Goal: Task Accomplishment & Management: Complete application form

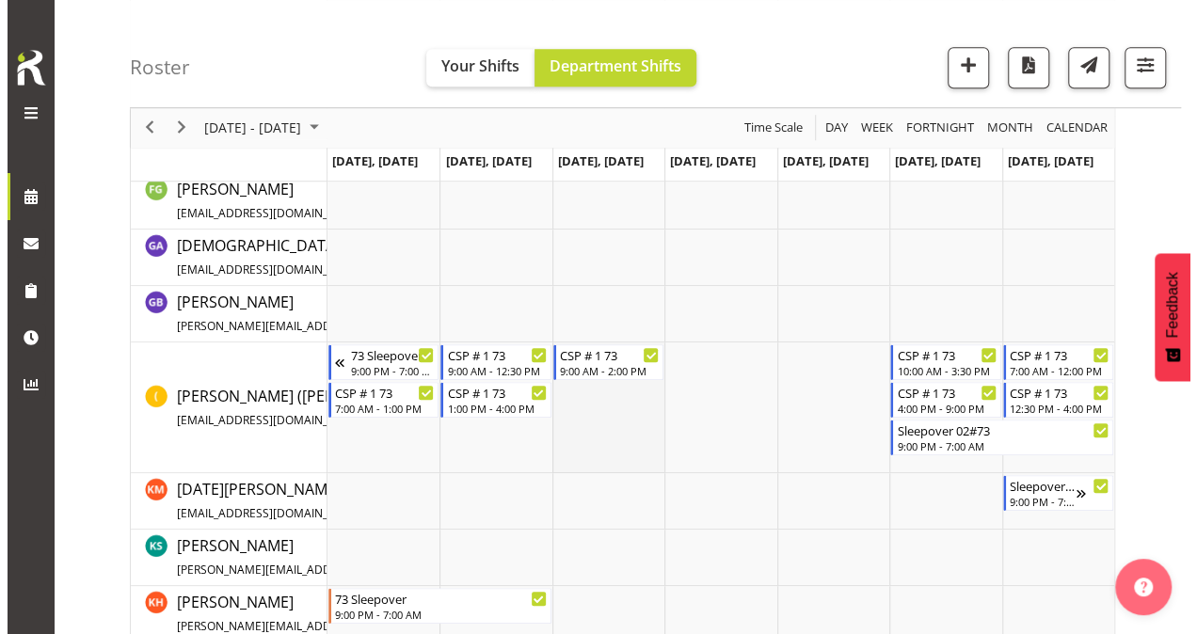
scroll to position [753, 0]
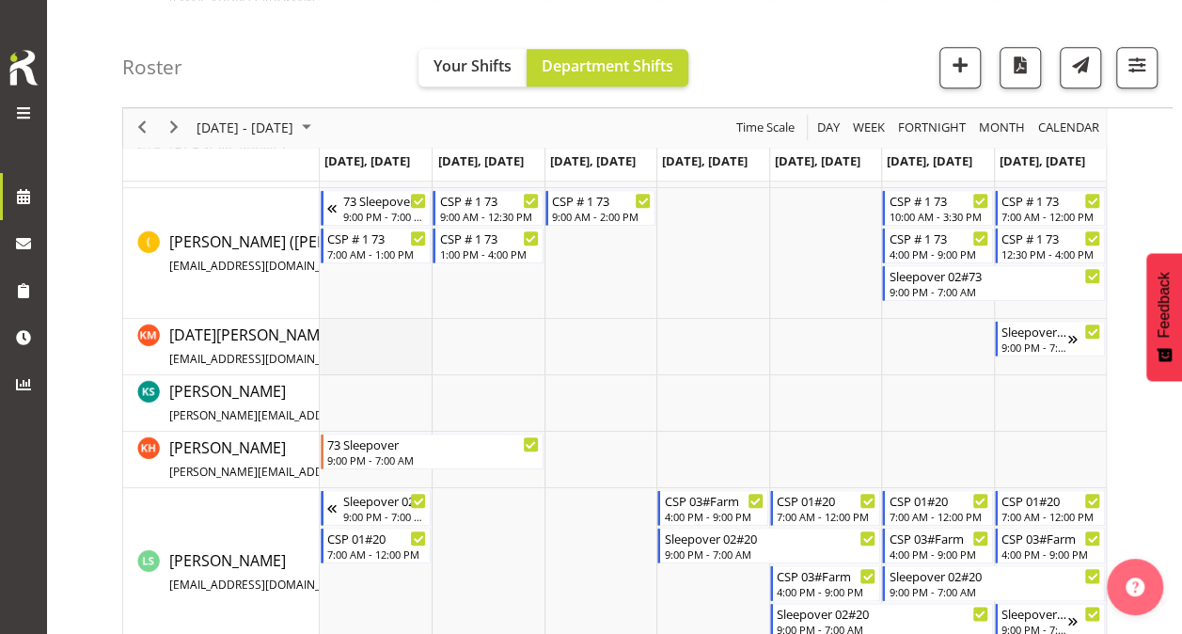
click at [357, 346] on td "Timeline Week of October 6, 2025" at bounding box center [376, 347] width 112 height 56
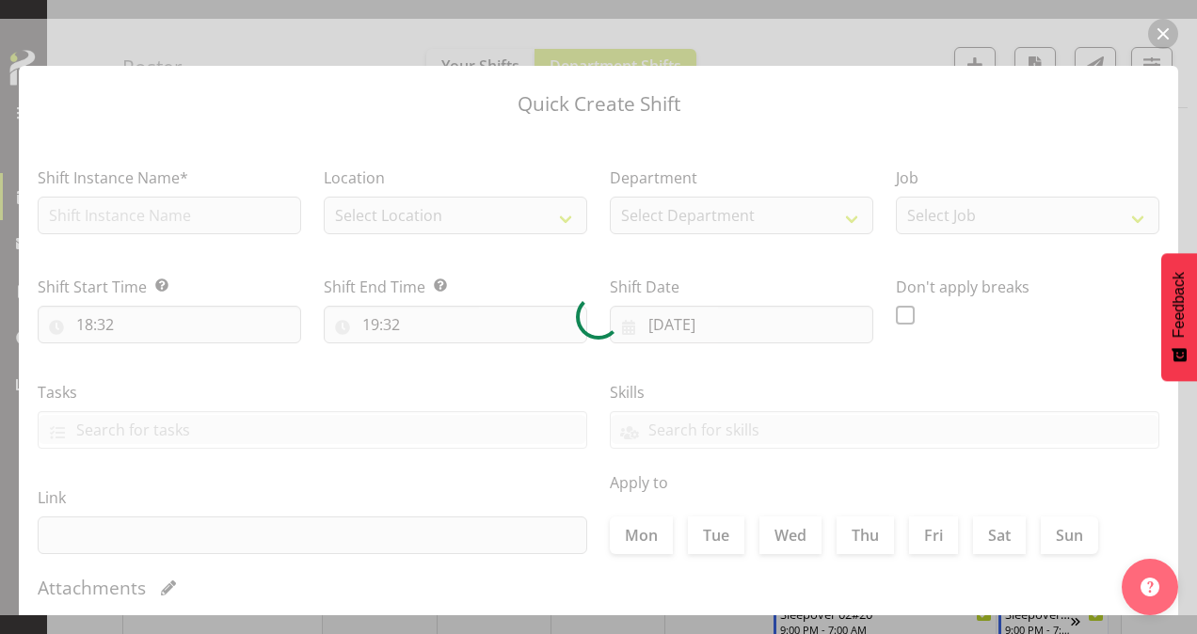
type input "[DATE]"
checkbox input "true"
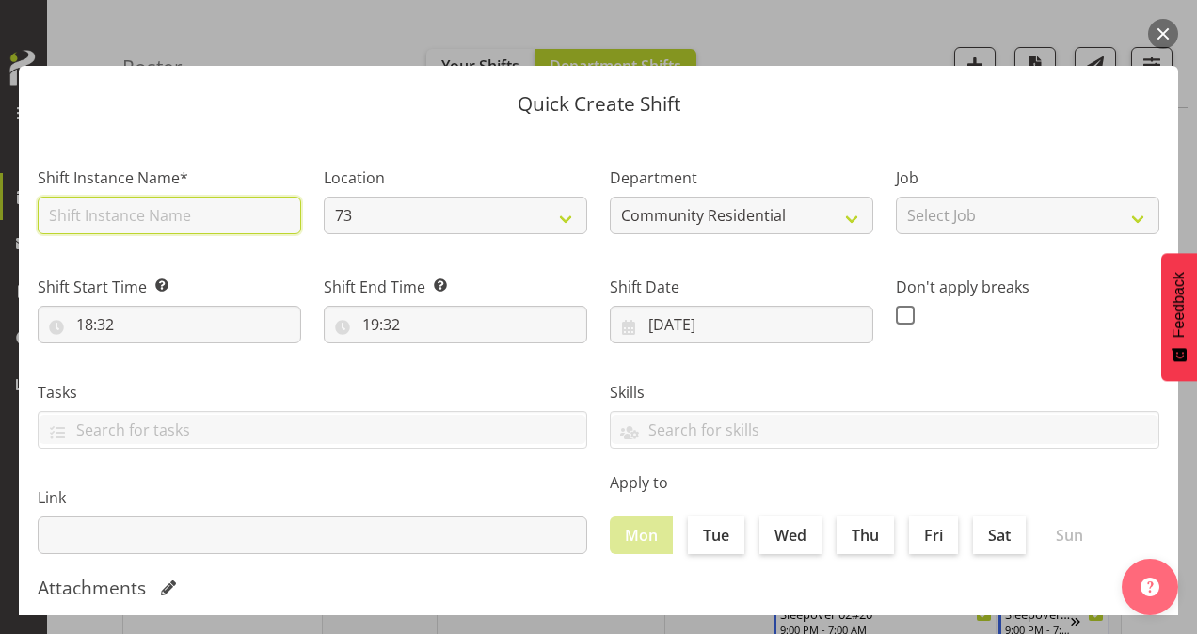
click at [114, 214] on input "text" at bounding box center [169, 216] width 263 height 38
type input "CSP # 1 73"
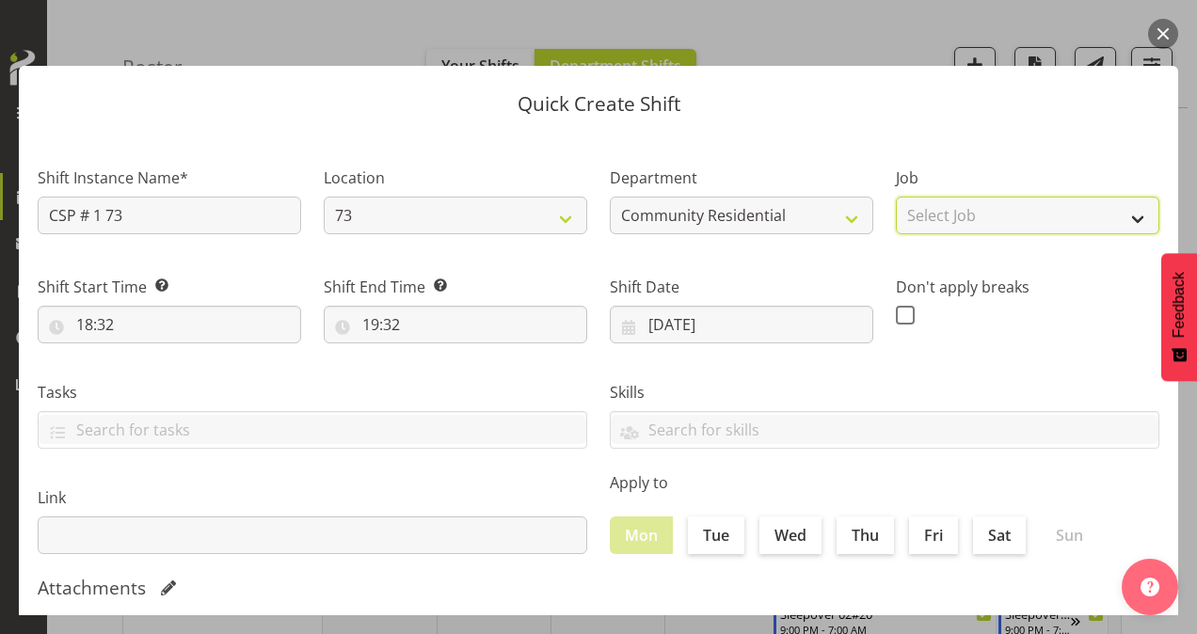
click at [982, 216] on select "Select Job Accounts Admin Art Coordinator Community Leader Community Support Pe…" at bounding box center [1027, 216] width 263 height 38
select select "2"
click at [896, 197] on select "Select Job Accounts Admin Art Coordinator Community Leader Community Support Pe…" at bounding box center [1027, 216] width 263 height 38
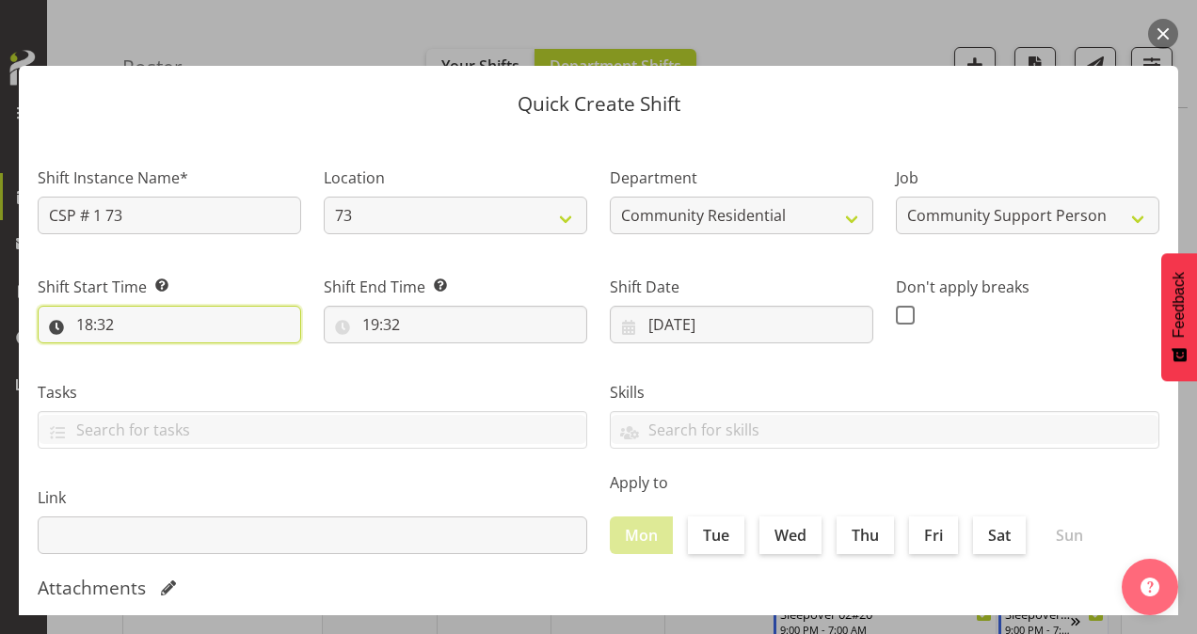
click at [91, 322] on input "18:32" at bounding box center [169, 325] width 263 height 38
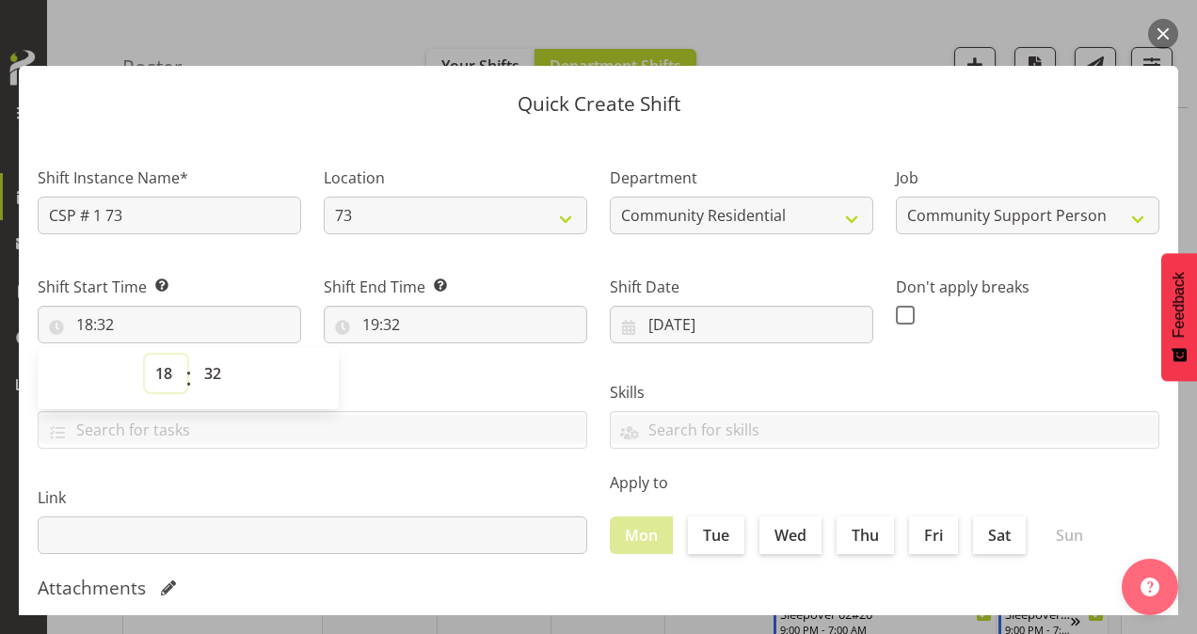
click at [167, 373] on select "00 01 02 03 04 05 06 07 08 09 10 11 12 13 14 15 16 17 18 19 20 21 22 23" at bounding box center [166, 374] width 42 height 38
select select "9"
click at [145, 355] on select "00 01 02 03 04 05 06 07 08 09 10 11 12 13 14 15 16 17 18 19 20 21 22 23" at bounding box center [166, 374] width 42 height 38
type input "09:32"
click at [214, 368] on select "00 01 02 03 04 05 06 07 08 09 10 11 12 13 14 15 16 17 18 19 20 21 22 23 24 25 2…" at bounding box center [215, 374] width 42 height 38
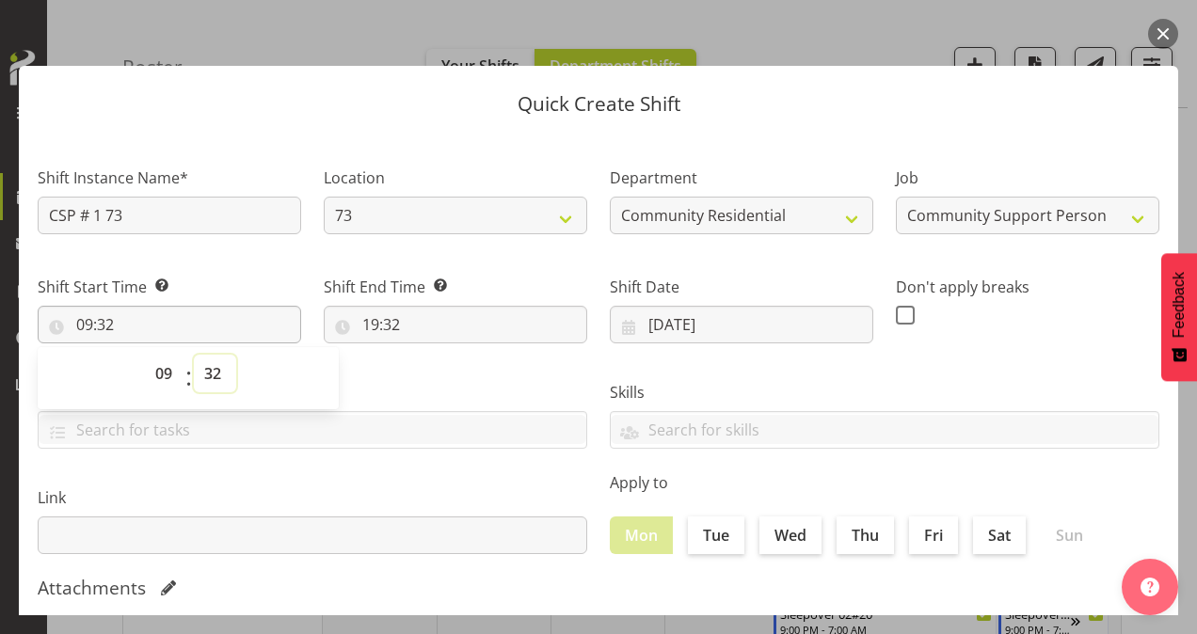
select select "0"
click at [194, 355] on select "00 01 02 03 04 05 06 07 08 09 10 11 12 13 14 15 16 17 18 19 20 21 22 23 24 25 2…" at bounding box center [215, 374] width 42 height 38
type input "09:00"
click at [367, 333] on input "19:32" at bounding box center [455, 325] width 263 height 38
click at [444, 373] on select "00 01 02 03 04 05 06 07 08 09 10 11 12 13 14 15 16 17 18 19 20 21 22 23" at bounding box center [452, 374] width 42 height 38
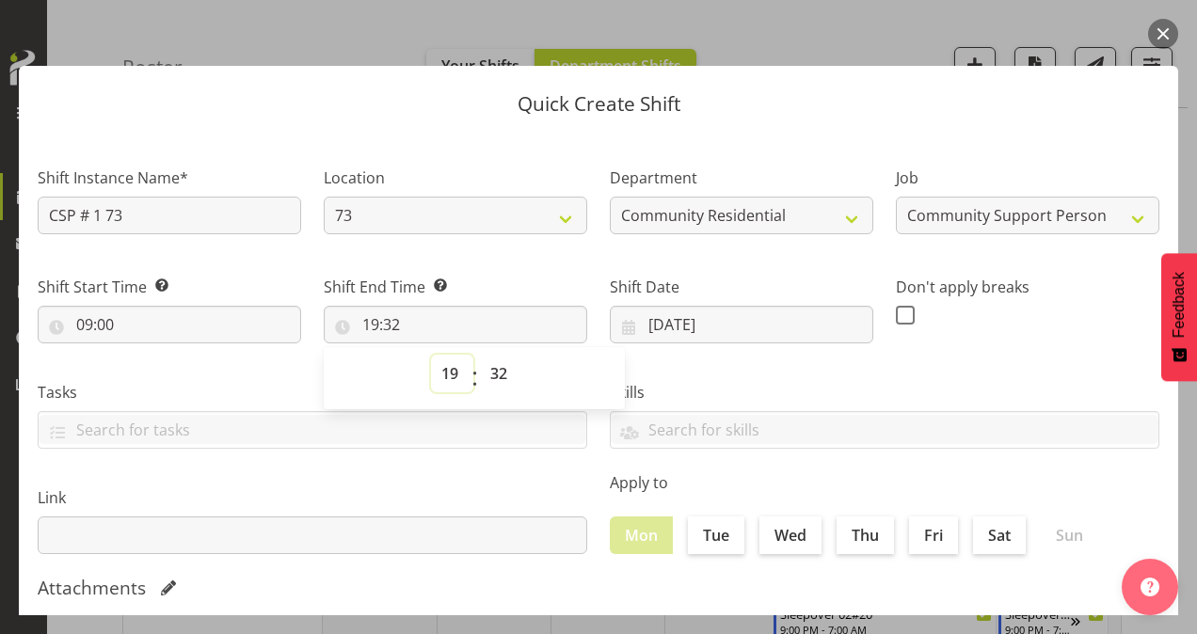
select select "12"
click at [431, 355] on select "00 01 02 03 04 05 06 07 08 09 10 11 12 13 14 15 16 17 18 19 20 21 22 23" at bounding box center [452, 374] width 42 height 38
type input "12:32"
click at [494, 374] on select "00 01 02 03 04 05 06 07 08 09 10 11 12 13 14 15 16 17 18 19 20 21 22 23 24 25 2…" at bounding box center [501, 374] width 42 height 38
select select "30"
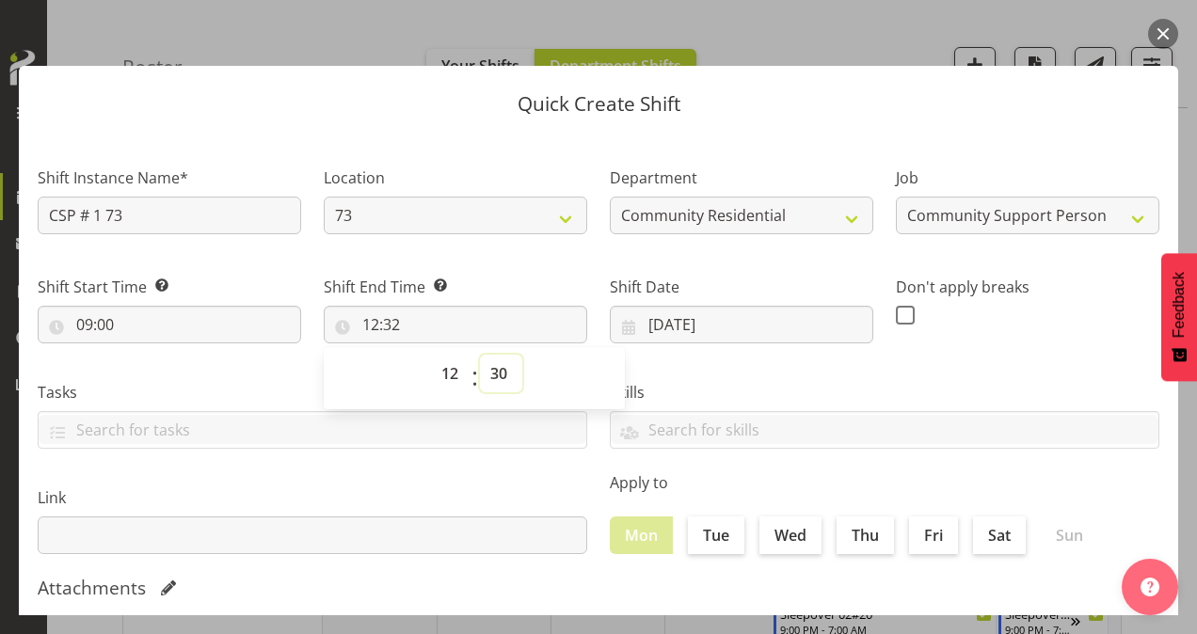
click at [480, 355] on select "00 01 02 03 04 05 06 07 08 09 10 11 12 13 14 15 16 17 18 19 20 21 22 23 24 25 2…" at bounding box center [501, 374] width 42 height 38
type input "12:30"
click at [896, 316] on span at bounding box center [905, 315] width 19 height 19
click at [896, 316] on input "checkbox" at bounding box center [902, 315] width 12 height 12
checkbox input "true"
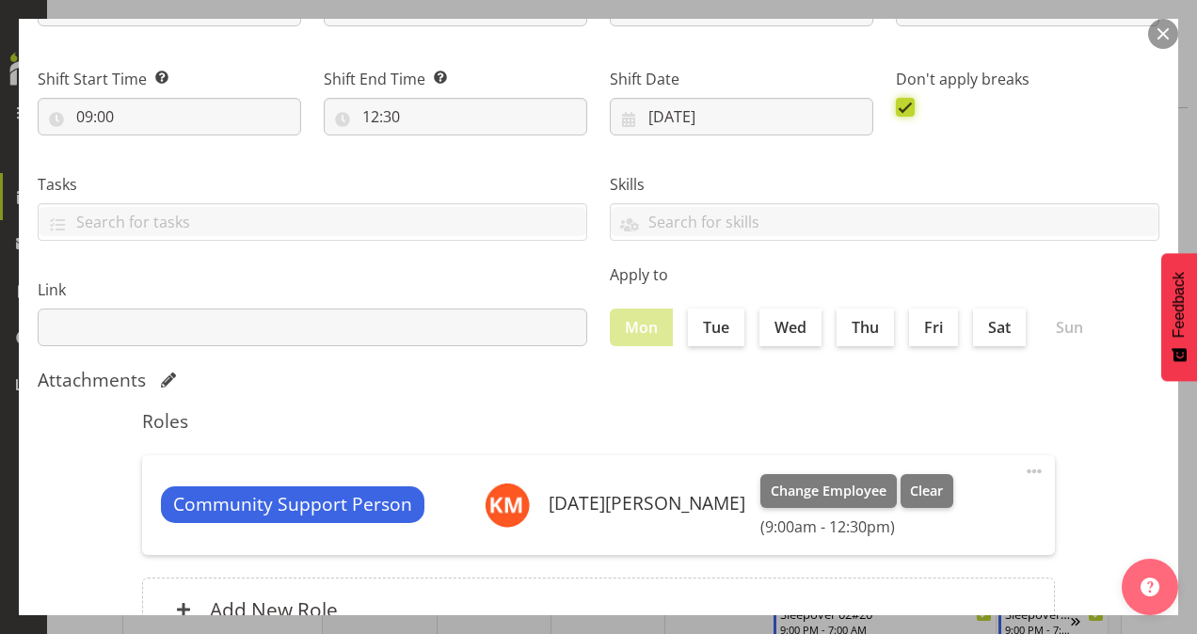
scroll to position [362, 0]
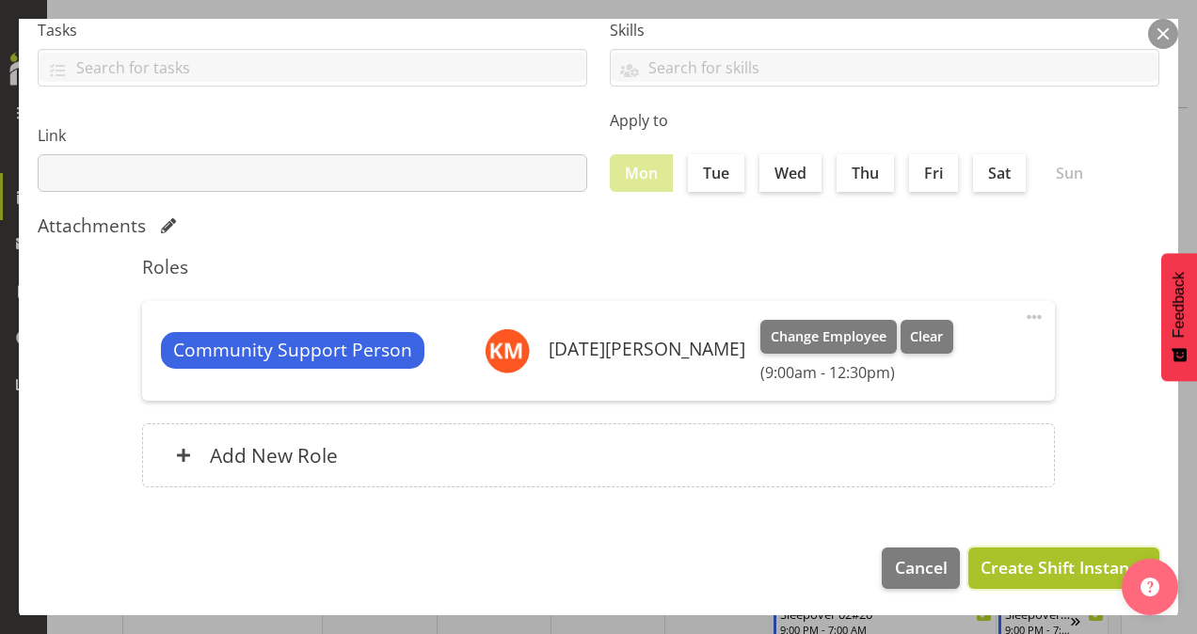
click at [1018, 560] on span "Create Shift Instance" at bounding box center [1063, 567] width 167 height 24
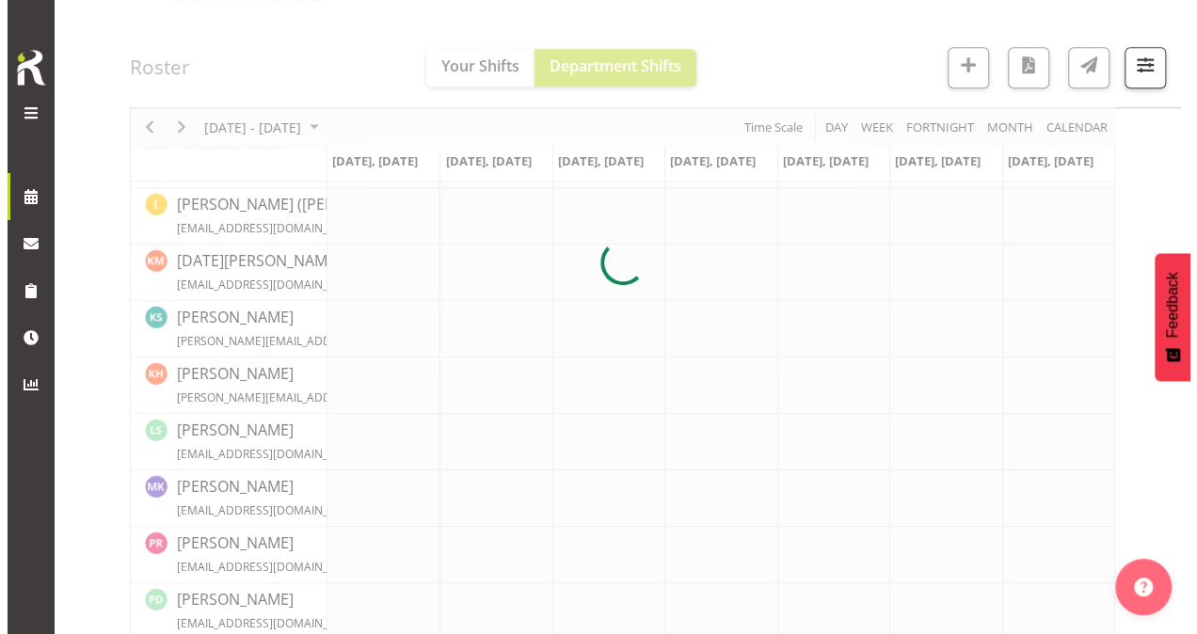
scroll to position [753, 0]
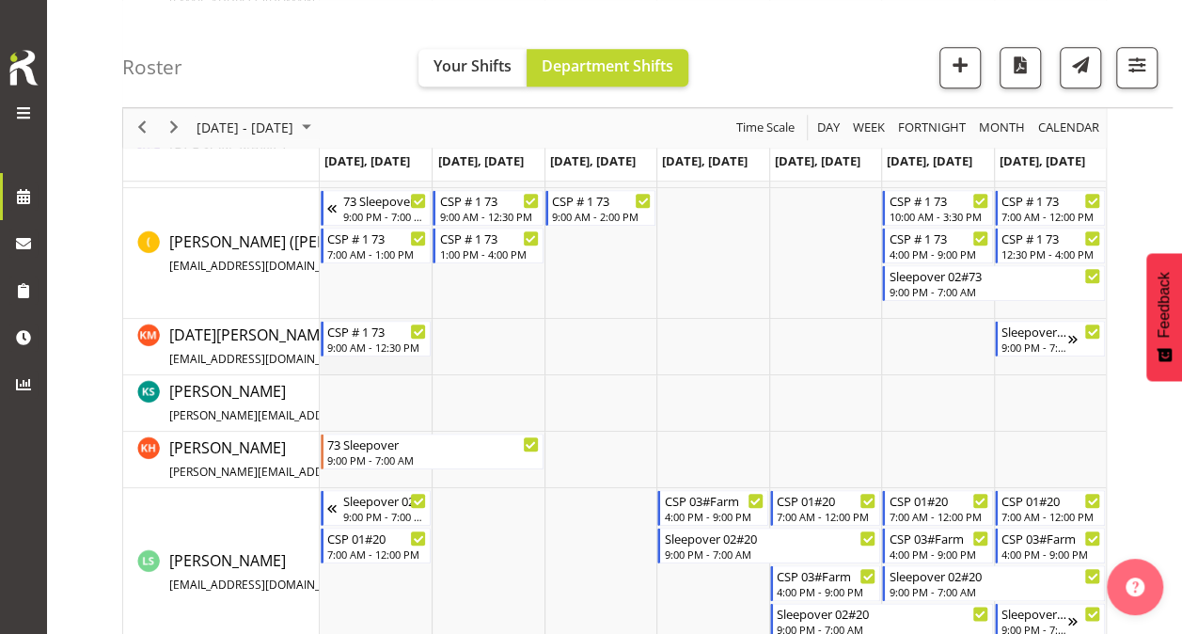
click at [347, 367] on td "Timeline Week of October 6, 2025" at bounding box center [376, 347] width 112 height 56
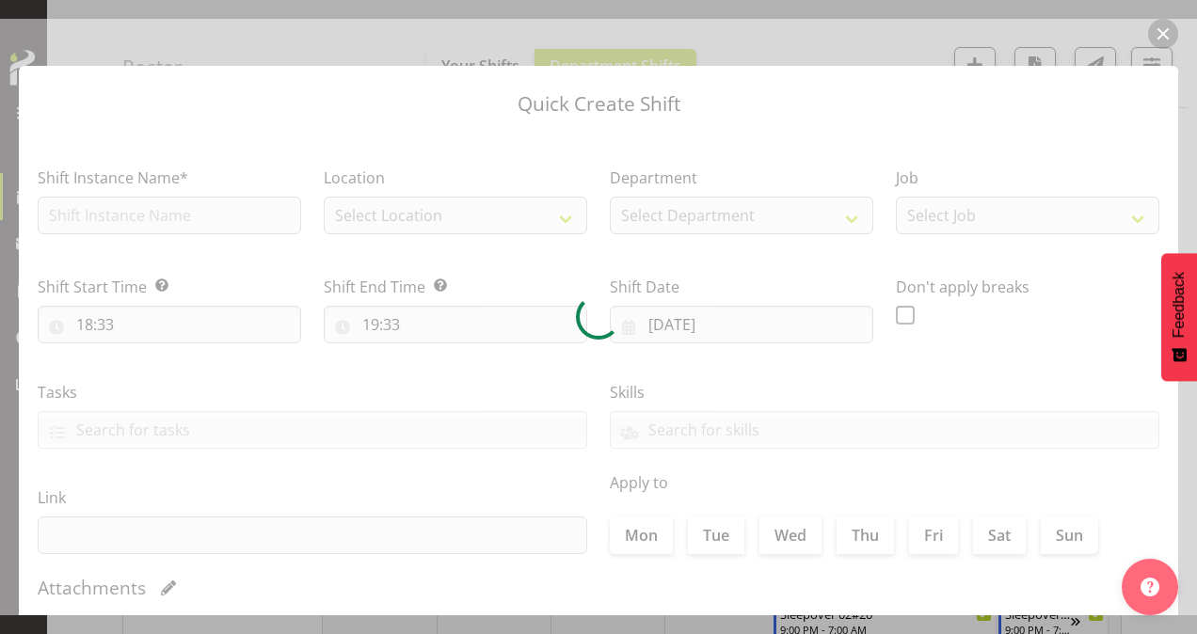
type input "[DATE]"
checkbox input "true"
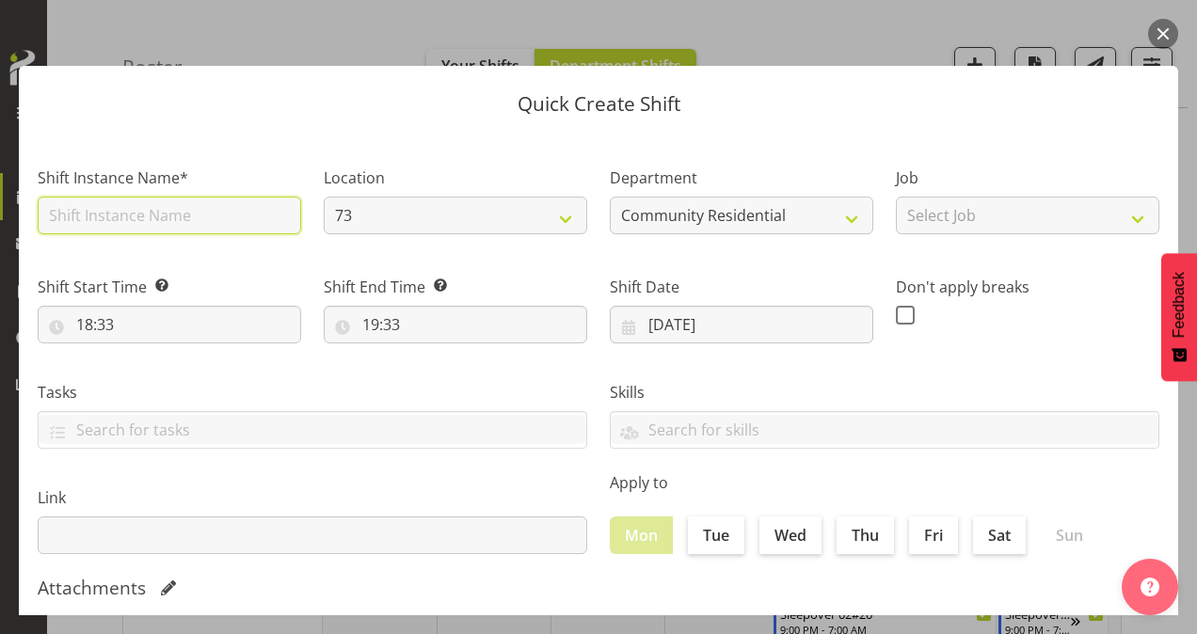
click at [99, 226] on input "text" at bounding box center [169, 216] width 263 height 38
type input "CSP # 1 73"
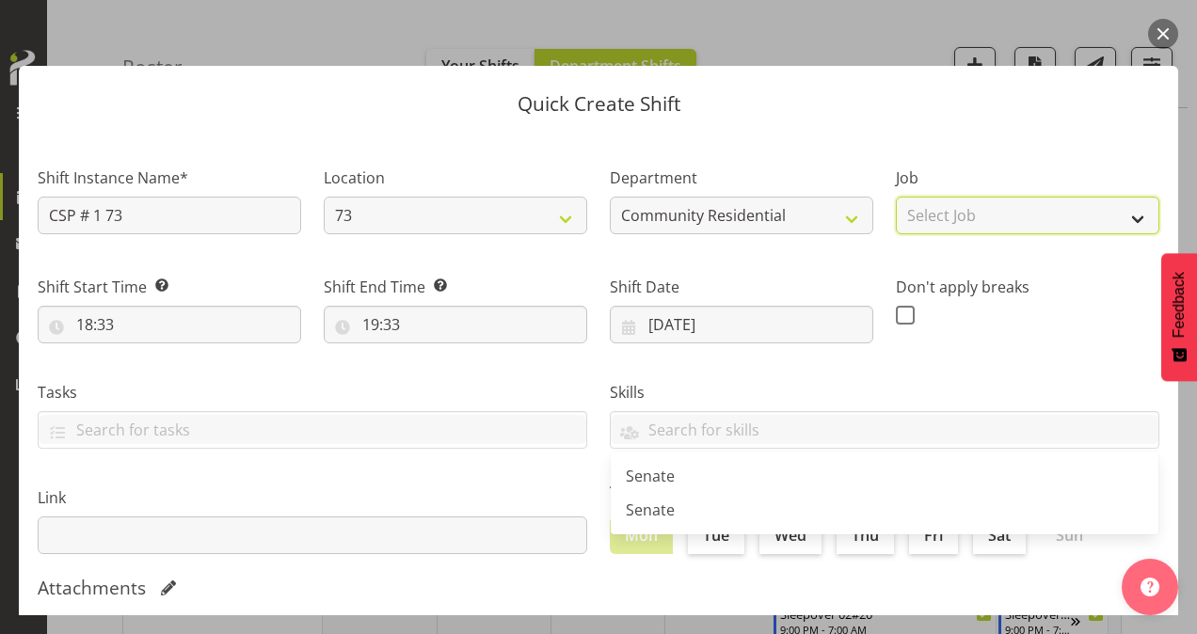
click at [1059, 219] on select "Select Job Accounts Admin Art Coordinator Community Leader Community Support Pe…" at bounding box center [1027, 216] width 263 height 38
select select "2"
click at [896, 197] on select "Select Job Accounts Admin Art Coordinator Community Leader Community Support Pe…" at bounding box center [1027, 216] width 263 height 38
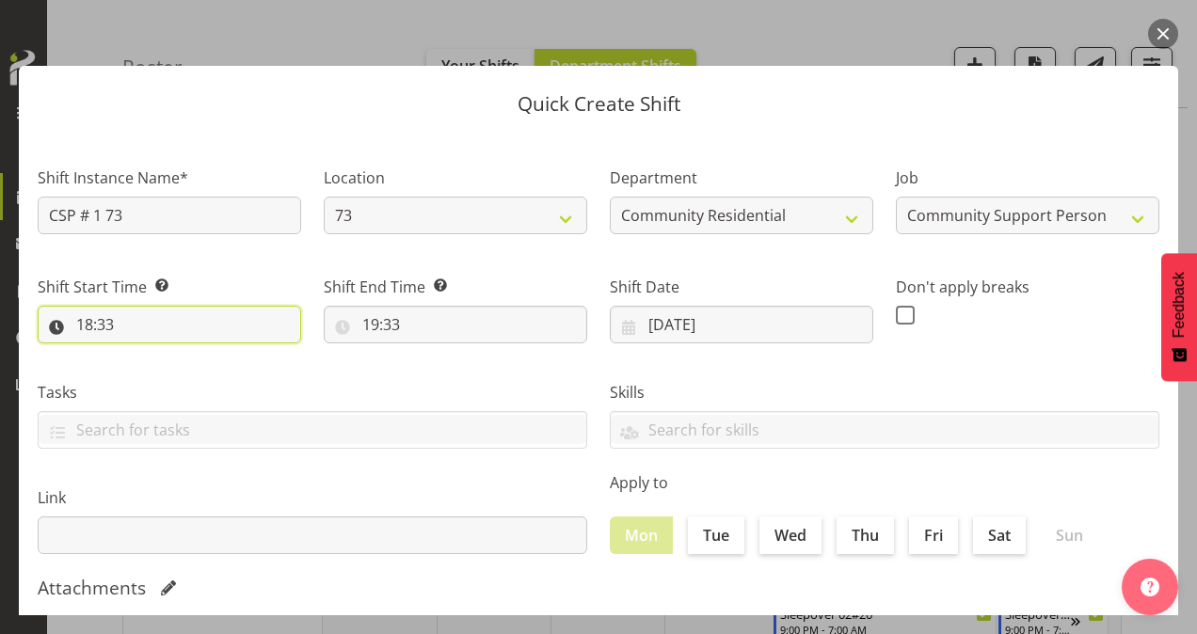
click at [89, 326] on input "18:33" at bounding box center [169, 325] width 263 height 38
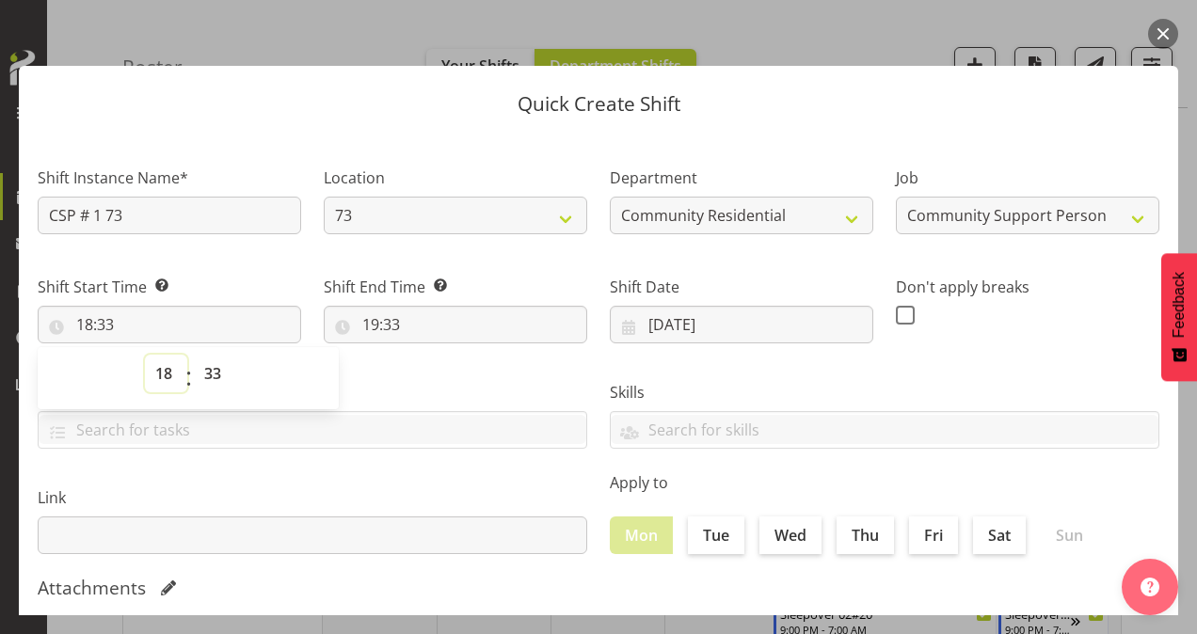
click at [164, 371] on select "00 01 02 03 04 05 06 07 08 09 10 11 12 13 14 15 16 17 18 19 20 21 22 23" at bounding box center [166, 374] width 42 height 38
select select "13"
click at [145, 355] on select "00 01 02 03 04 05 06 07 08 09 10 11 12 13 14 15 16 17 18 19 20 21 22 23" at bounding box center [166, 374] width 42 height 38
type input "13:33"
click at [216, 373] on select "00 01 02 03 04 05 06 07 08 09 10 11 12 13 14 15 16 17 18 19 20 21 22 23 24 25 2…" at bounding box center [215, 374] width 42 height 38
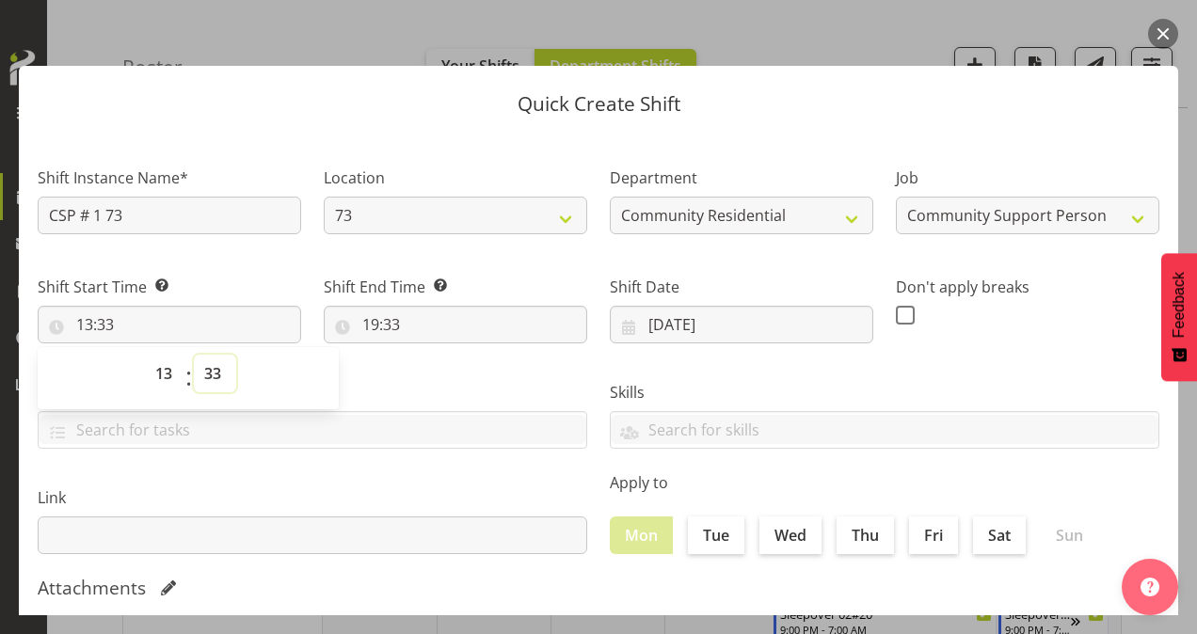
select select "0"
click at [194, 355] on select "00 01 02 03 04 05 06 07 08 09 10 11 12 13 14 15 16 17 18 19 20 21 22 23 24 25 2…" at bounding box center [215, 374] width 42 height 38
type input "13:00"
click at [373, 328] on input "19:33" at bounding box center [455, 325] width 263 height 38
click at [448, 373] on select "00 01 02 03 04 05 06 07 08 09 10 11 12 13 14 15 16 17 18 19 20 21 22 23" at bounding box center [452, 374] width 42 height 38
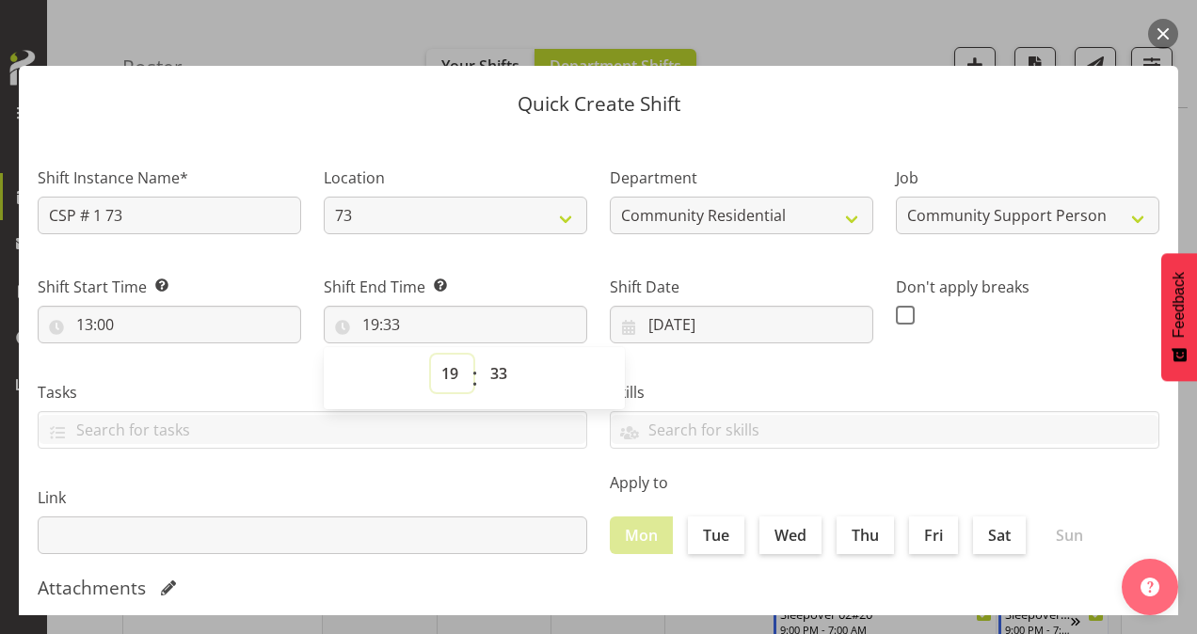
select select "16"
click at [431, 355] on select "00 01 02 03 04 05 06 07 08 09 10 11 12 13 14 15 16 17 18 19 20 21 22 23" at bounding box center [452, 374] width 42 height 38
type input "16:33"
click at [499, 376] on select "00 01 02 03 04 05 06 07 08 09 10 11 12 13 14 15 16 17 18 19 20 21 22 23 24 25 2…" at bounding box center [501, 374] width 42 height 38
select select "0"
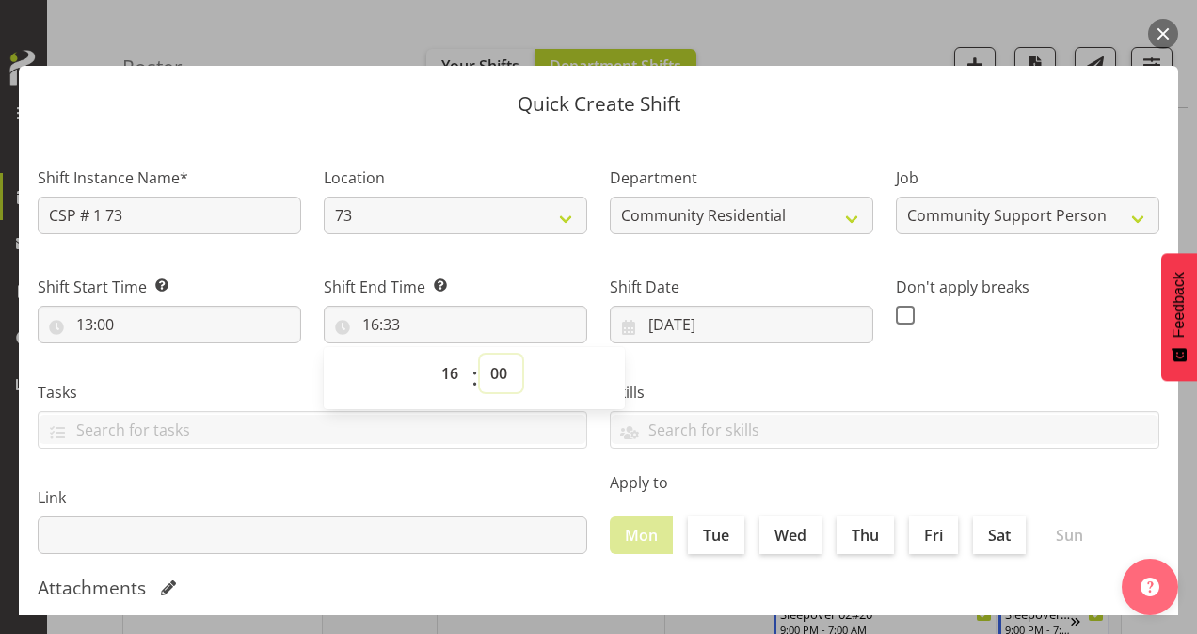
click at [480, 355] on select "00 01 02 03 04 05 06 07 08 09 10 11 12 13 14 15 16 17 18 19 20 21 22 23 24 25 2…" at bounding box center [501, 374] width 42 height 38
type input "16:00"
click at [928, 376] on div "Skills Senate Senate" at bounding box center [884, 407] width 572 height 105
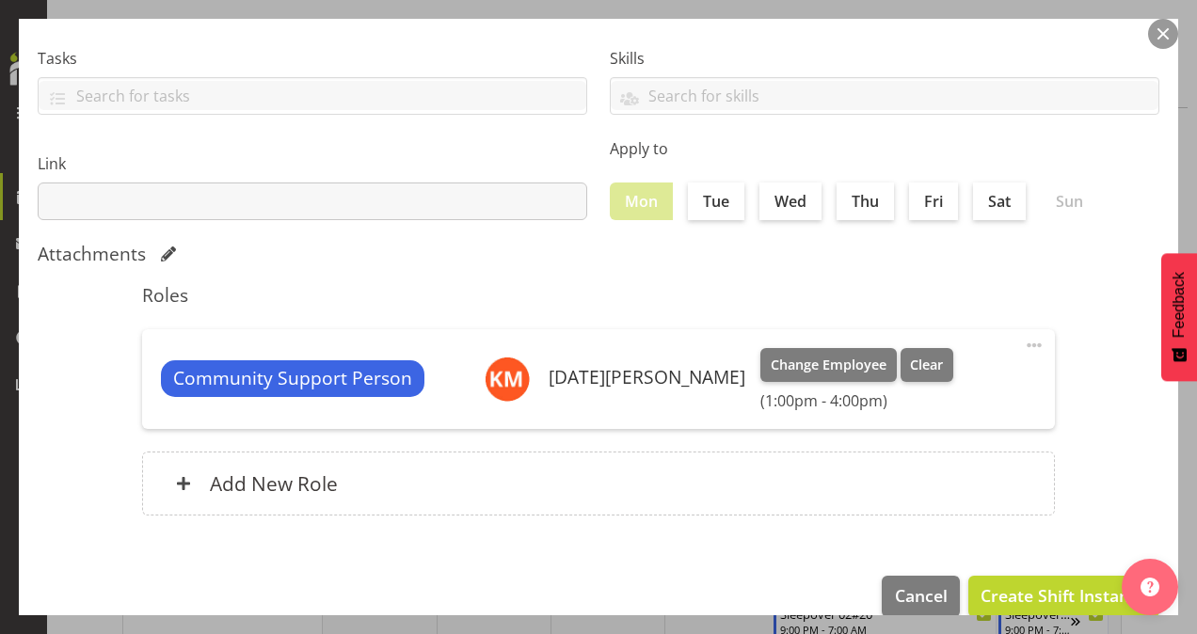
scroll to position [362, 0]
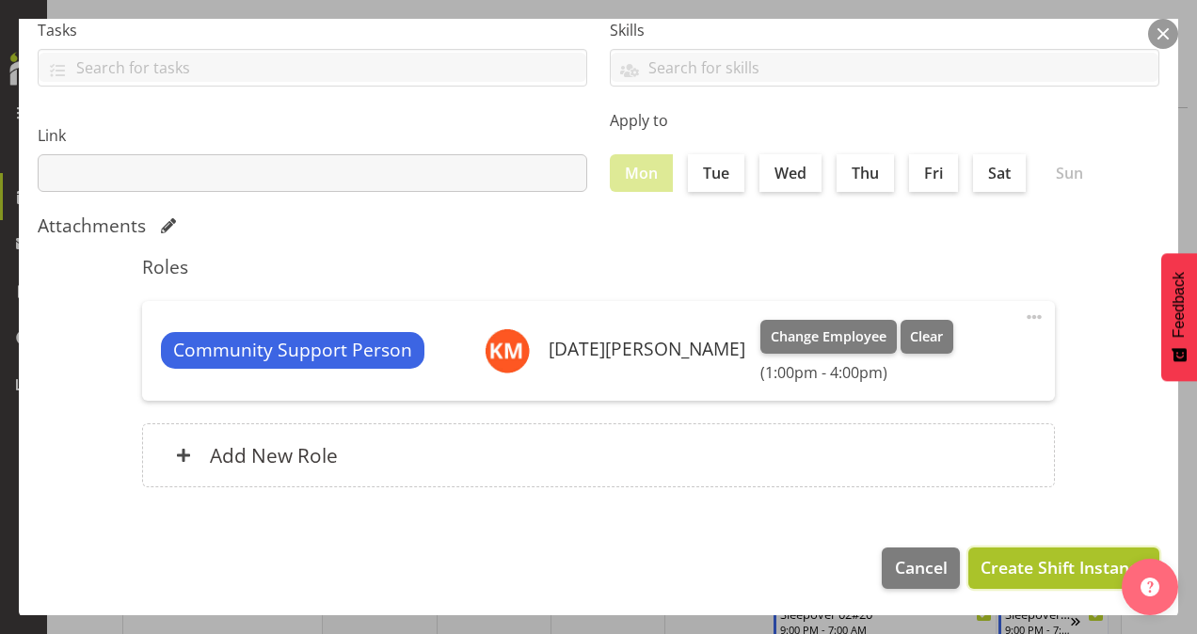
click at [1030, 563] on span "Create Shift Instance" at bounding box center [1063, 567] width 167 height 24
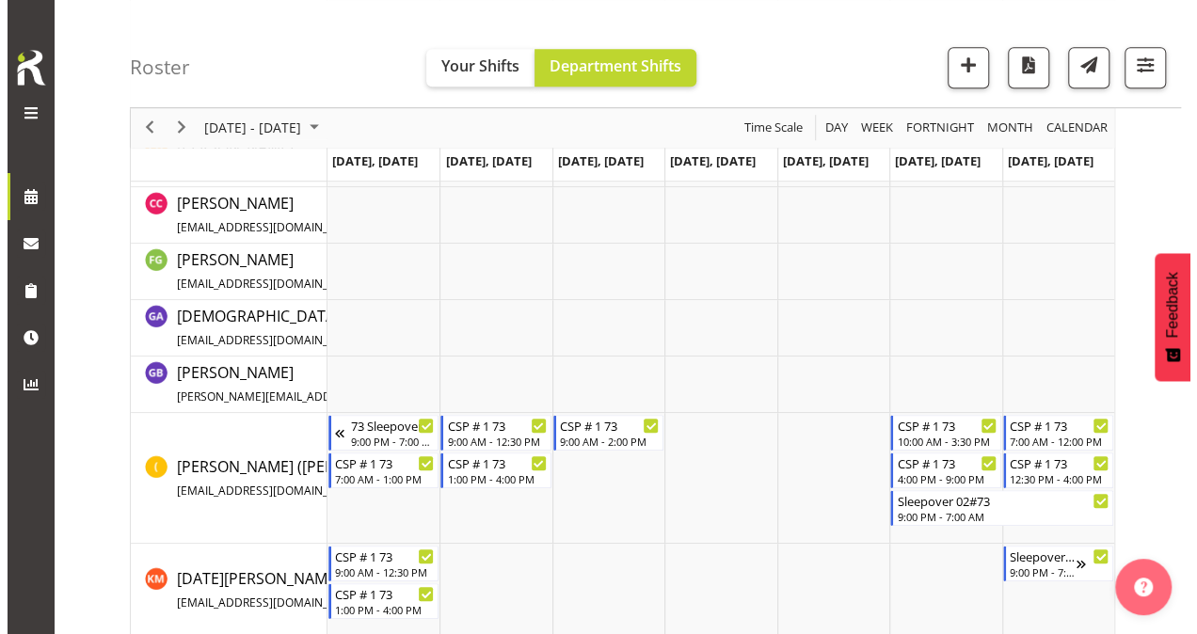
scroll to position [753, 0]
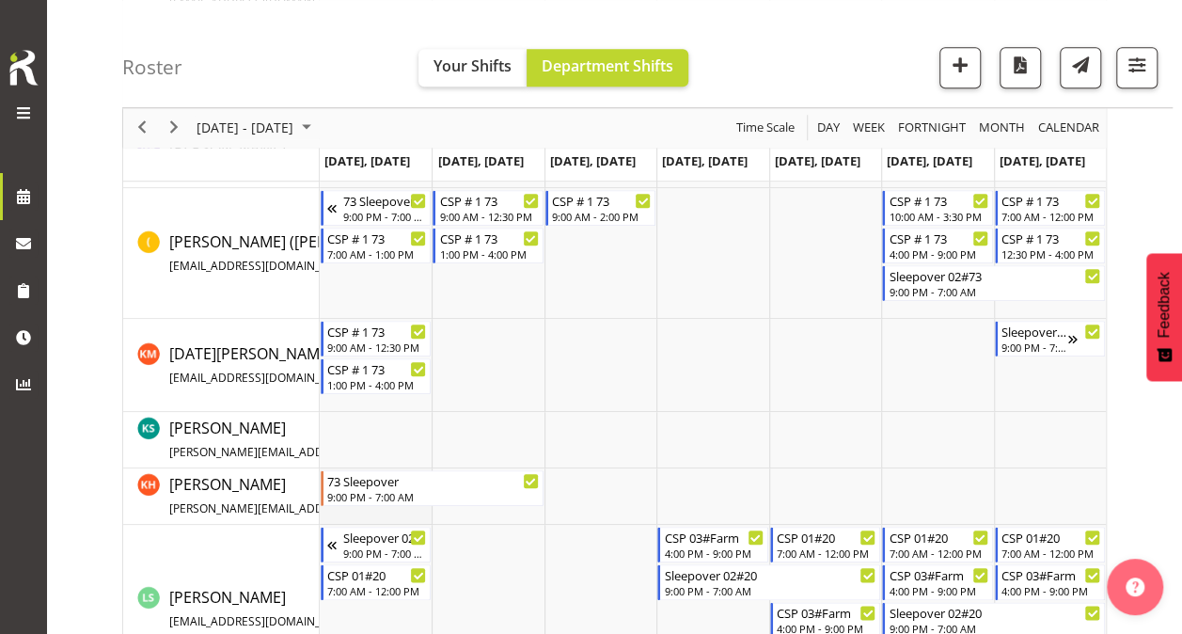
click at [399, 510] on td "Timeline Week of October 6, 2025" at bounding box center [376, 496] width 112 height 56
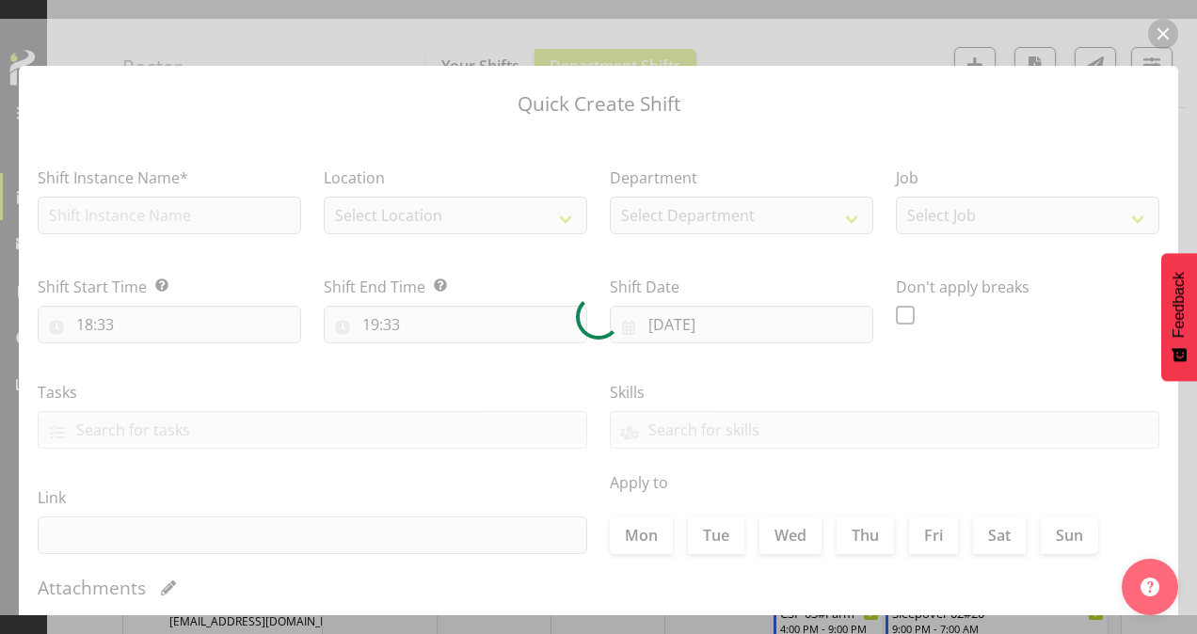
type input "[DATE]"
checkbox input "true"
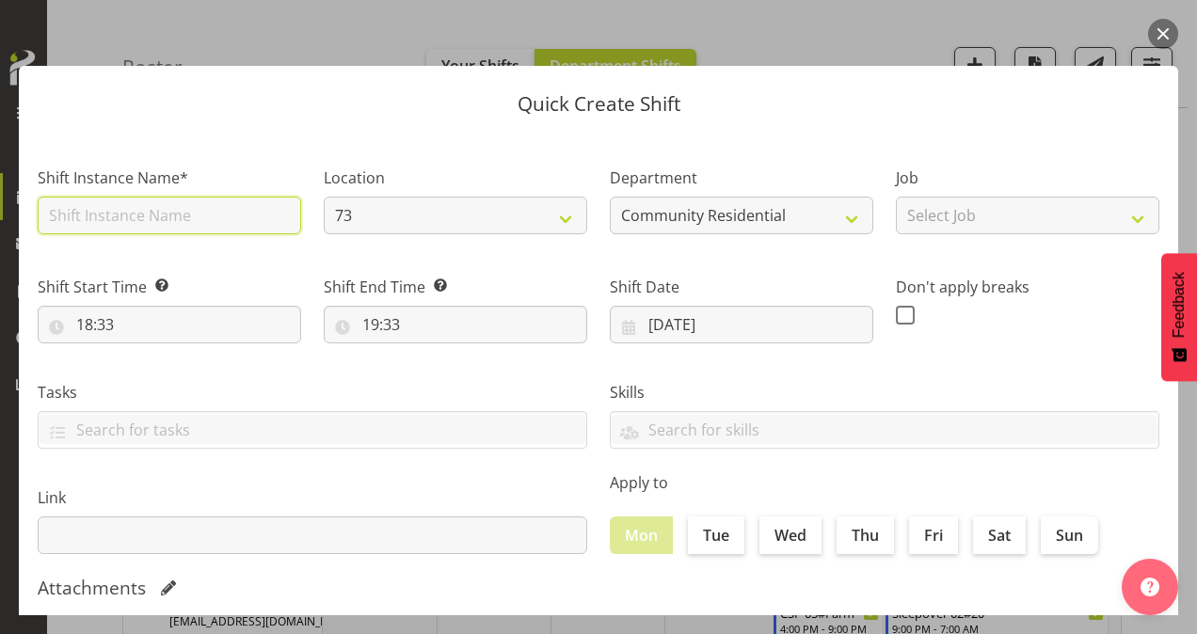
click at [111, 220] on input "text" at bounding box center [169, 216] width 263 height 38
click at [151, 218] on input "text" at bounding box center [169, 216] width 263 height 38
type input "HL Meeting"
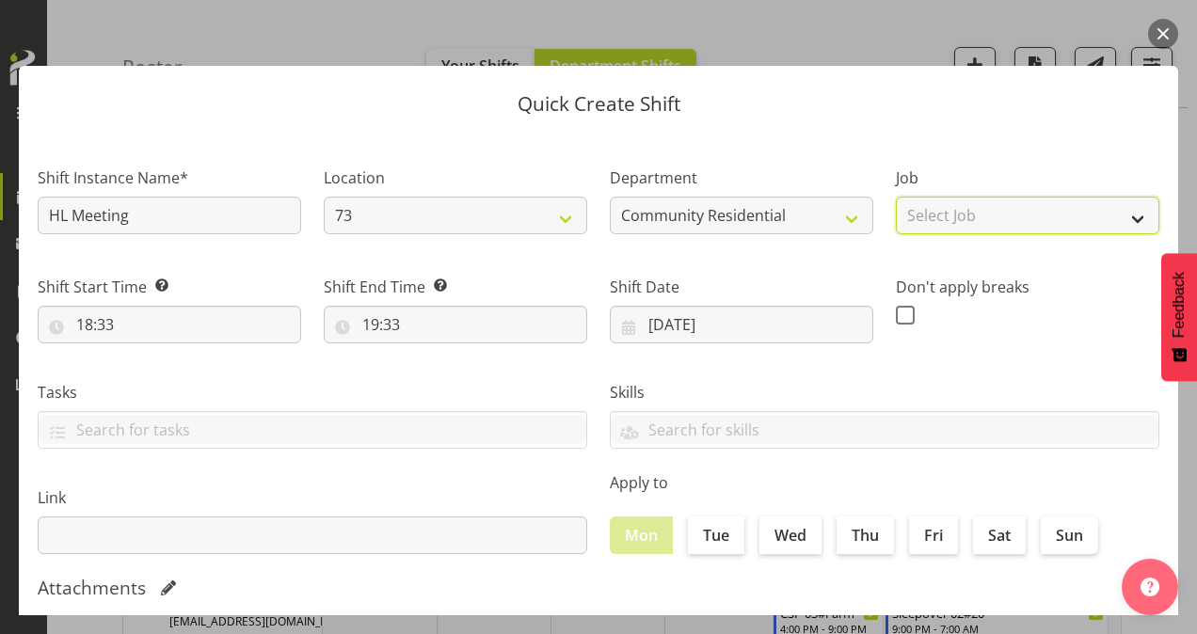
click at [1021, 207] on select "Select Job Accounts Admin Art Coordinator Community Leader Community Support Pe…" at bounding box center [1027, 216] width 263 height 38
select select "1"
click at [896, 197] on select "Select Job Accounts Admin Art Coordinator Community Leader Community Support Pe…" at bounding box center [1027, 216] width 263 height 38
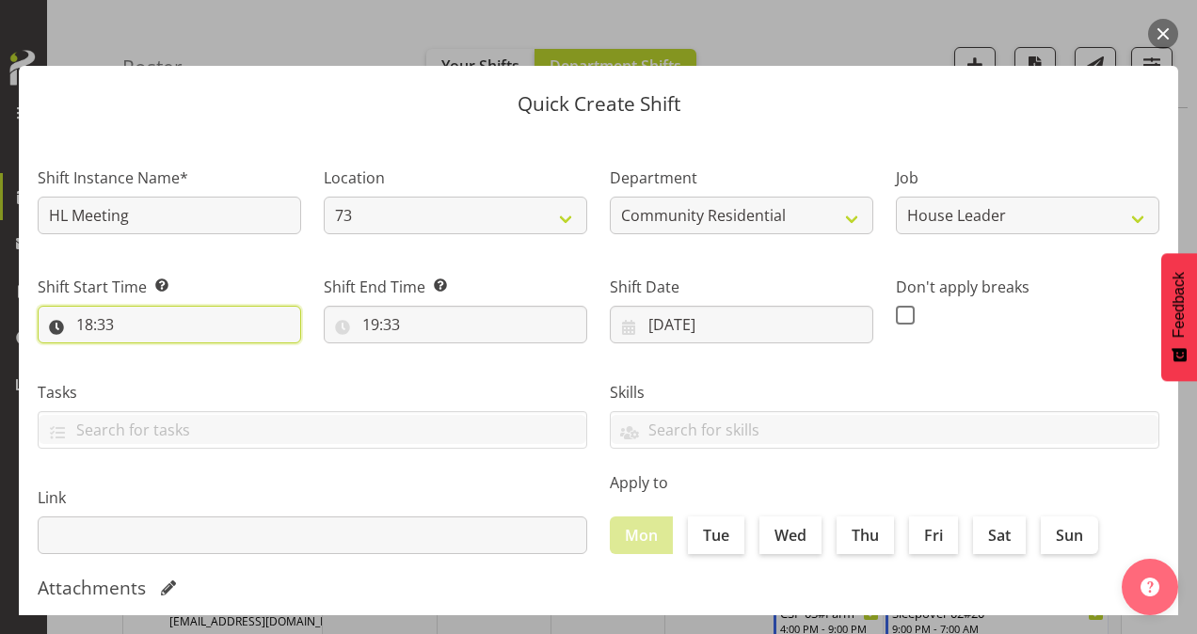
click at [87, 324] on input "18:33" at bounding box center [169, 325] width 263 height 38
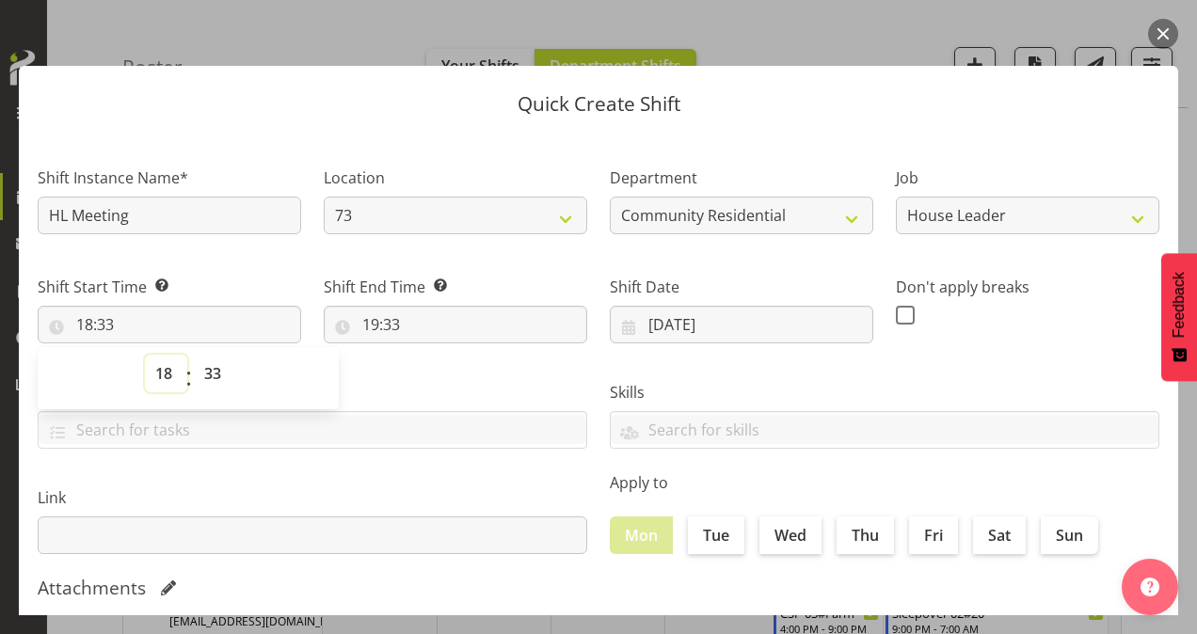
click at [165, 373] on select "00 01 02 03 04 05 06 07 08 09 10 11 12 13 14 15 16 17 18 19 20 21 22 23" at bounding box center [166, 374] width 42 height 38
select select "10"
click at [145, 355] on select "00 01 02 03 04 05 06 07 08 09 10 11 12 13 14 15 16 17 18 19 20 21 22 23" at bounding box center [166, 374] width 42 height 38
type input "10:33"
click at [217, 367] on select "00 01 02 03 04 05 06 07 08 09 10 11 12 13 14 15 16 17 18 19 20 21 22 23 24 25 2…" at bounding box center [215, 374] width 42 height 38
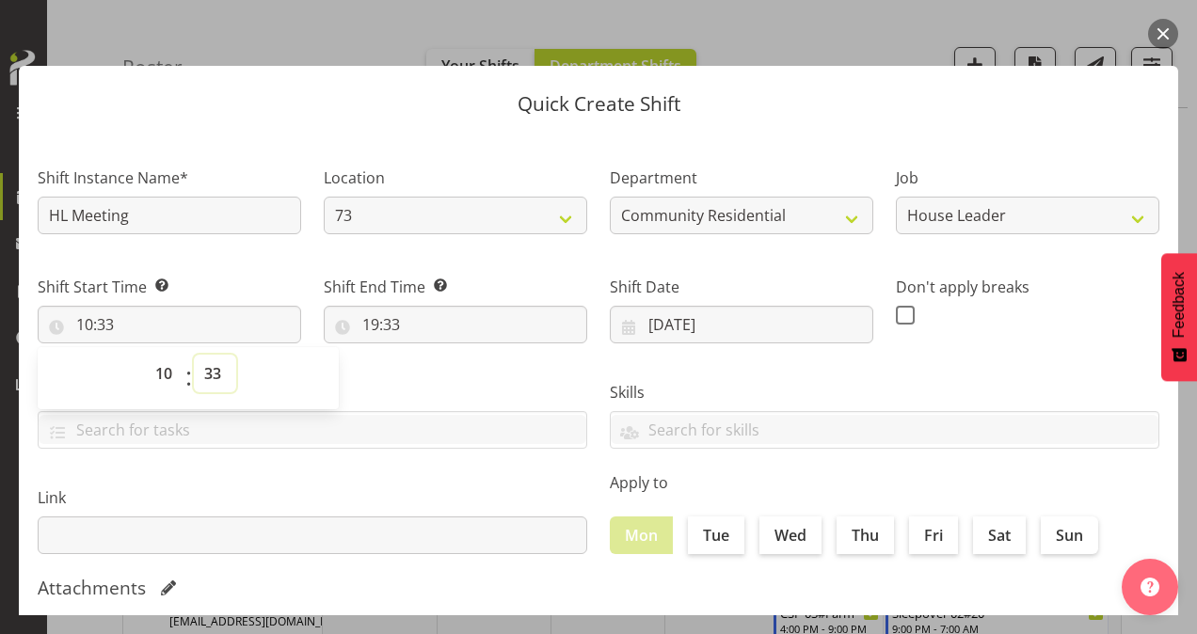
select select "0"
click at [194, 355] on select "00 01 02 03 04 05 06 07 08 09 10 11 12 13 14 15 16 17 18 19 20 21 22 23 24 25 2…" at bounding box center [215, 374] width 42 height 38
type input "10:00"
click at [373, 324] on input "19:33" at bounding box center [455, 325] width 263 height 38
click at [448, 378] on select "00 01 02 03 04 05 06 07 08 09 10 11 12 13 14 15 16 17 18 19 20 21 22 23" at bounding box center [452, 374] width 42 height 38
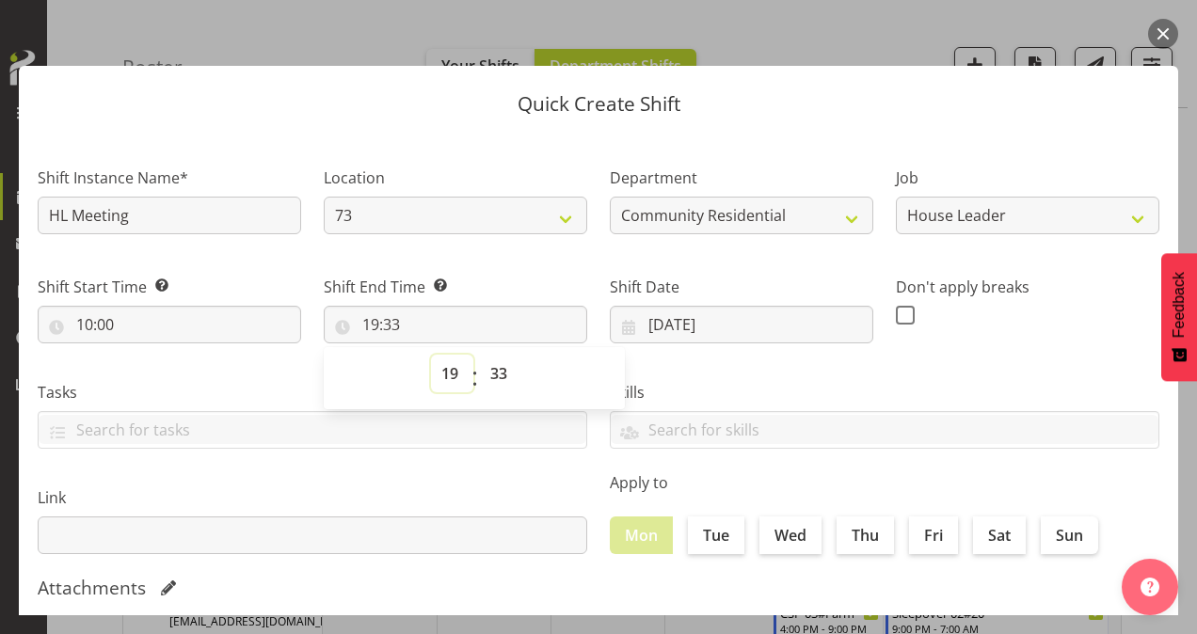
select select "12"
click at [431, 355] on select "00 01 02 03 04 05 06 07 08 09 10 11 12 13 14 15 16 17 18 19 20 21 22 23" at bounding box center [452, 374] width 42 height 38
type input "12:33"
click at [487, 374] on select "00 01 02 03 04 05 06 07 08 09 10 11 12 13 14 15 16 17 18 19 20 21 22 23 24 25 2…" at bounding box center [501, 374] width 42 height 38
select select "30"
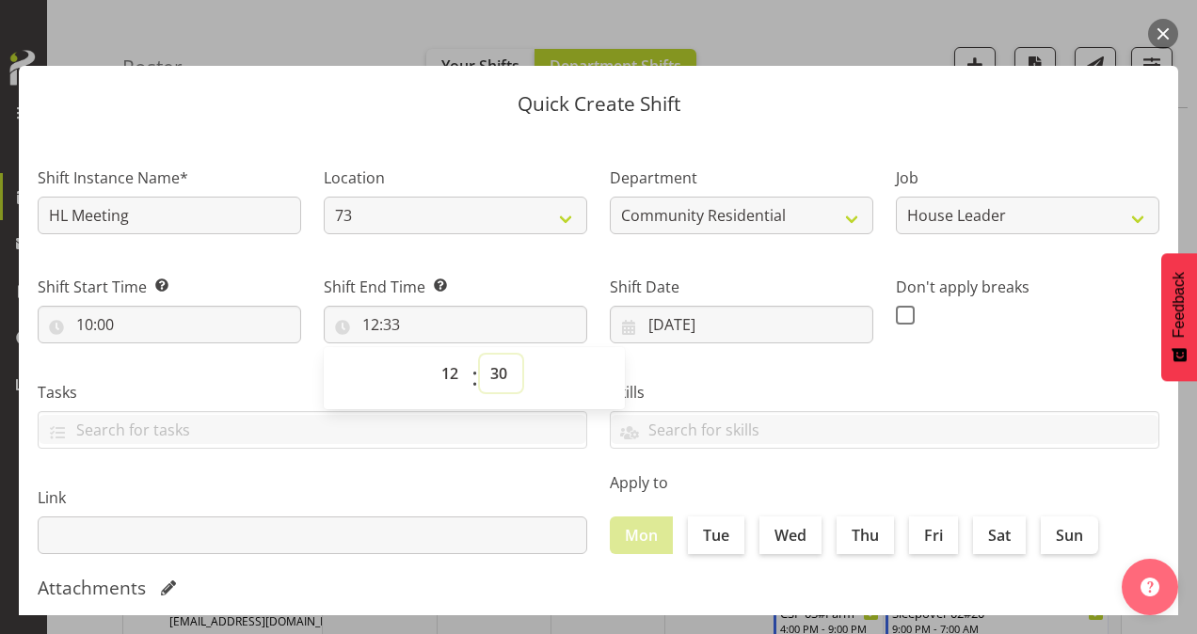
click at [480, 355] on select "00 01 02 03 04 05 06 07 08 09 10 11 12 13 14 15 16 17 18 19 20 21 22 23 24 25 2…" at bounding box center [501, 374] width 42 height 38
type input "12:30"
click at [753, 373] on div "Skills Senate Senate" at bounding box center [884, 407] width 572 height 105
click at [896, 316] on span at bounding box center [905, 315] width 19 height 19
click at [896, 316] on input "checkbox" at bounding box center [902, 315] width 12 height 12
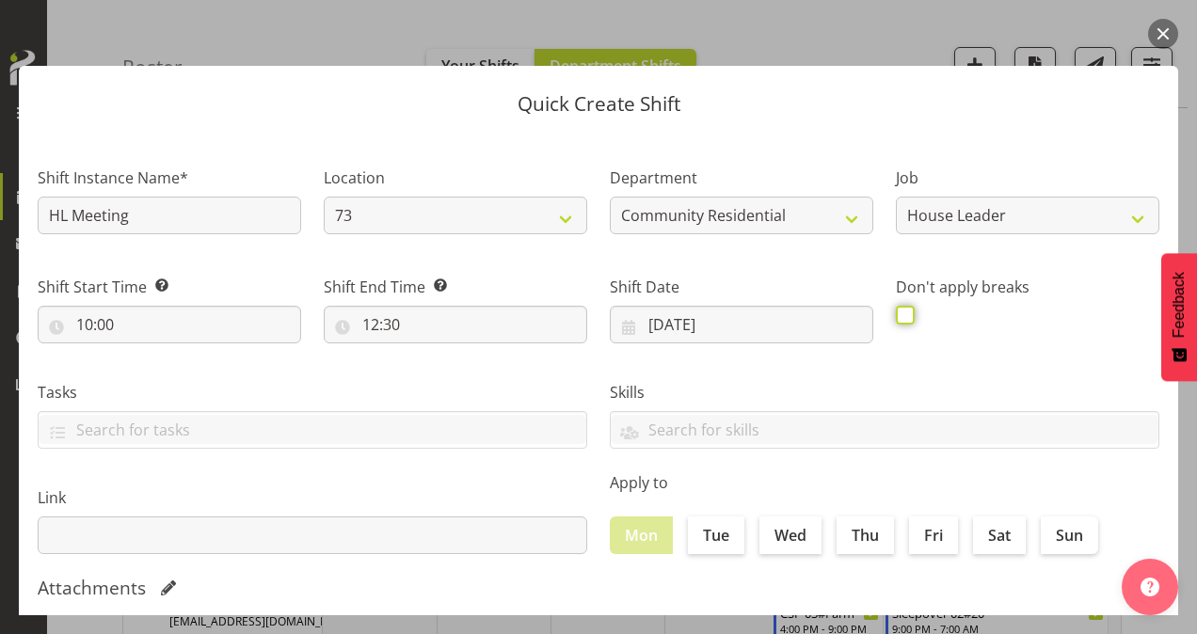
checkbox input "true"
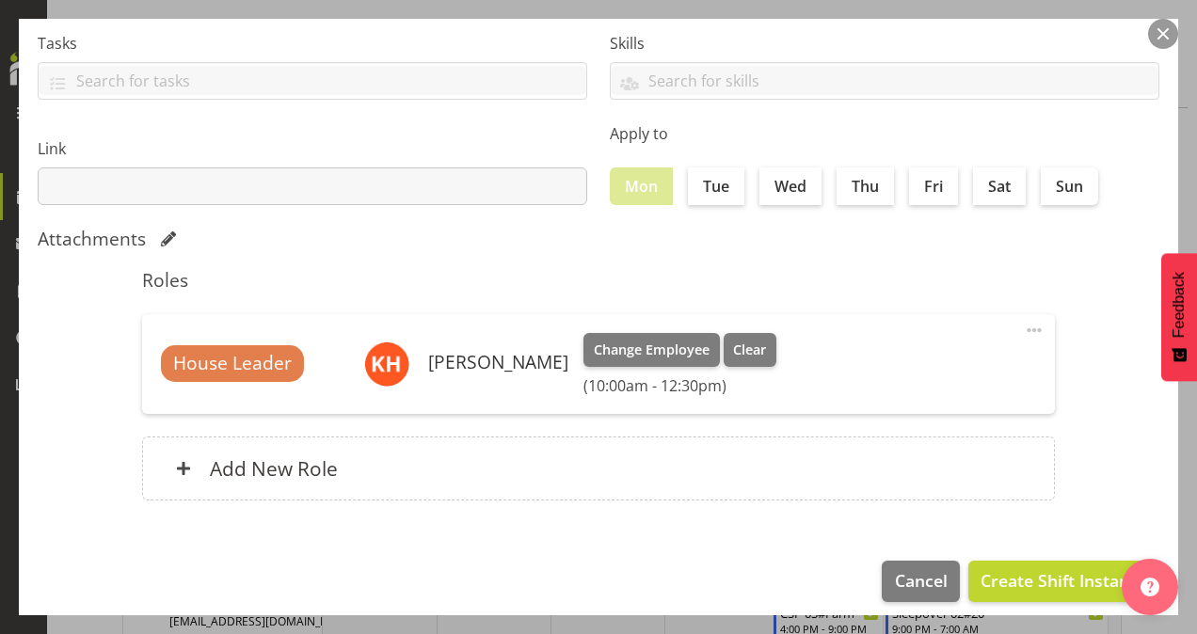
scroll to position [362, 0]
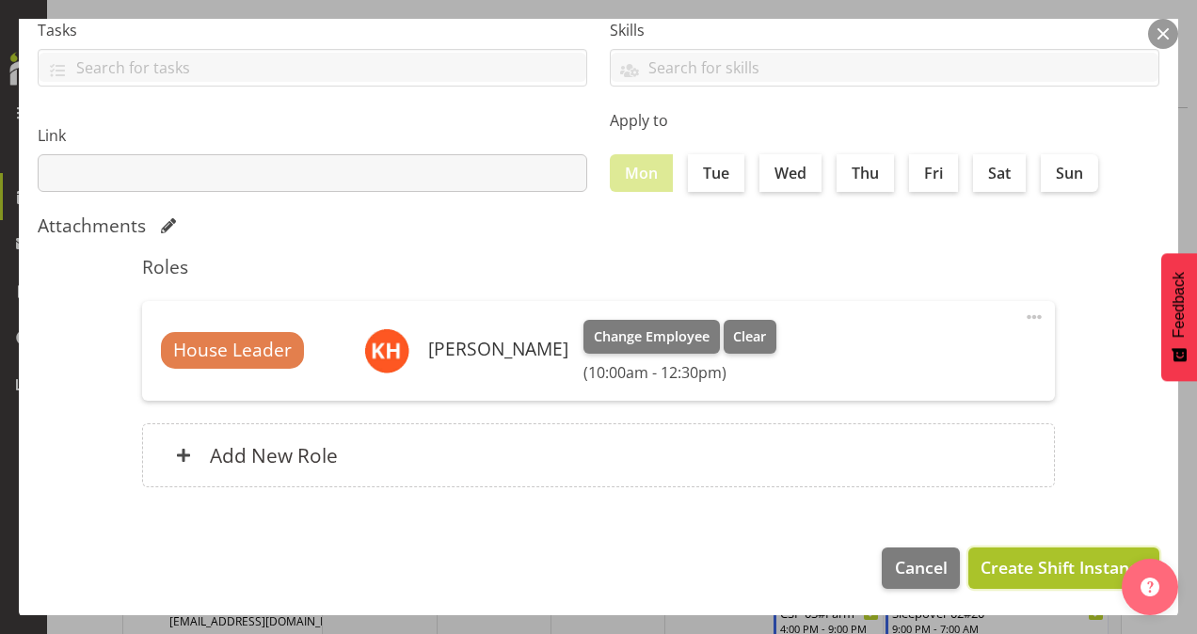
click at [1029, 561] on span "Create Shift Instance" at bounding box center [1063, 567] width 167 height 24
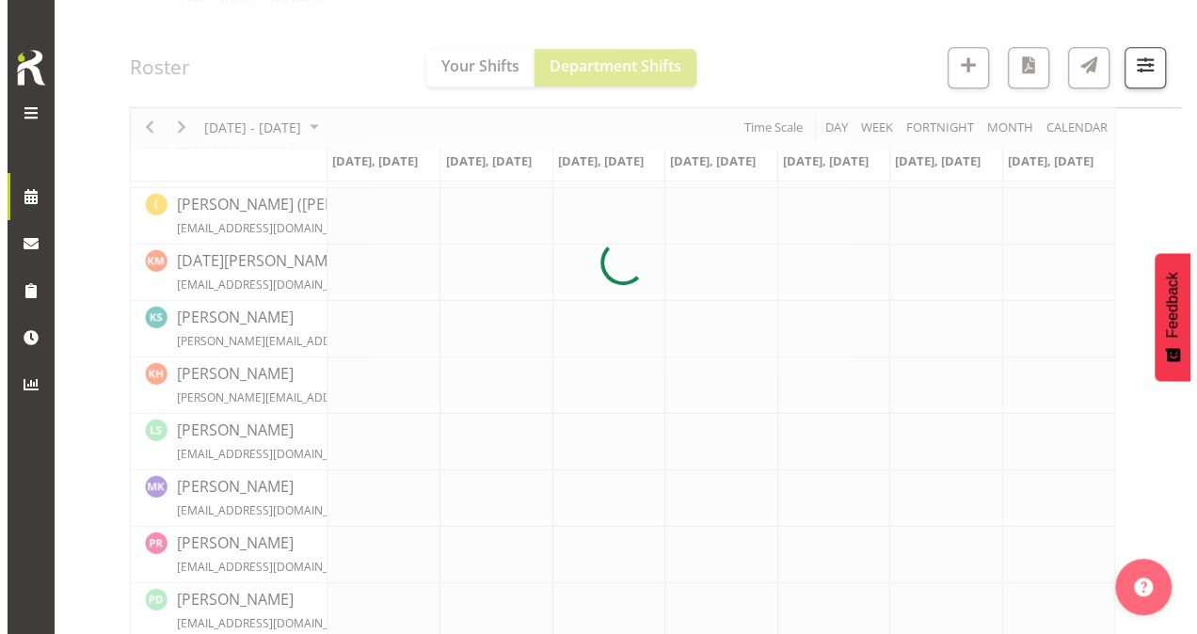
scroll to position [753, 0]
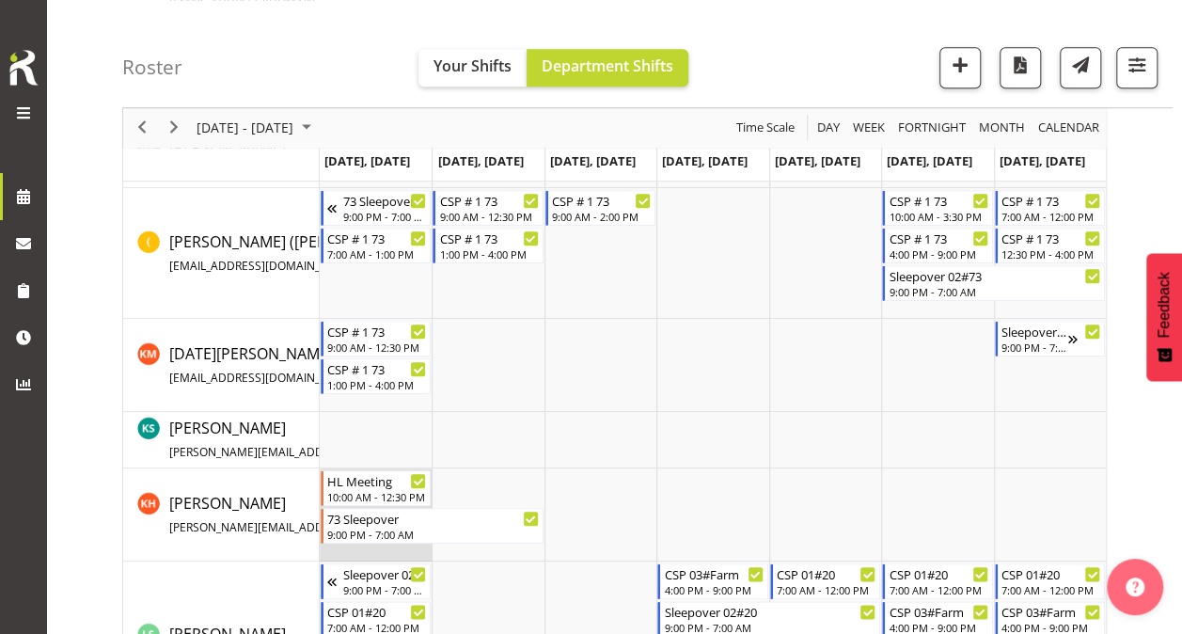
click at [372, 549] on td "Timeline Week of October 6, 2025" at bounding box center [376, 514] width 112 height 93
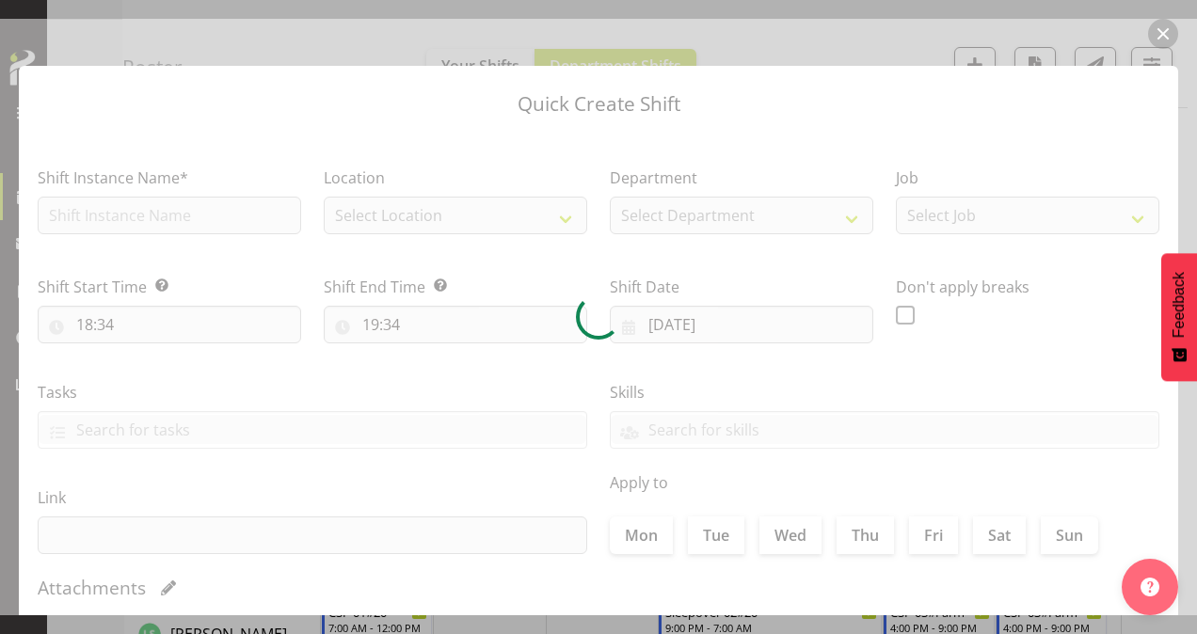
type input "[DATE]"
checkbox input "true"
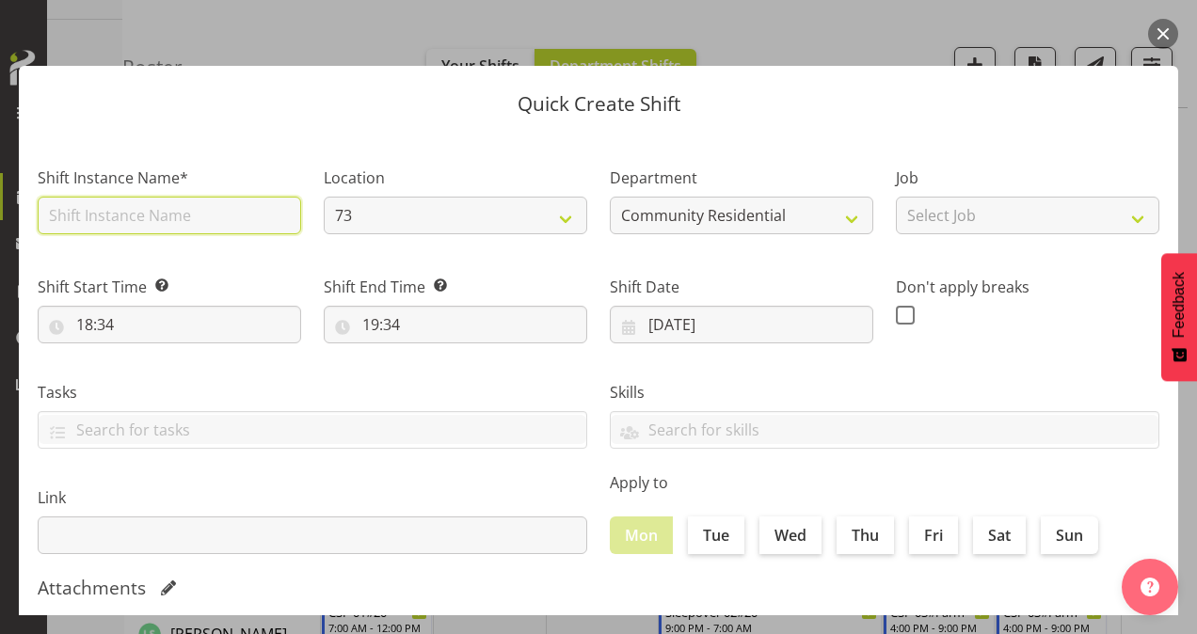
click at [132, 220] on input "text" at bounding box center [169, 216] width 263 height 38
type input "73 House Leader"
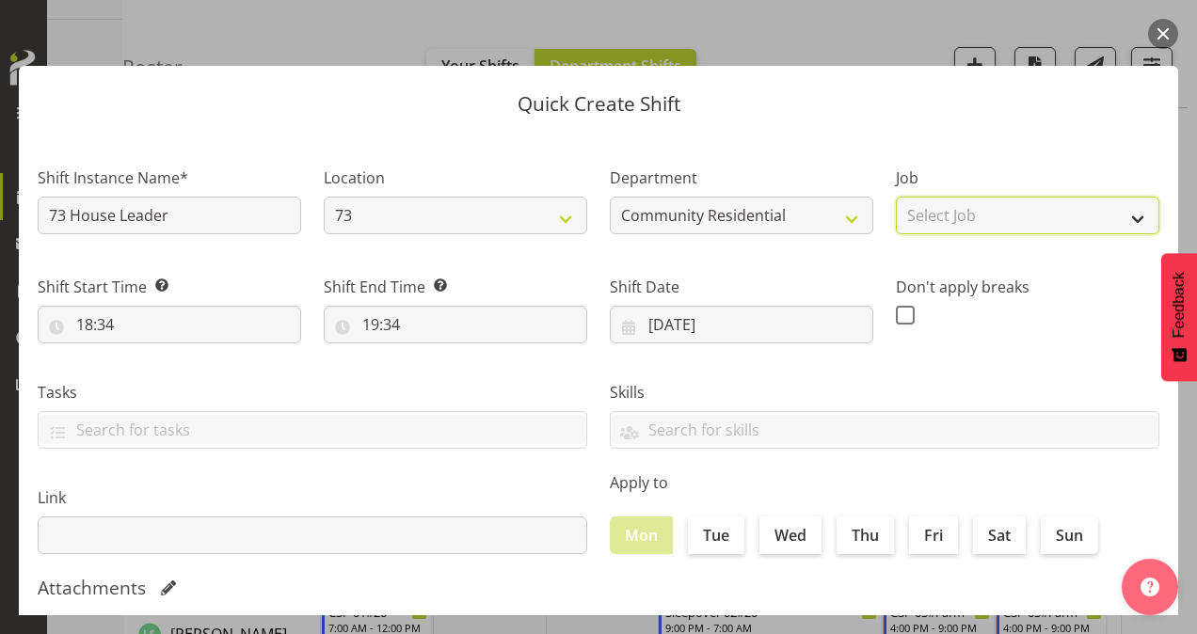
click at [1026, 213] on select "Select Job Accounts Admin Art Coordinator Community Leader Community Support Pe…" at bounding box center [1027, 216] width 263 height 38
select select "1"
click at [896, 197] on select "Select Job Accounts Admin Art Coordinator Community Leader Community Support Pe…" at bounding box center [1027, 216] width 263 height 38
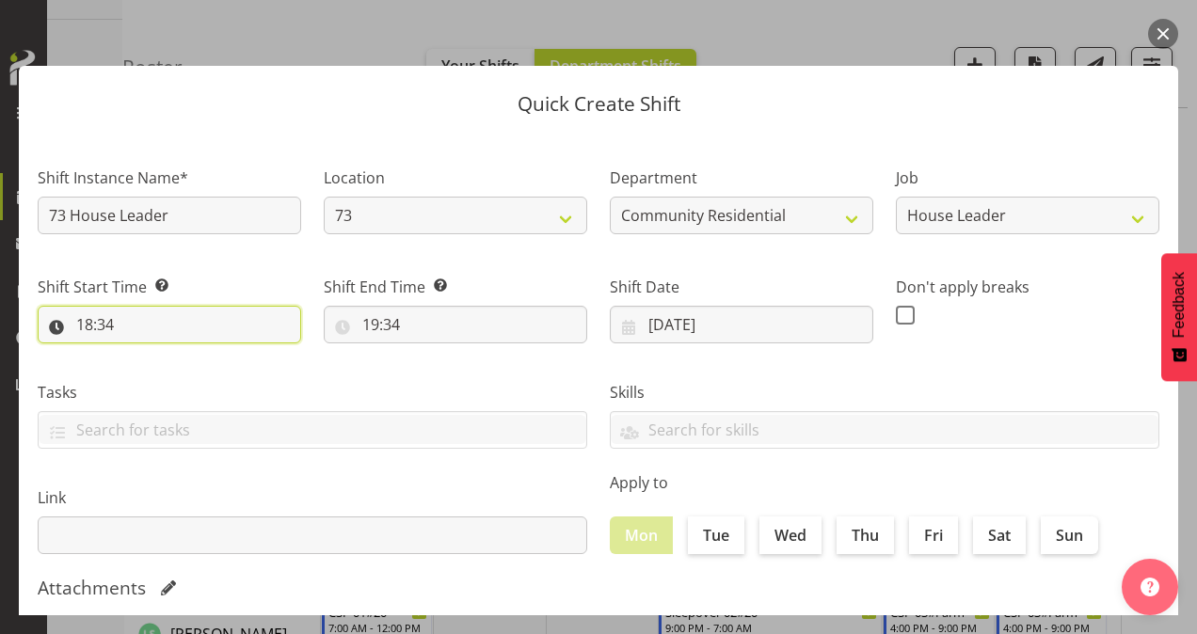
click at [87, 323] on input "18:34" at bounding box center [169, 325] width 263 height 38
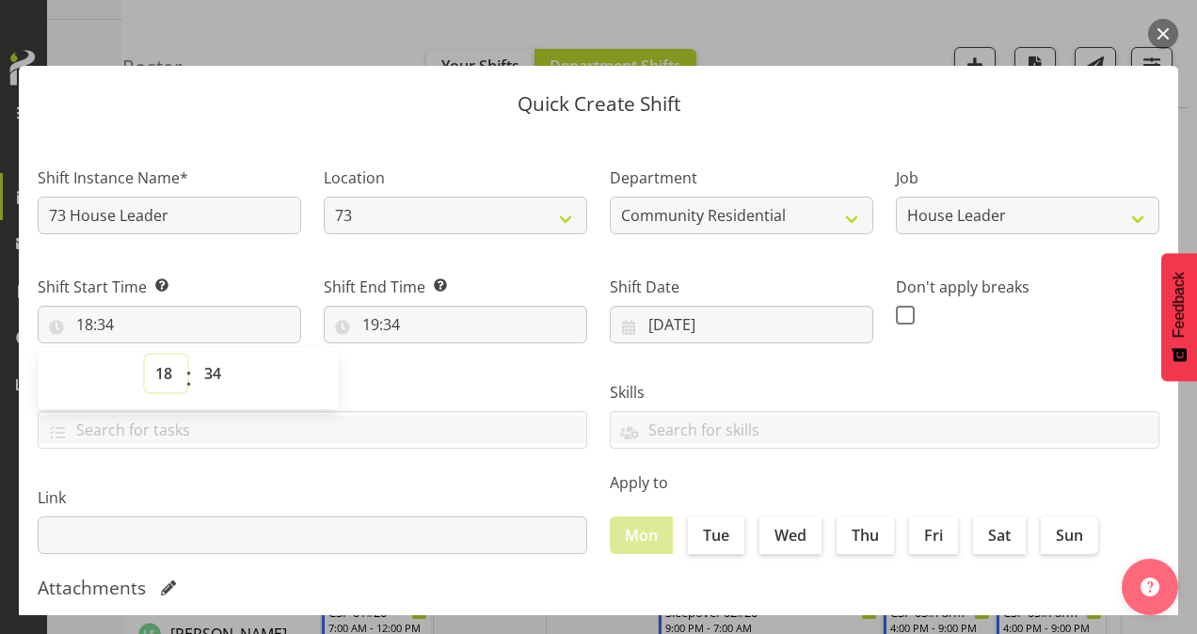
click at [161, 371] on select "00 01 02 03 04 05 06 07 08 09 10 11 12 13 14 15 16 17 18 19 20 21 22 23" at bounding box center [166, 374] width 42 height 38
select select "13"
click at [145, 355] on select "00 01 02 03 04 05 06 07 08 09 10 11 12 13 14 15 16 17 18 19 20 21 22 23" at bounding box center [166, 374] width 42 height 38
type input "13:34"
click at [220, 371] on select "00 01 02 03 04 05 06 07 08 09 10 11 12 13 14 15 16 17 18 19 20 21 22 23 24 25 2…" at bounding box center [215, 374] width 42 height 38
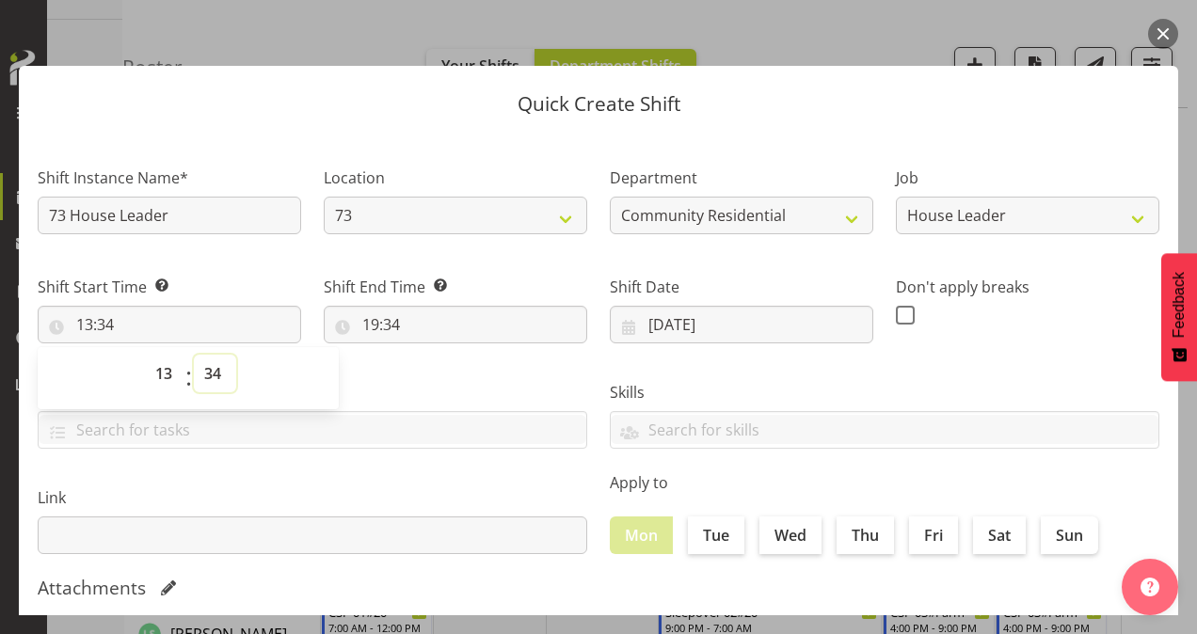
select select "0"
click at [194, 355] on select "00 01 02 03 04 05 06 07 08 09 10 11 12 13 14 15 16 17 18 19 20 21 22 23 24 25 2…" at bounding box center [215, 374] width 42 height 38
type input "13:00"
click at [371, 318] on input "19:34" at bounding box center [455, 325] width 263 height 38
click at [449, 373] on select "00 01 02 03 04 05 06 07 08 09 10 11 12 13 14 15 16 17 18 19 20 21 22 23" at bounding box center [452, 374] width 42 height 38
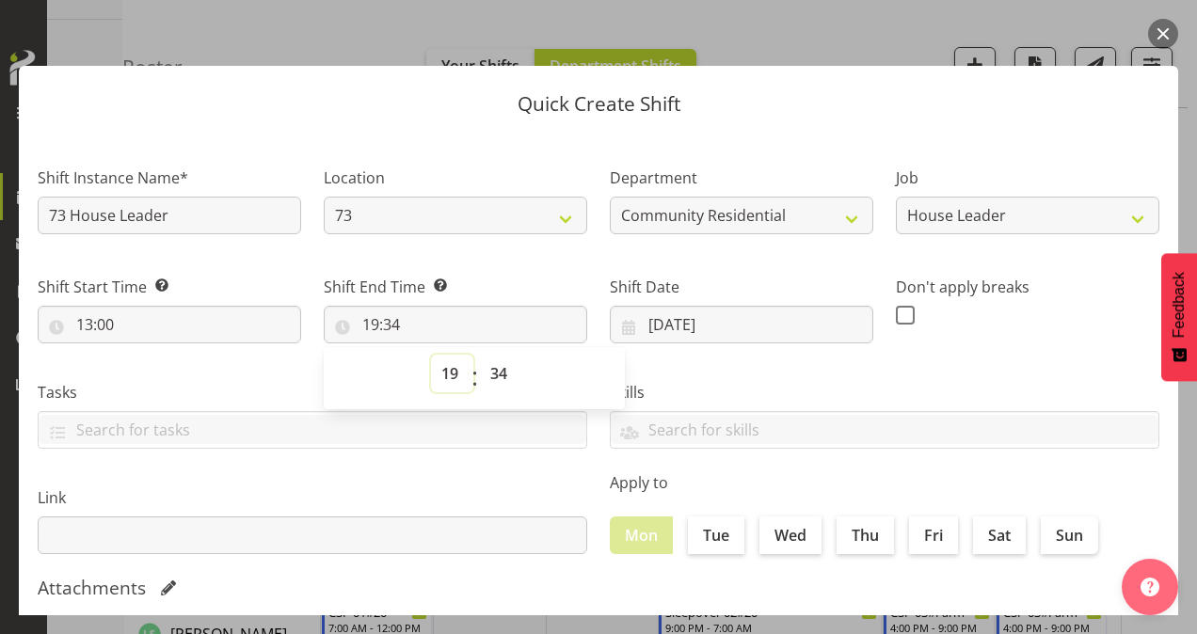
select select "21"
click at [431, 355] on select "00 01 02 03 04 05 06 07 08 09 10 11 12 13 14 15 16 17 18 19 20 21 22 23" at bounding box center [452, 374] width 42 height 38
type input "21:34"
click at [498, 367] on select "00 01 02 03 04 05 06 07 08 09 10 11 12 13 14 15 16 17 18 19 20 21 22 23 24 25 2…" at bounding box center [501, 374] width 42 height 38
select select "0"
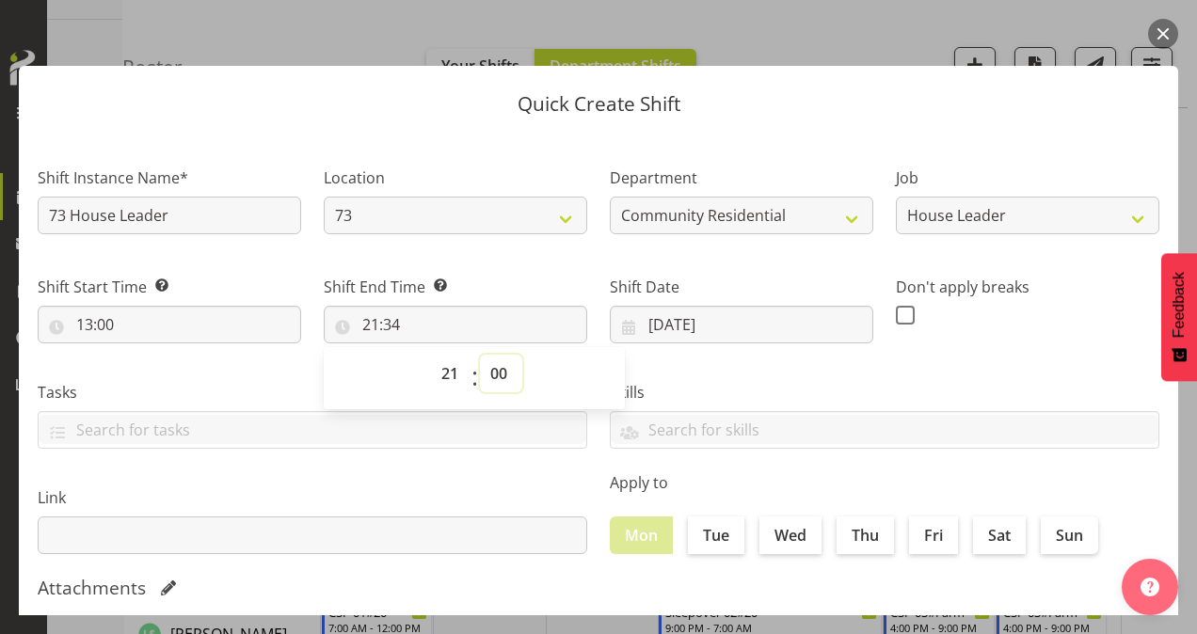
click at [480, 355] on select "00 01 02 03 04 05 06 07 08 09 10 11 12 13 14 15 16 17 18 19 20 21 22 23 24 25 2…" at bounding box center [501, 374] width 42 height 38
type input "21:00"
click at [901, 309] on span at bounding box center [905, 315] width 19 height 19
click at [901, 309] on input "checkbox" at bounding box center [902, 315] width 12 height 12
checkbox input "true"
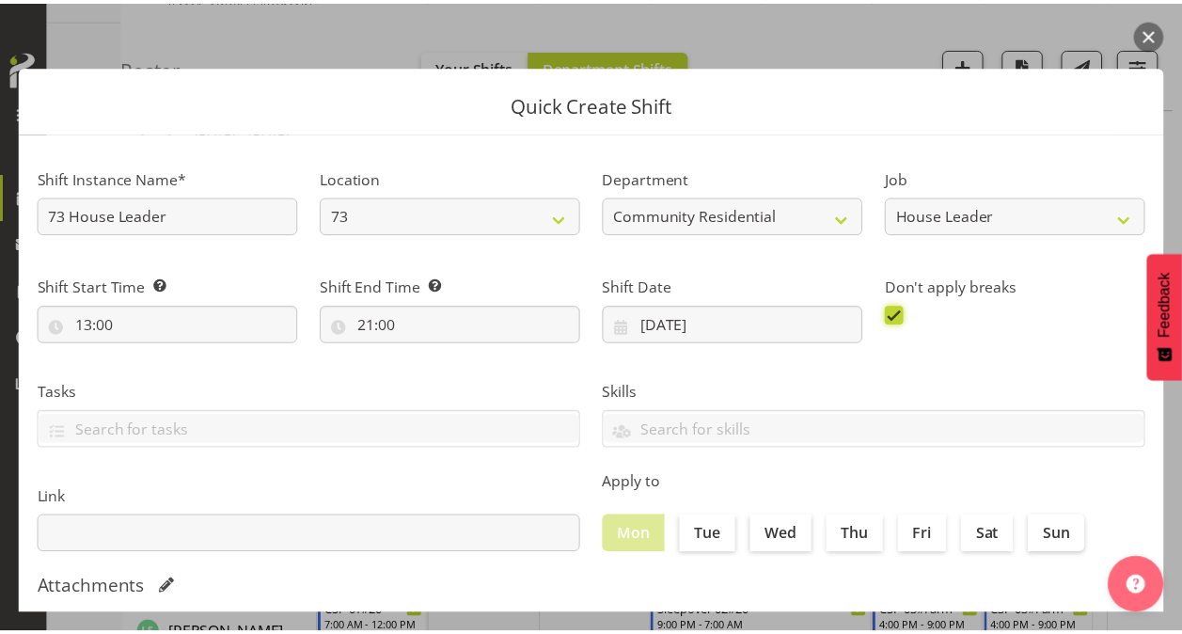
scroll to position [362, 0]
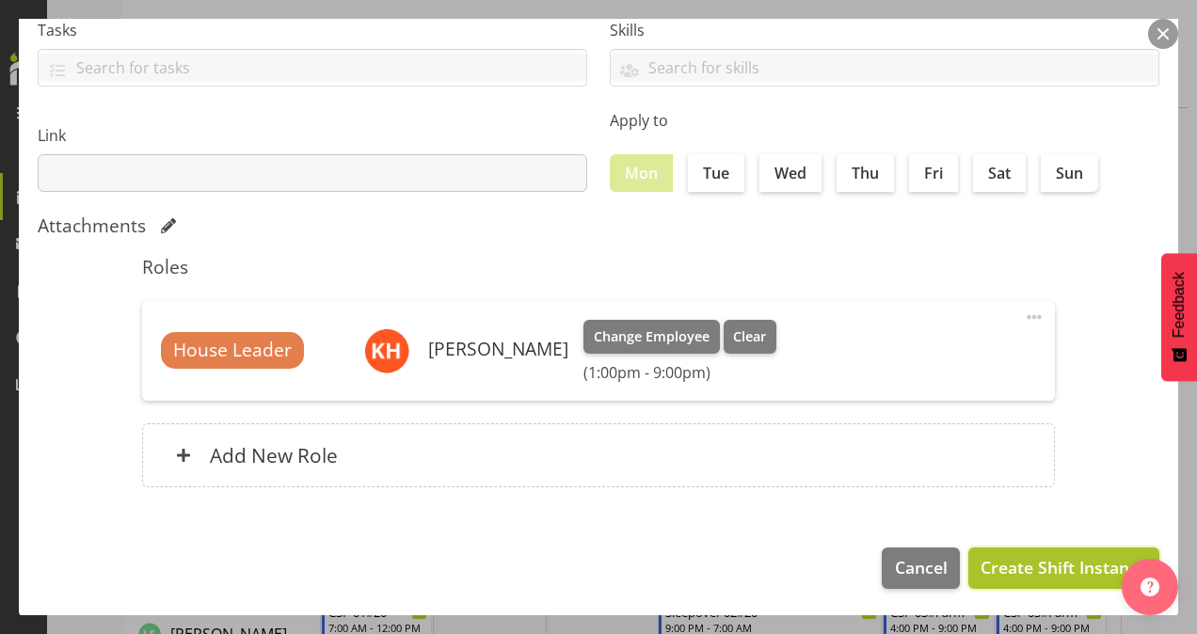
click at [1047, 565] on span "Create Shift Instance" at bounding box center [1063, 567] width 167 height 24
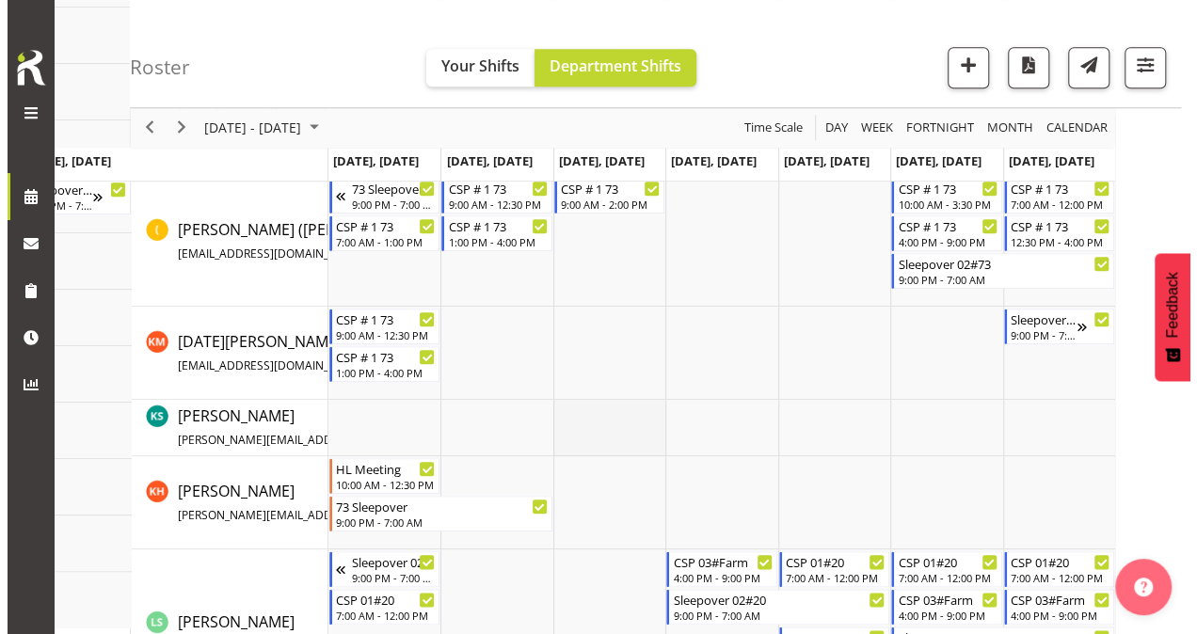
scroll to position [768, 0]
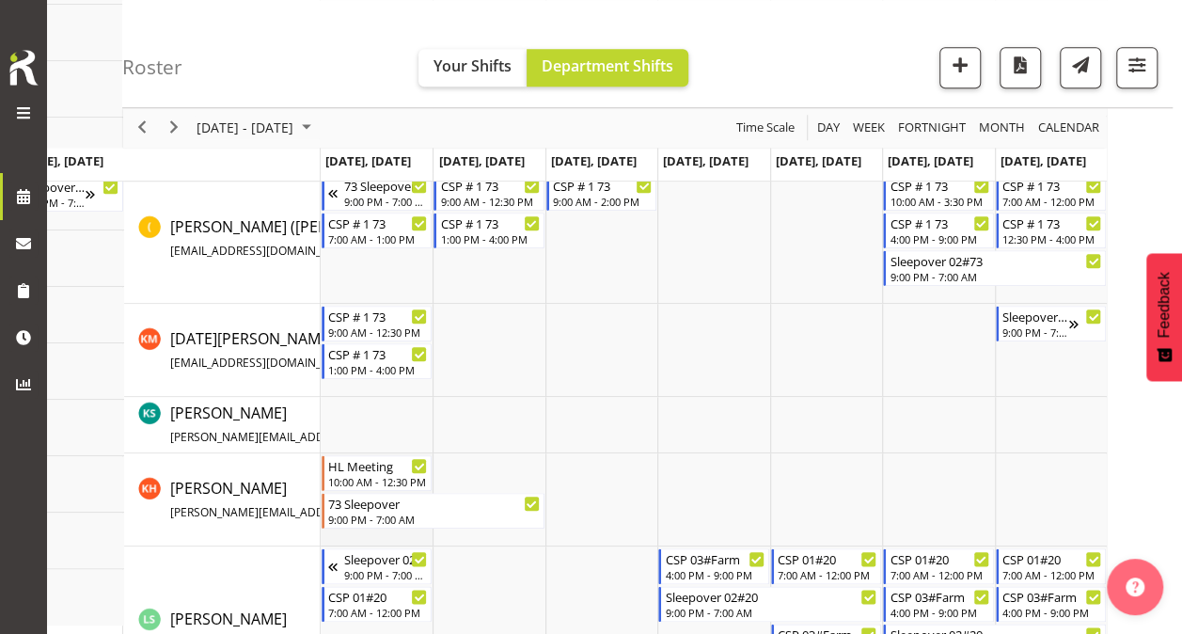
click at [403, 536] on td "Timeline Week of October 6, 2025" at bounding box center [377, 499] width 112 height 93
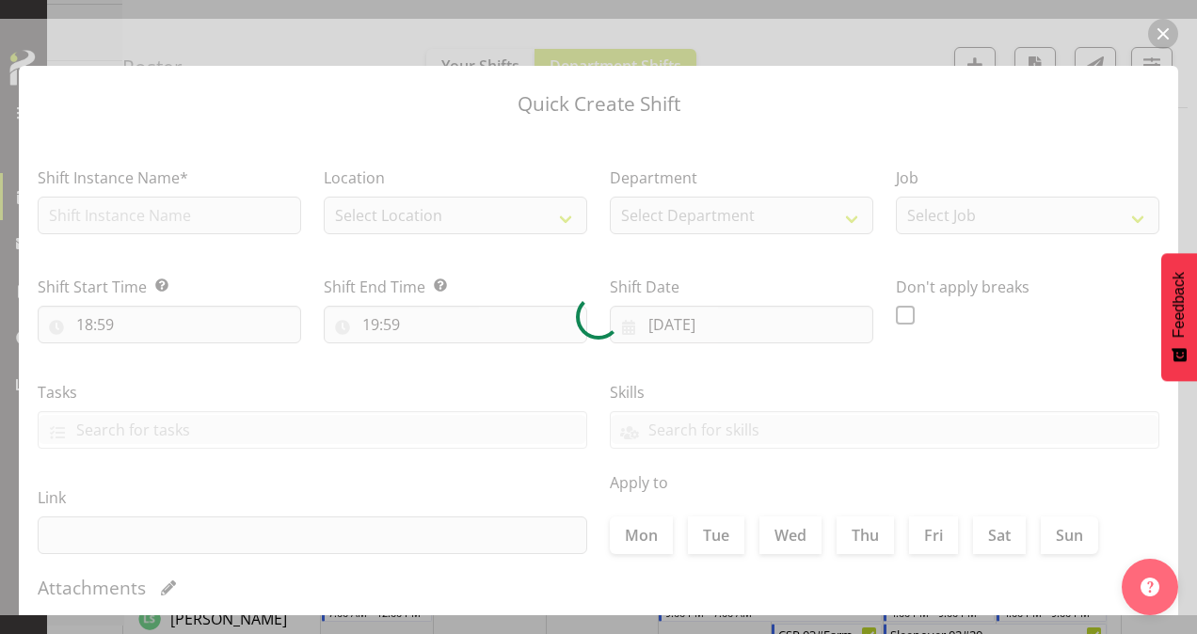
type input "[DATE]"
checkbox input "true"
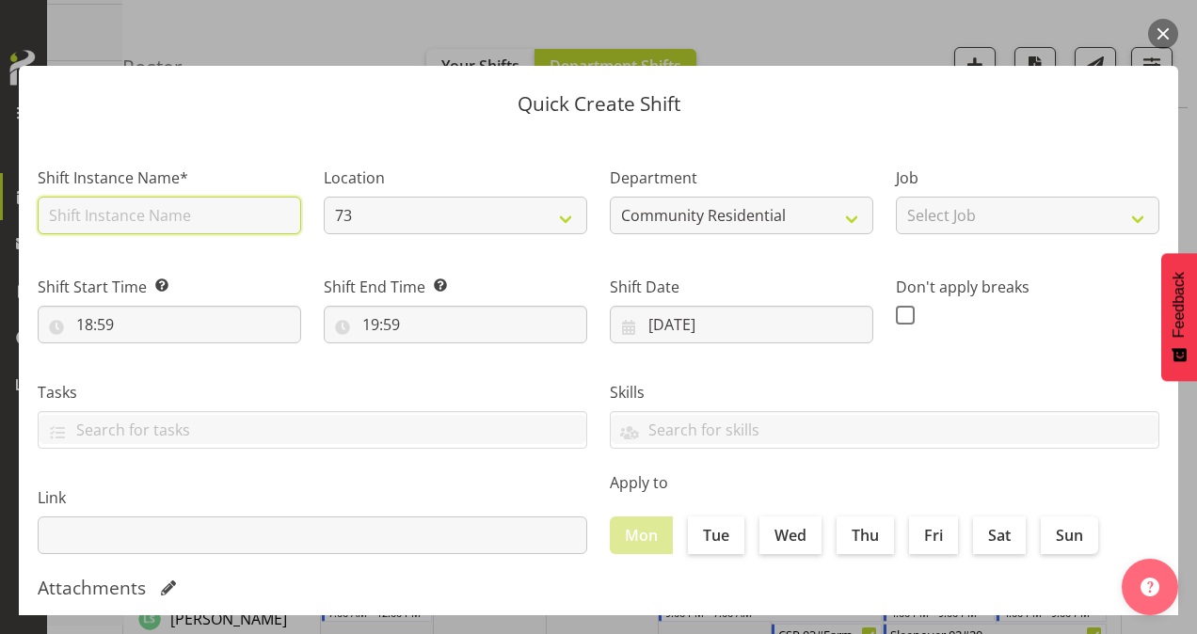
click at [246, 211] on input "text" at bounding box center [169, 216] width 263 height 38
type input "73 House Leader"
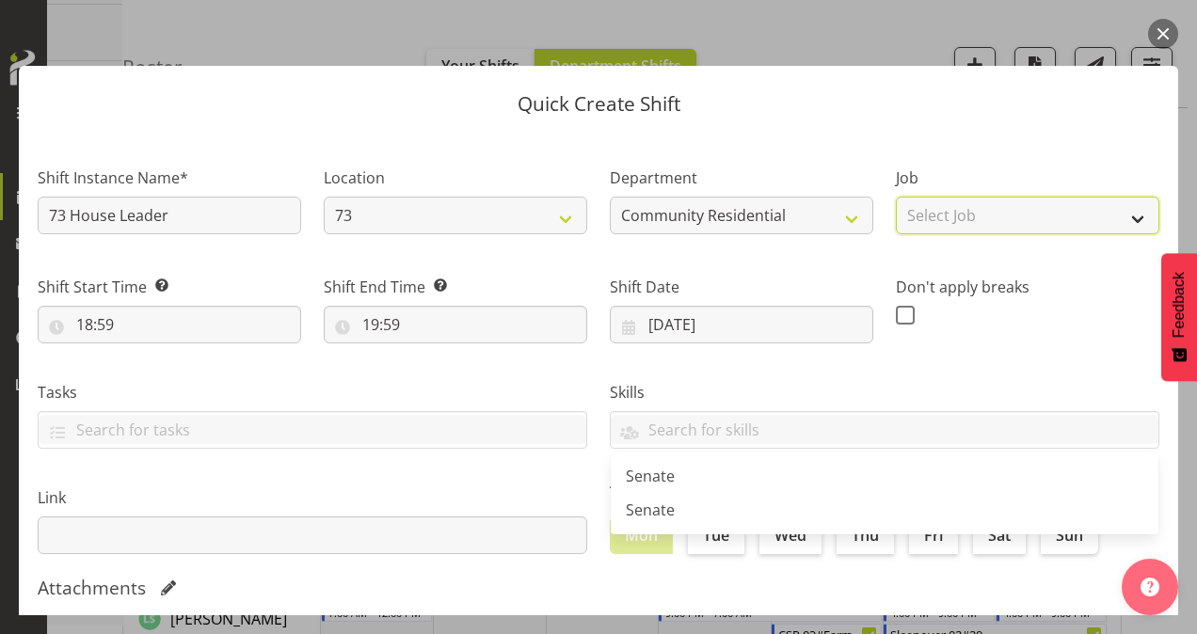
click at [1024, 211] on select "Select Job Accounts Admin Art Coordinator Community Leader Community Support Pe…" at bounding box center [1027, 216] width 263 height 38
select select "1"
click at [896, 197] on select "Select Job Accounts Admin Art Coordinator Community Leader Community Support Pe…" at bounding box center [1027, 216] width 263 height 38
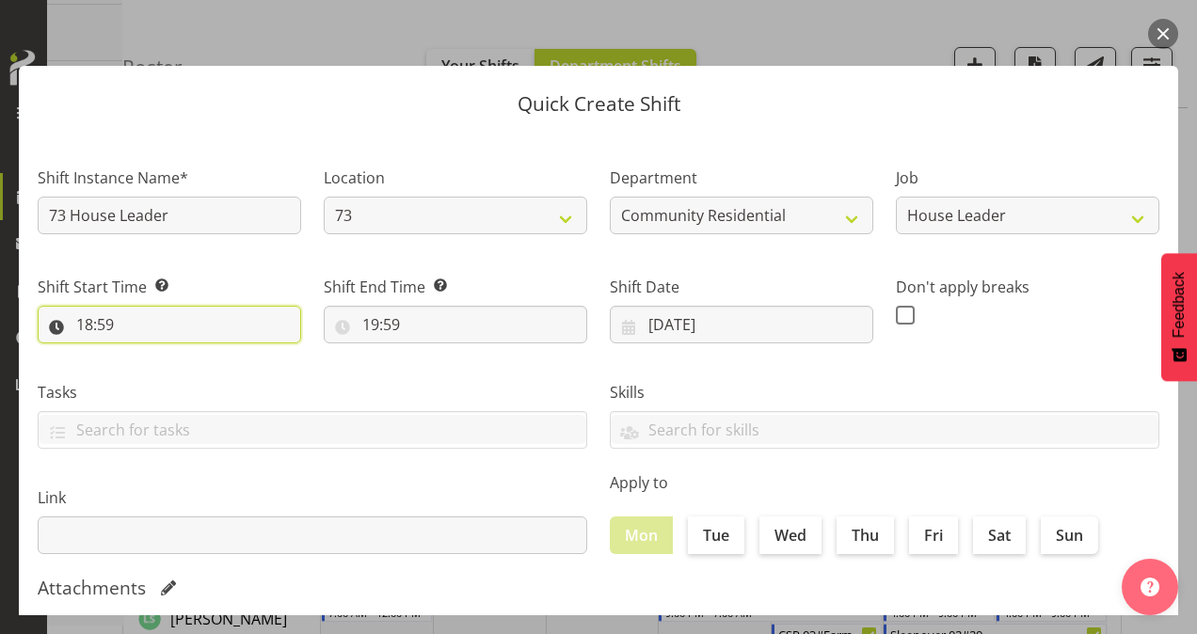
click at [91, 322] on input "18:59" at bounding box center [169, 325] width 263 height 38
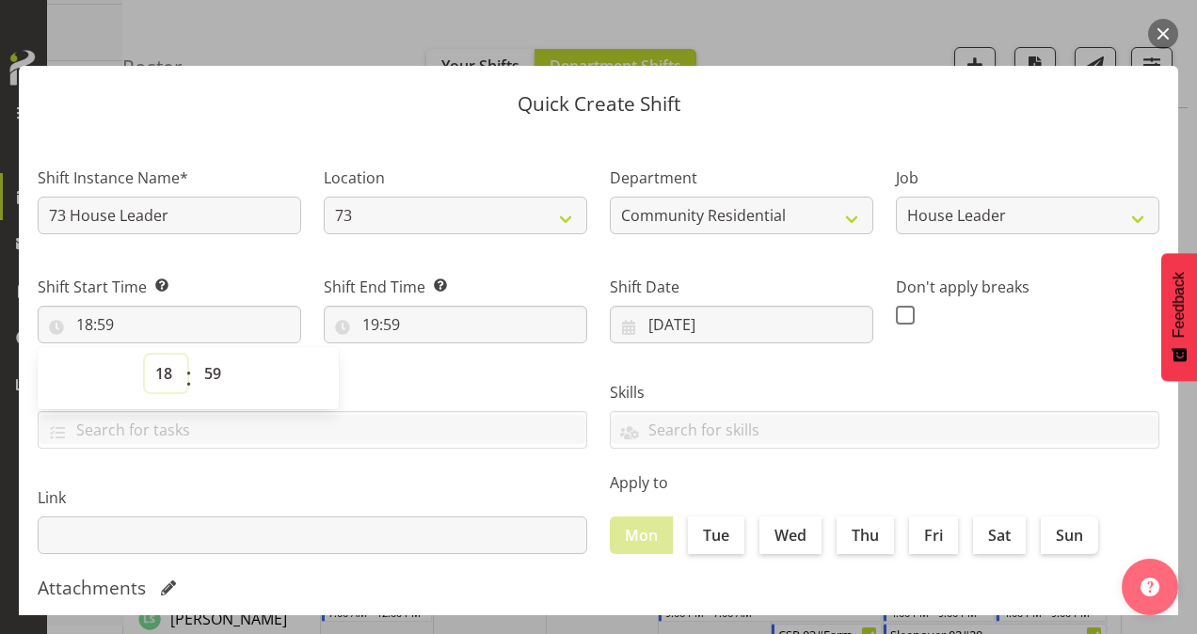
click at [167, 373] on select "00 01 02 03 04 05 06 07 08 09 10 11 12 13 14 15 16 17 18 19 20 21 22 23" at bounding box center [166, 374] width 42 height 38
select select "13"
click at [145, 355] on select "00 01 02 03 04 05 06 07 08 09 10 11 12 13 14 15 16 17 18 19 20 21 22 23" at bounding box center [166, 374] width 42 height 38
type input "13:59"
click at [212, 373] on select "00 01 02 03 04 05 06 07 08 09 10 11 12 13 14 15 16 17 18 19 20 21 22 23 24 25 2…" at bounding box center [215, 374] width 42 height 38
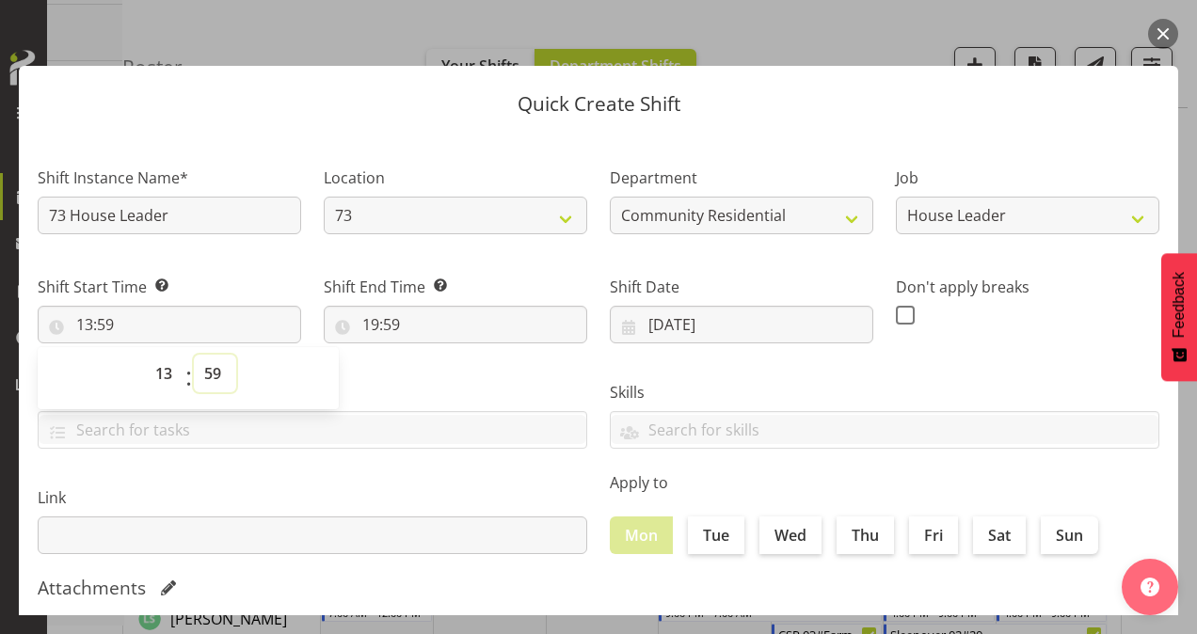
select select "0"
click at [194, 355] on select "00 01 02 03 04 05 06 07 08 09 10 11 12 13 14 15 16 17 18 19 20 21 22 23 24 25 2…" at bounding box center [215, 374] width 42 height 38
type input "13:00"
click at [369, 325] on input "19:59" at bounding box center [455, 325] width 263 height 38
click at [450, 369] on select "00 01 02 03 04 05 06 07 08 09 10 11 12 13 14 15 16 17 18 19 20 21 22 23" at bounding box center [452, 374] width 42 height 38
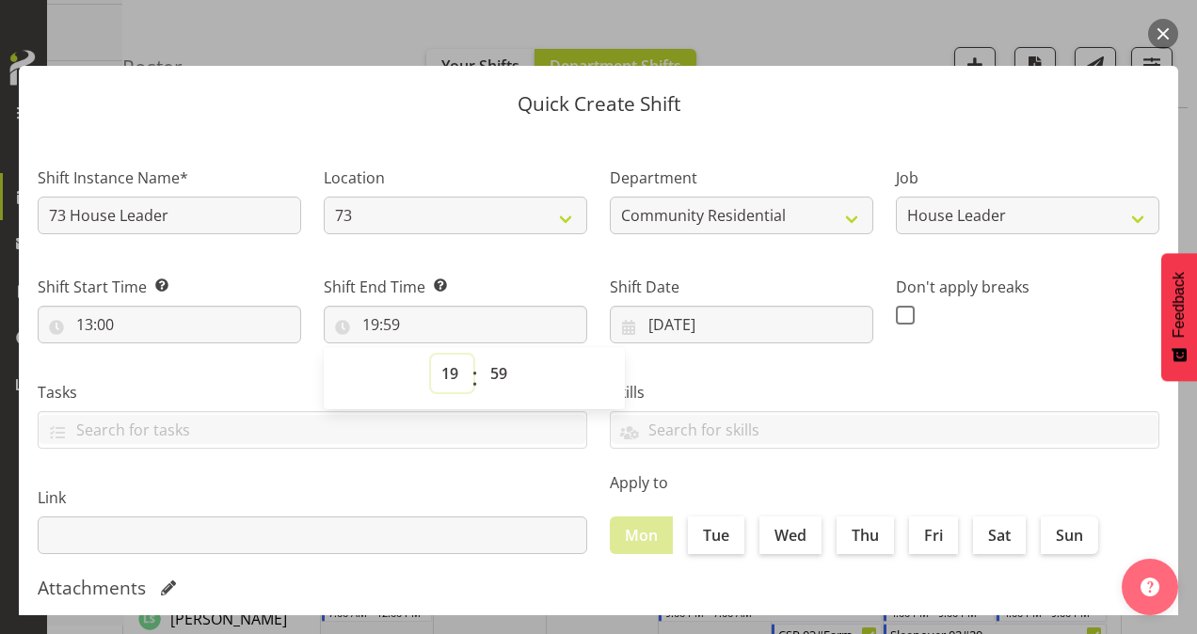
select select "21"
click at [431, 355] on select "00 01 02 03 04 05 06 07 08 09 10 11 12 13 14 15 16 17 18 19 20 21 22 23" at bounding box center [452, 374] width 42 height 38
type input "21:59"
click at [494, 369] on select "00 01 02 03 04 05 06 07 08 09 10 11 12 13 14 15 16 17 18 19 20 21 22 23 24 25 2…" at bounding box center [501, 374] width 42 height 38
select select "0"
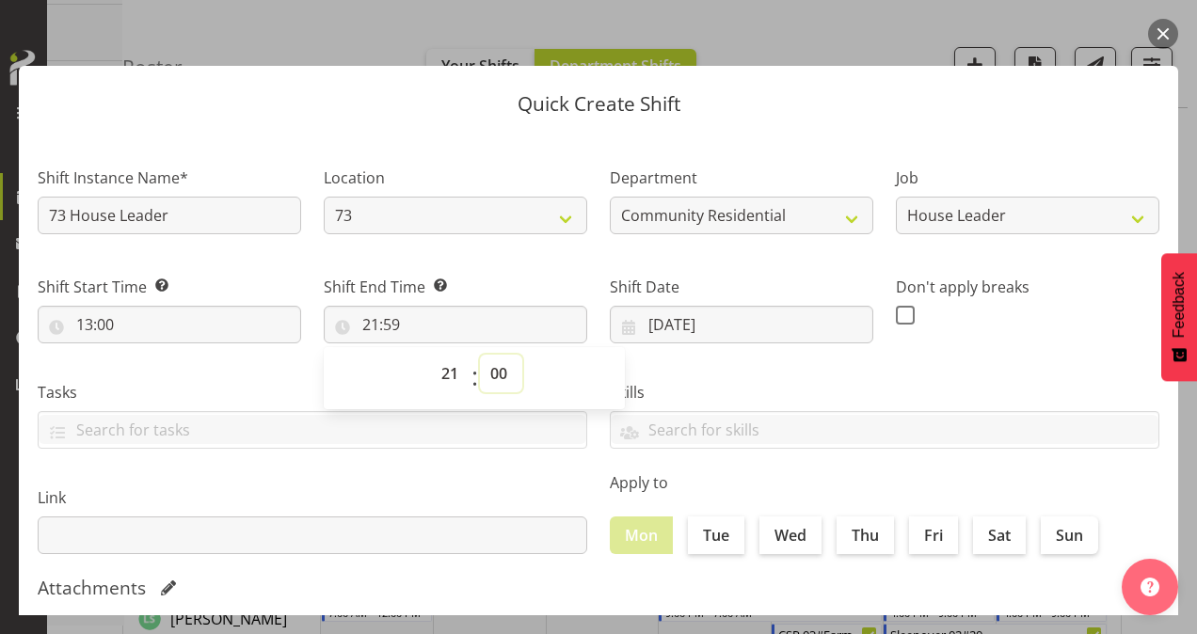
click at [480, 355] on select "00 01 02 03 04 05 06 07 08 09 10 11 12 13 14 15 16 17 18 19 20 21 22 23 24 25 2…" at bounding box center [501, 374] width 42 height 38
type input "21:00"
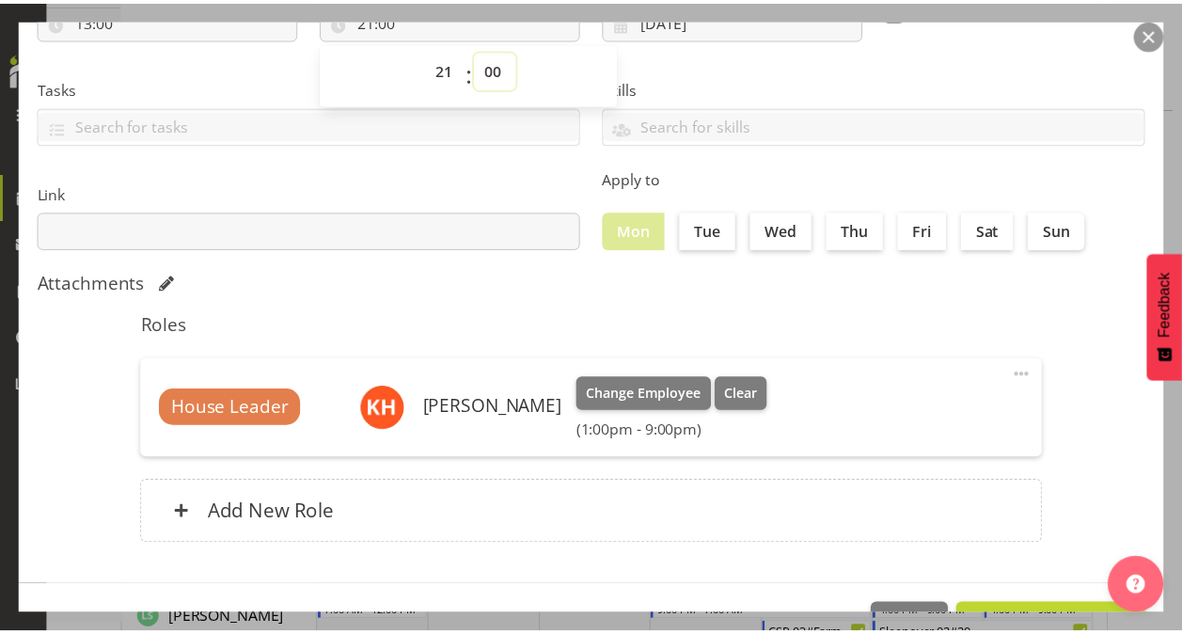
scroll to position [362, 0]
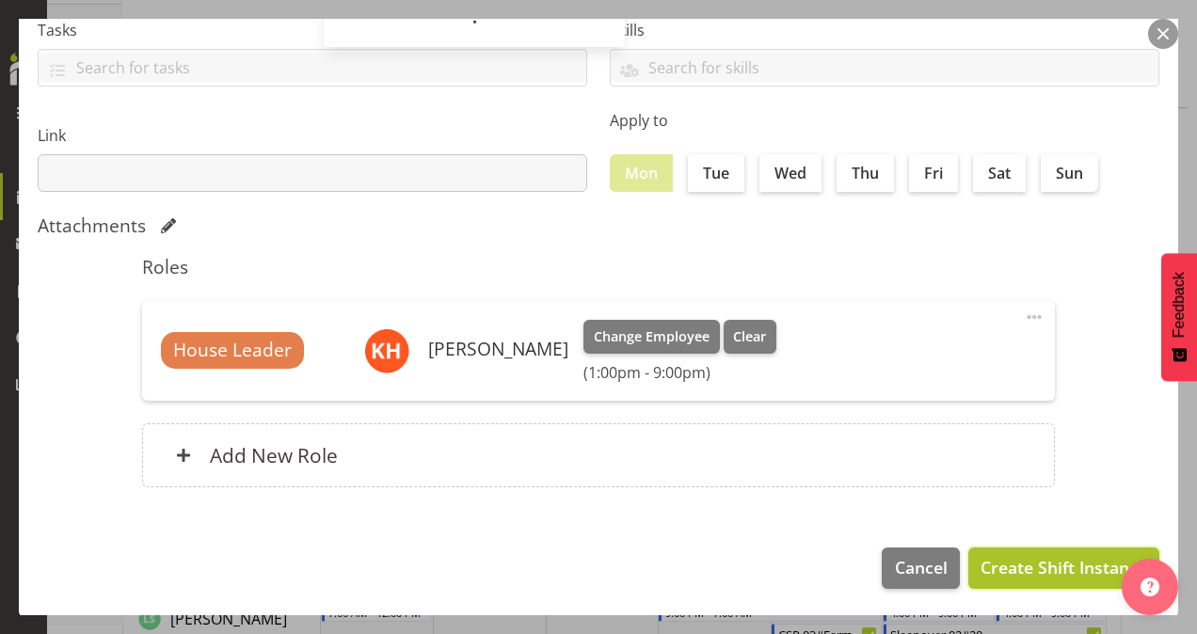
click at [1027, 570] on span "Create Shift Instance" at bounding box center [1063, 567] width 167 height 24
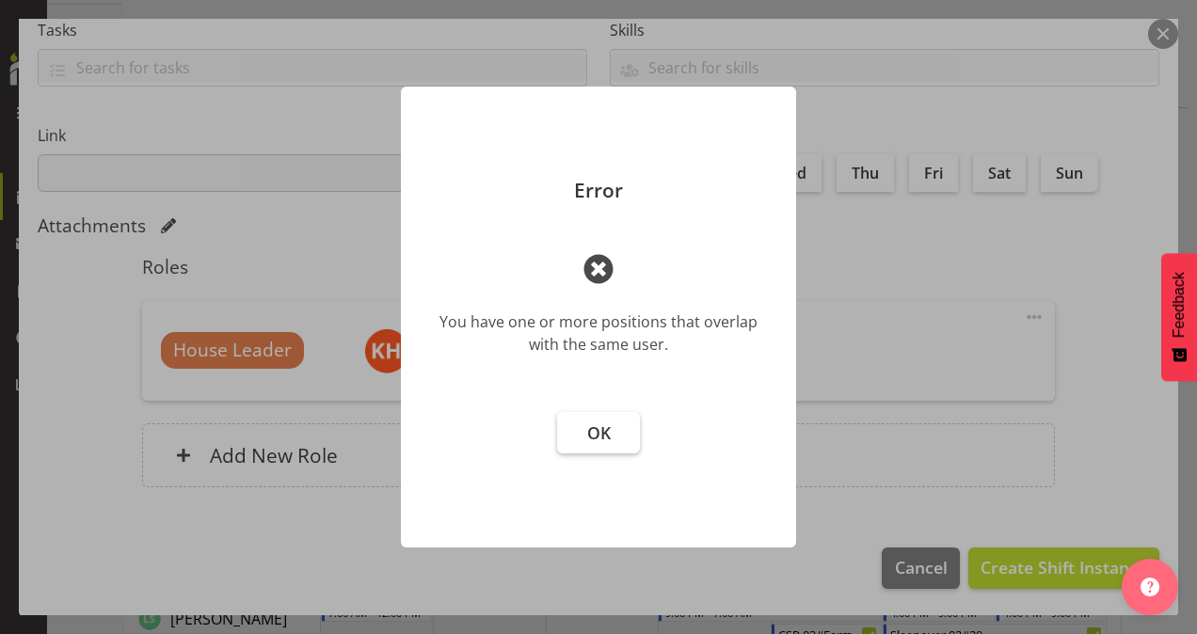
click at [591, 436] on span "OK" at bounding box center [599, 432] width 24 height 23
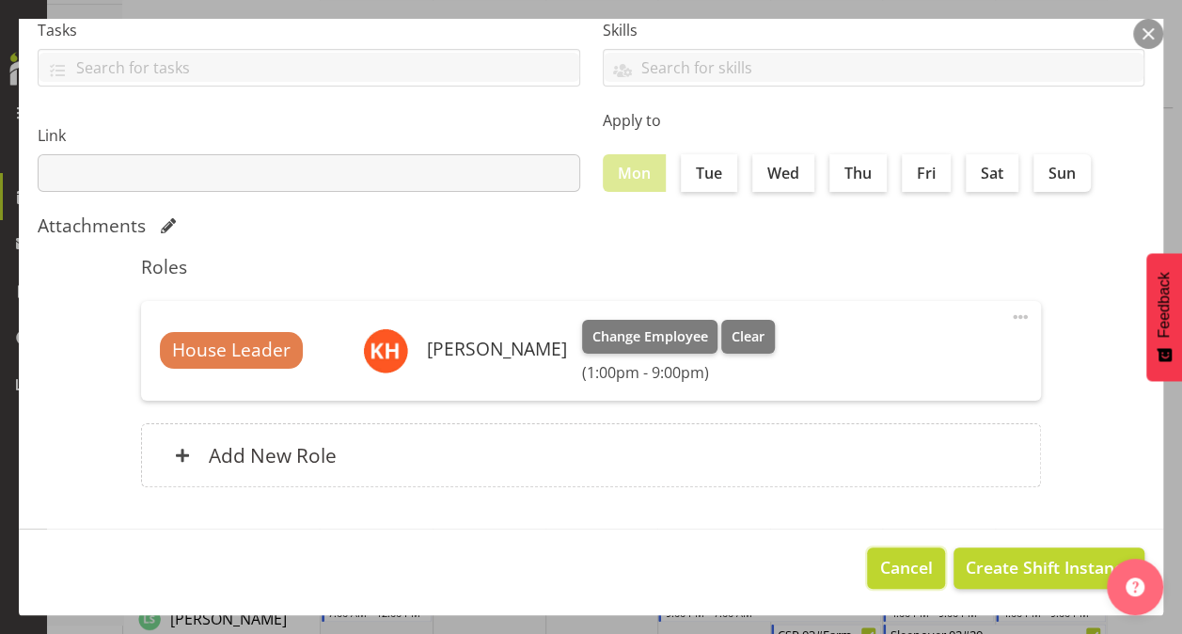
click at [881, 561] on span "Cancel" at bounding box center [907, 567] width 53 height 24
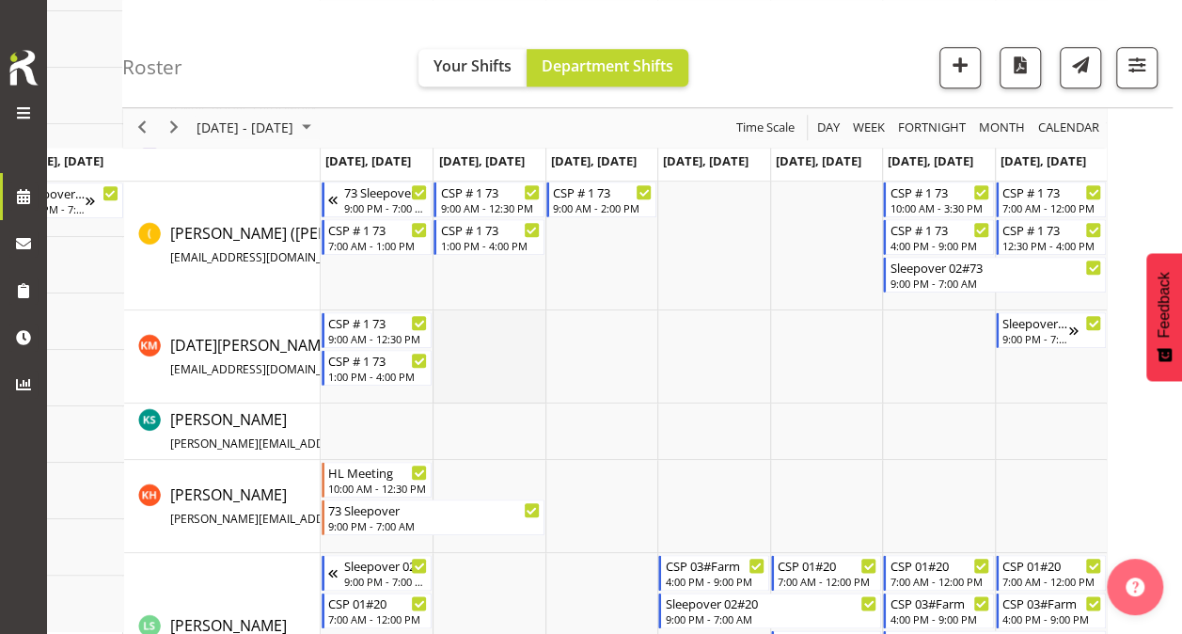
scroll to position [760, 0]
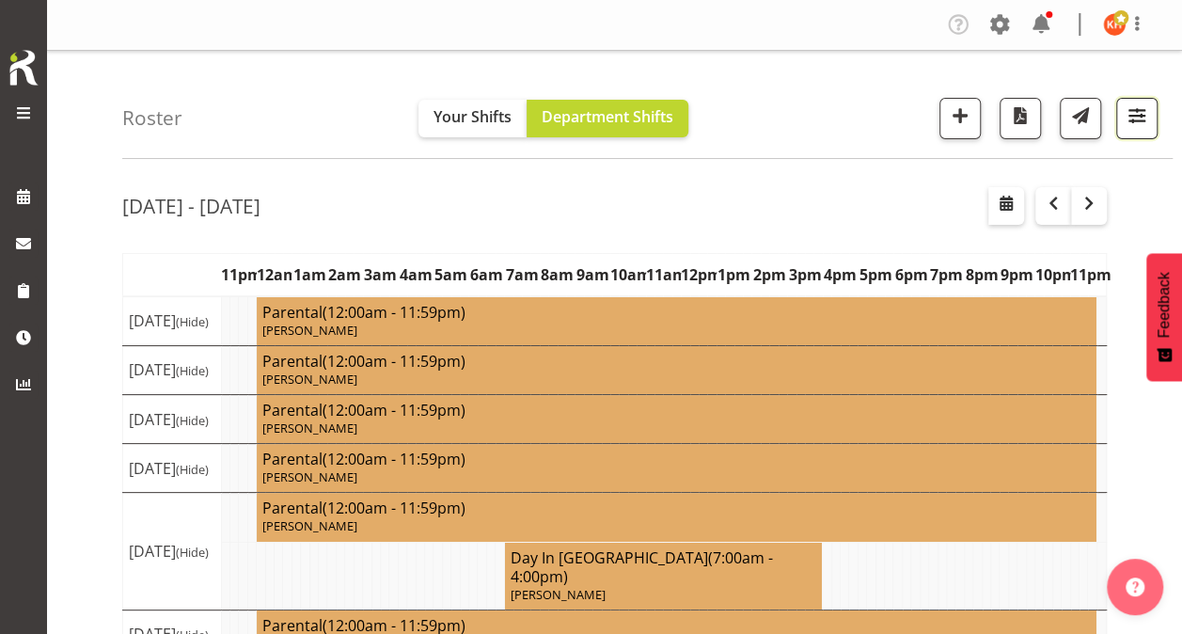
click at [1130, 117] on span "button" at bounding box center [1137, 115] width 24 height 24
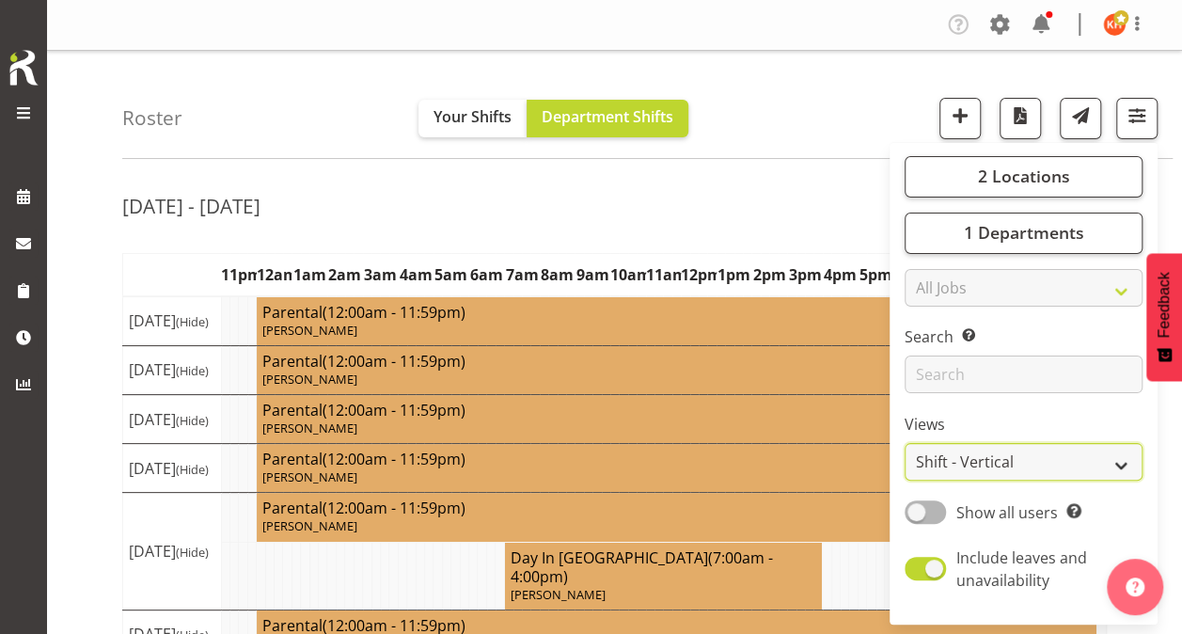
click at [945, 468] on select "Staff Role Shift - Horizontal Shift - Vertical Staff - Location" at bounding box center [1024, 462] width 238 height 38
select select "staff"
click at [906, 443] on select "Staff Role Shift - Horizontal Shift - Vertical Staff - Location" at bounding box center [1024, 462] width 238 height 38
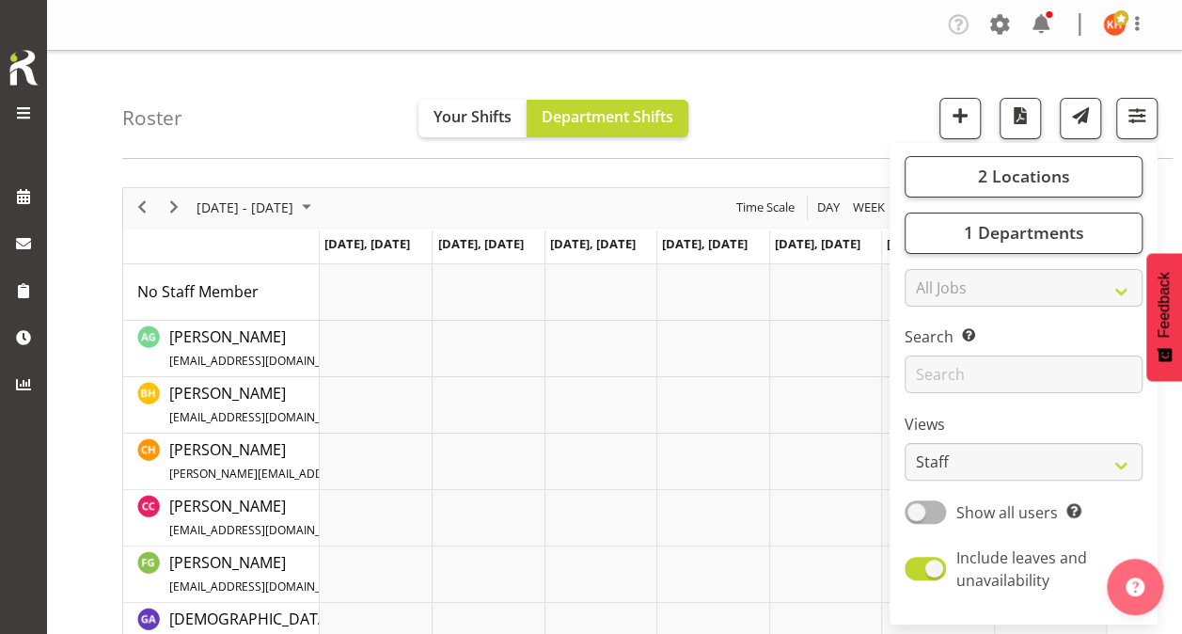
click at [337, 107] on div "Roster Your Shifts Department Shifts 2 Locations Clear 20 30 41 5 56b 65a 73 Ar…" at bounding box center [647, 105] width 1051 height 108
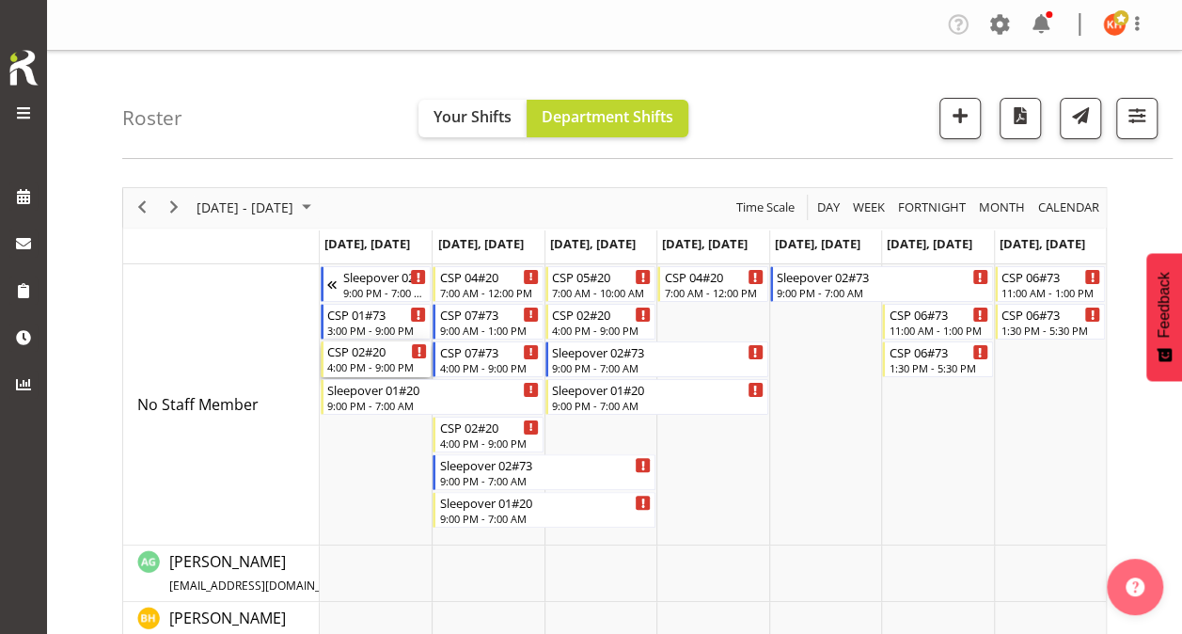
click at [372, 347] on div "CSP 02#20" at bounding box center [377, 350] width 100 height 19
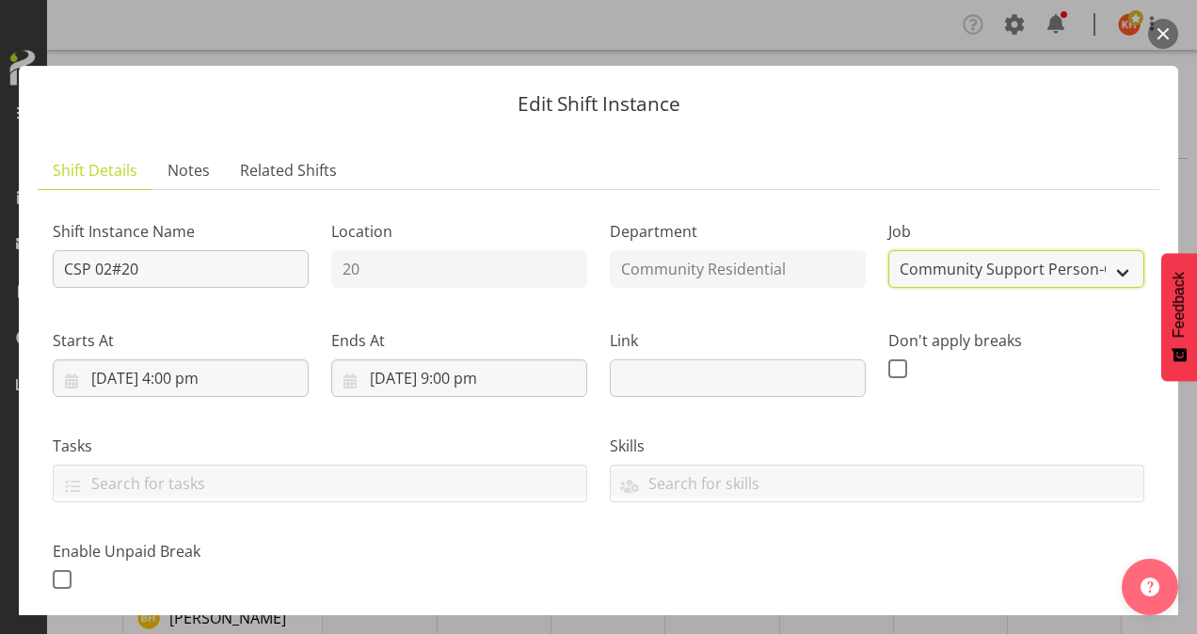
click at [975, 269] on select "Create new job Accounts Admin Art Coordinator Community Leader Community Suppor…" at bounding box center [1016, 269] width 256 height 38
select select "2"
click at [888, 250] on select "Create new job Accounts Admin Art Coordinator Community Leader Community Suppor…" at bounding box center [1016, 269] width 256 height 38
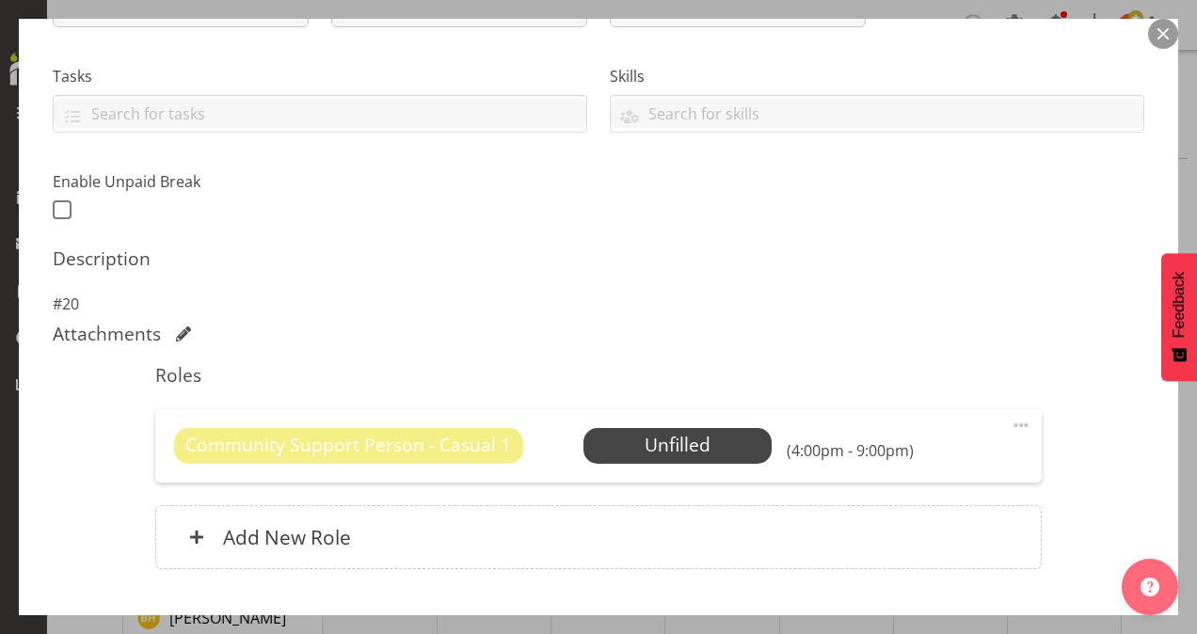
scroll to position [369, 0]
click at [1009, 420] on span at bounding box center [1020, 426] width 23 height 23
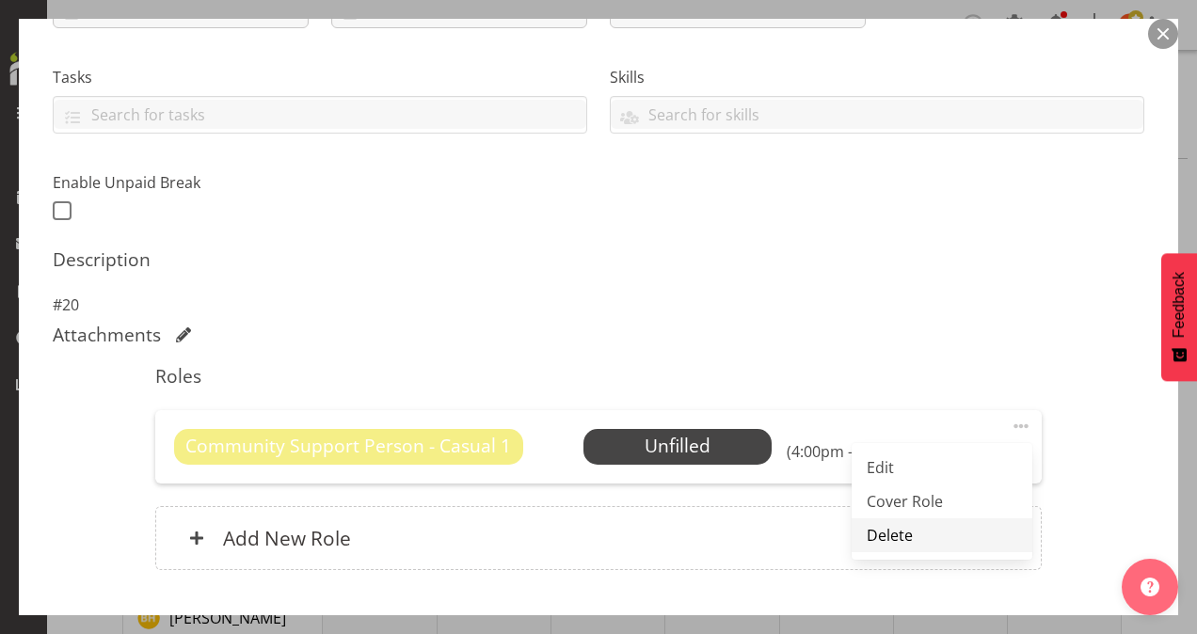
click at [923, 535] on link "Delete" at bounding box center [941, 535] width 181 height 34
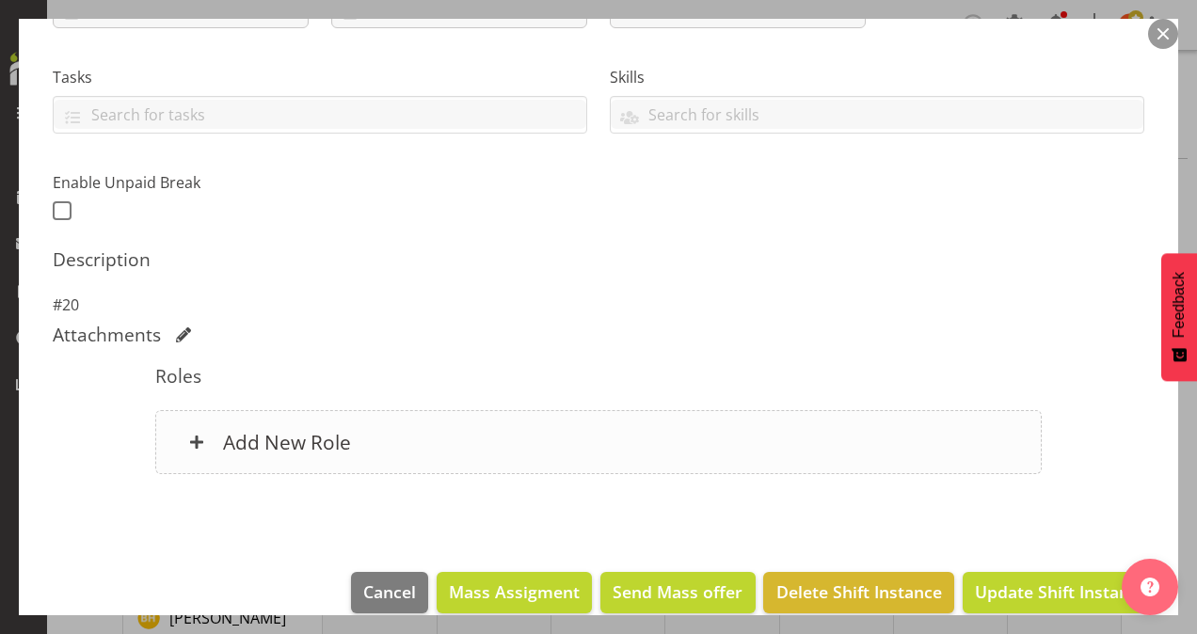
click at [305, 435] on h6 "Add New Role" at bounding box center [287, 442] width 128 height 24
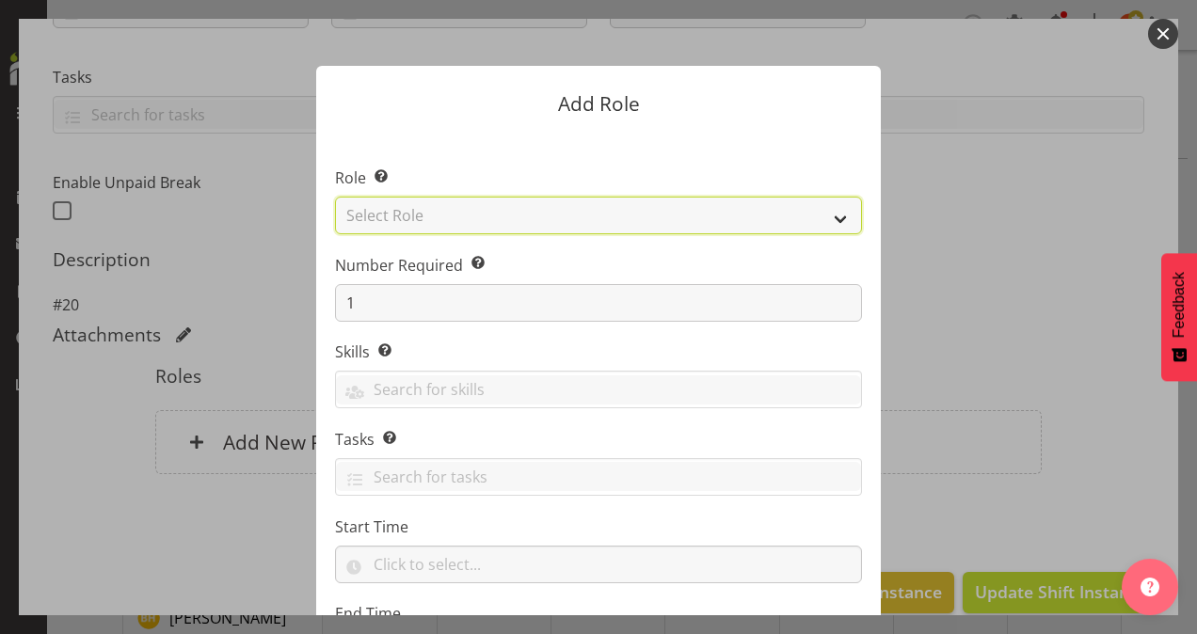
click at [601, 209] on select "Select Role Area Manager Art Coordination Community - SIL Community Leader Comm…" at bounding box center [598, 216] width 527 height 38
select select "13"
click at [335, 197] on select "Select Role Area Manager Art Coordination Community - SIL Community Leader Comm…" at bounding box center [598, 216] width 527 height 38
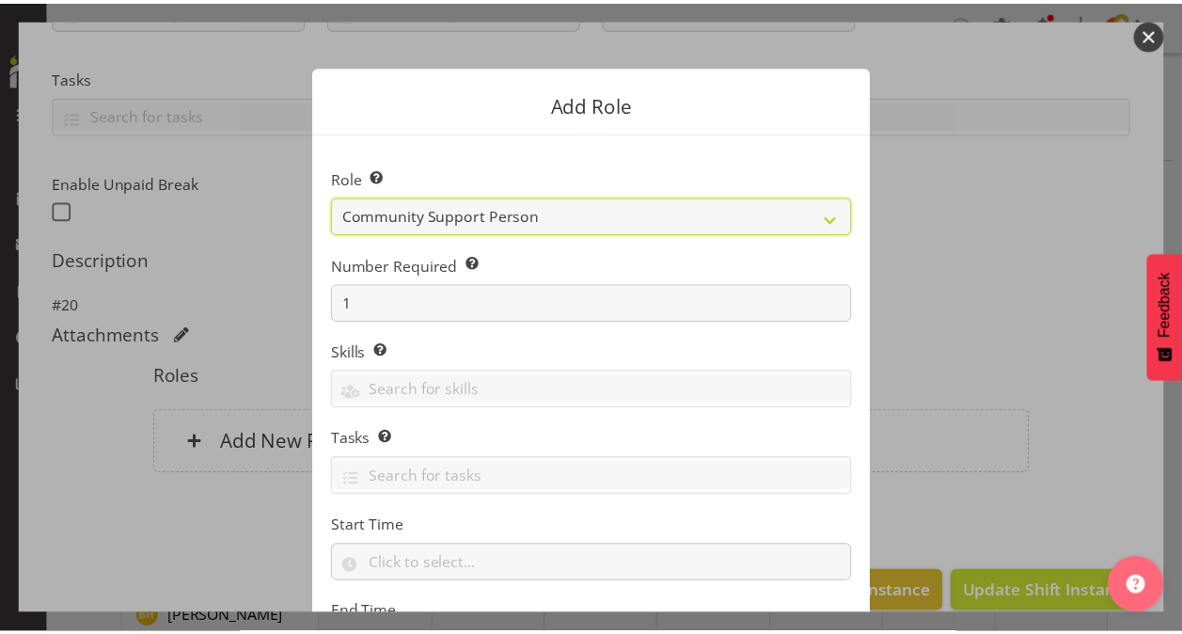
scroll to position [181, 0]
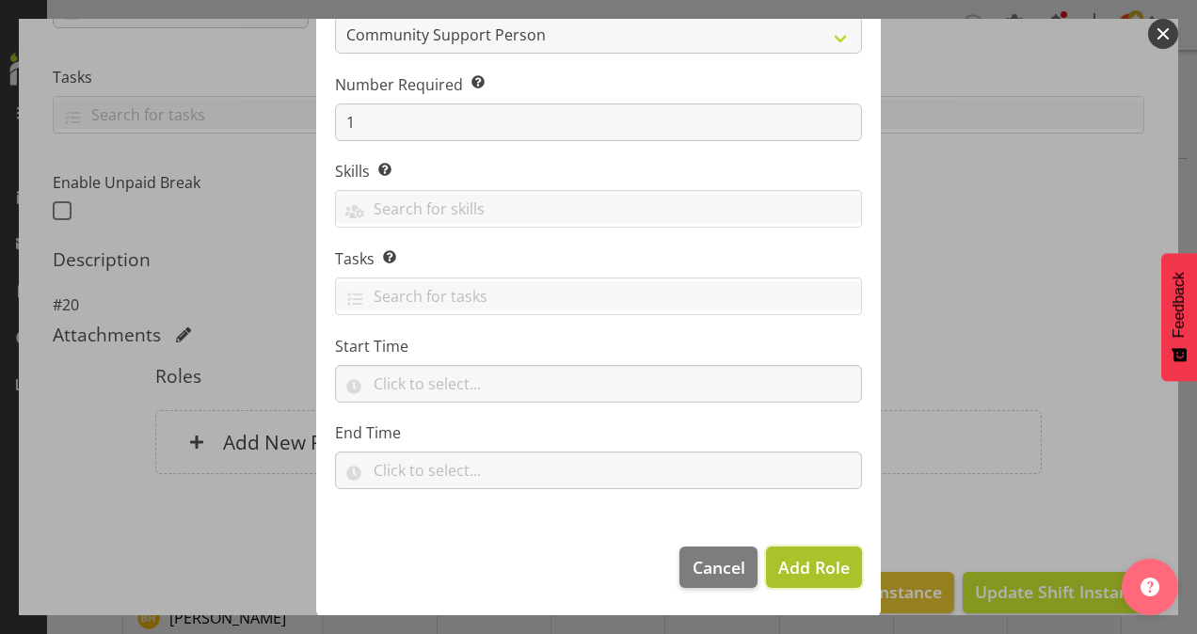
click at [809, 557] on span "Add Role" at bounding box center [813, 567] width 71 height 23
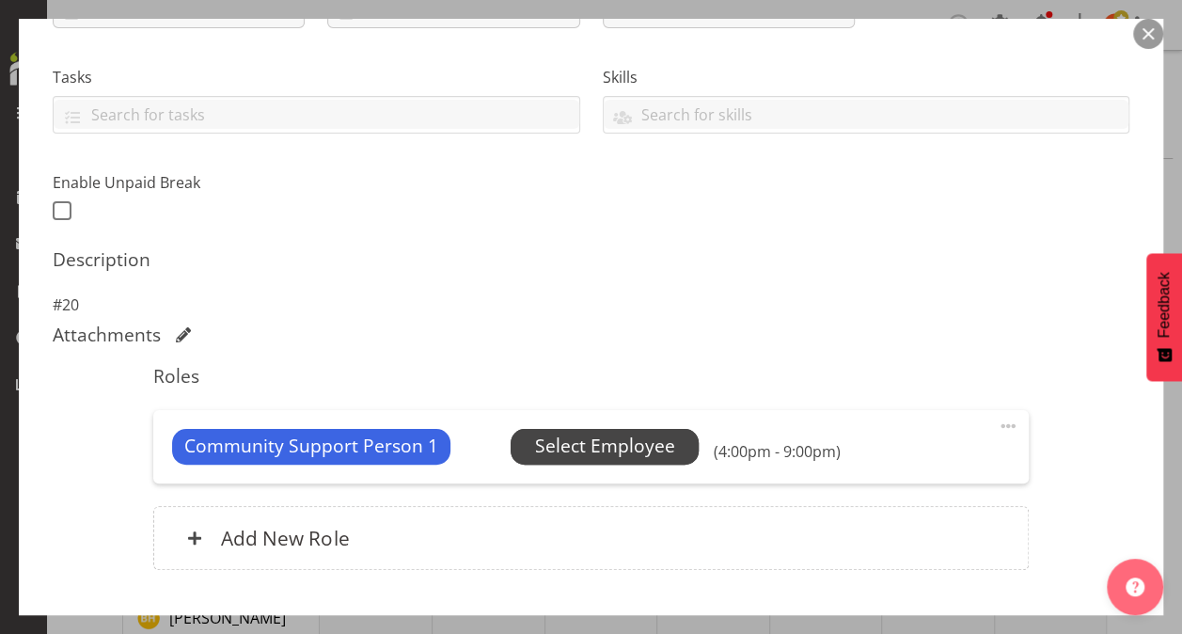
click at [624, 443] on span "Select Employee" at bounding box center [605, 446] width 140 height 27
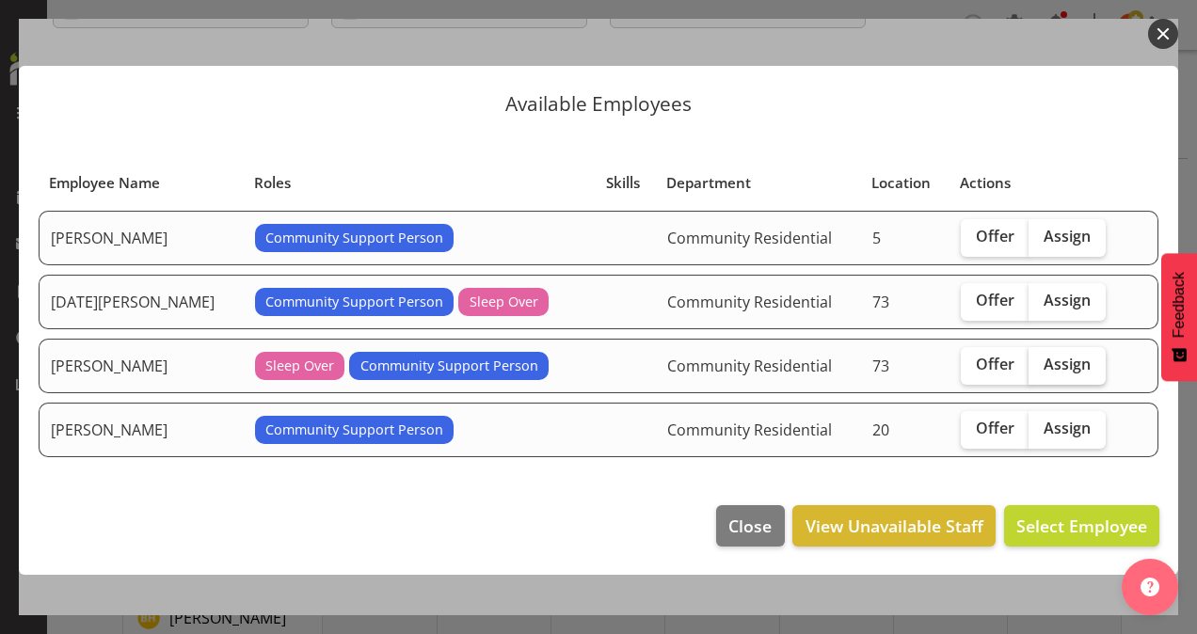
click at [1055, 363] on span "Assign" at bounding box center [1066, 364] width 47 height 19
click at [1040, 363] on input "Assign" at bounding box center [1034, 364] width 12 height 12
checkbox input "true"
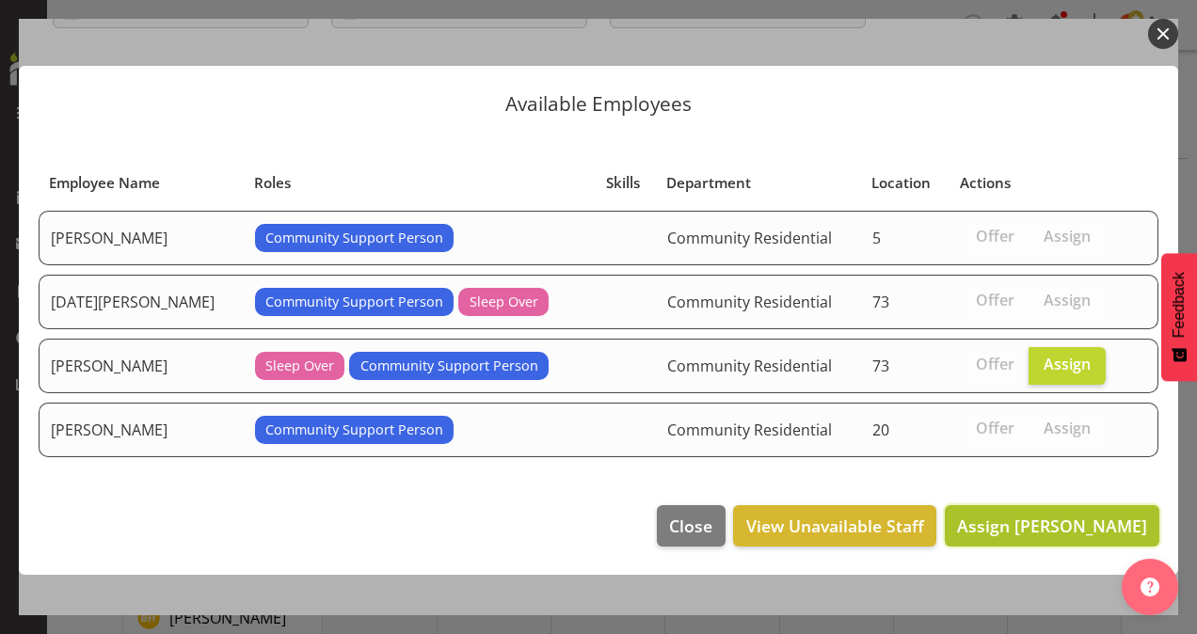
click at [1045, 516] on span "Assign Katherine Shaw" at bounding box center [1052, 526] width 190 height 23
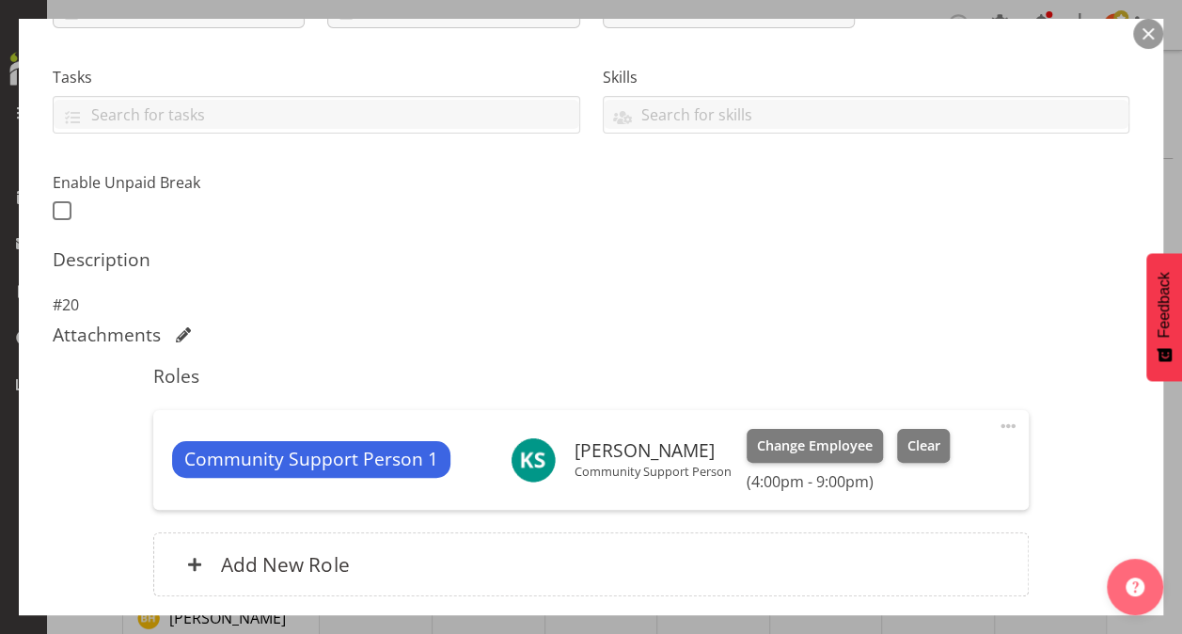
click at [1045, 516] on div "Shift Instance Name CSP 02#20 Location 20 Department Community Residential Job …" at bounding box center [591, 227] width 1077 height 783
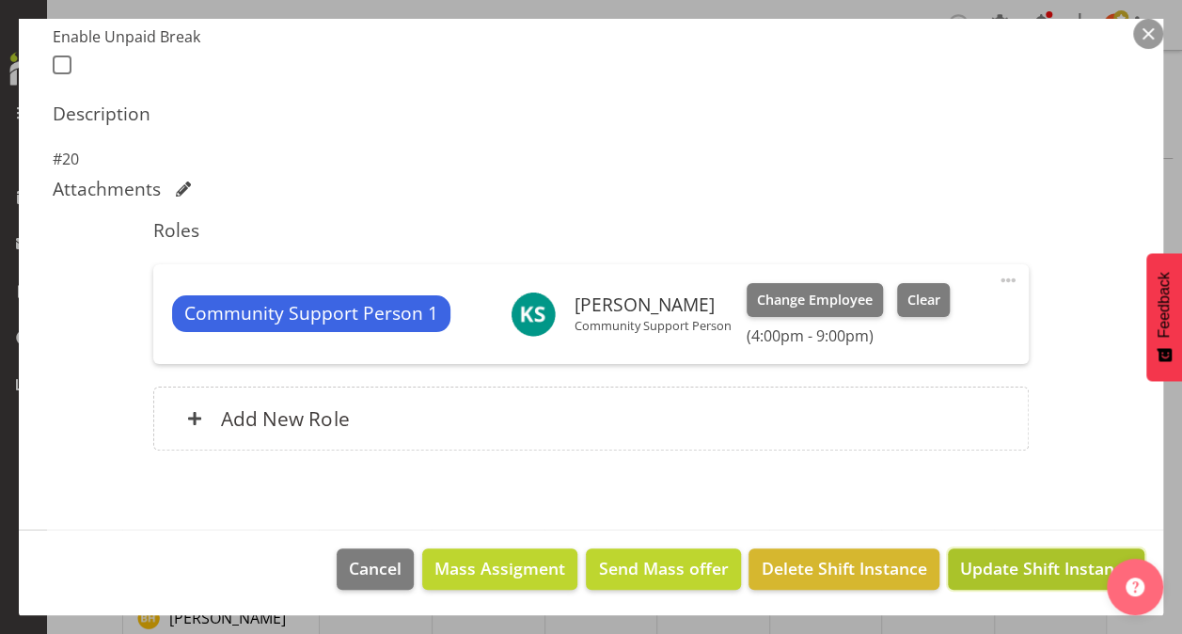
click at [1018, 563] on span "Update Shift Instance" at bounding box center [1046, 568] width 172 height 24
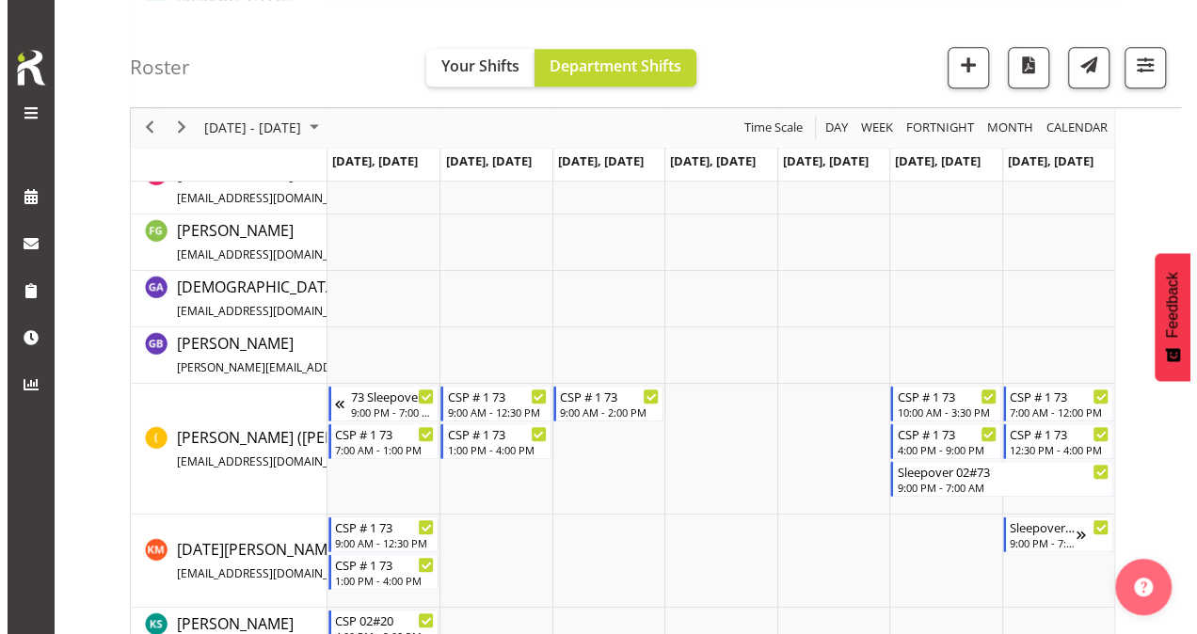
scroll to position [596, 0]
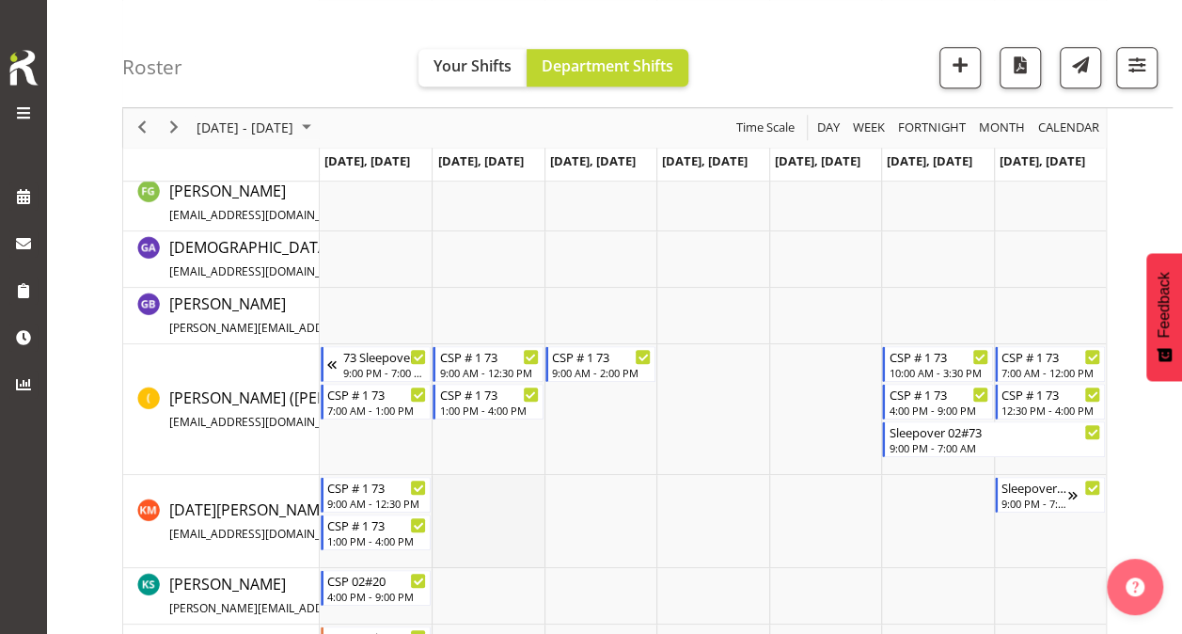
click at [483, 497] on td "Timeline Week of October 6, 2025" at bounding box center [488, 521] width 112 height 93
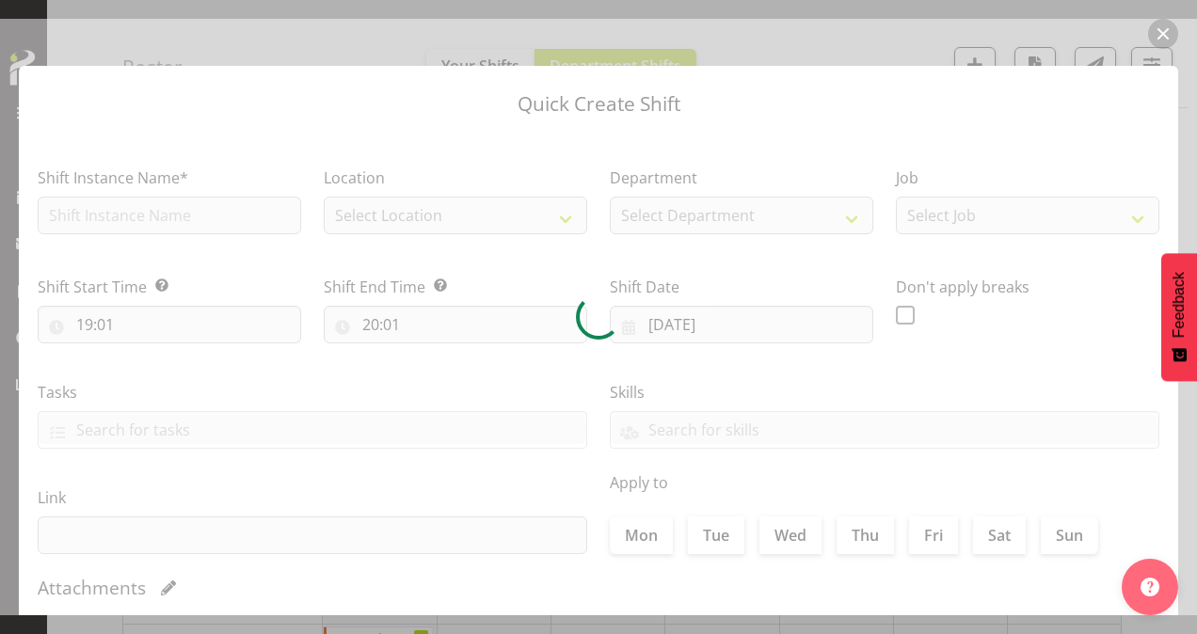
type input "07/10/2025"
checkbox input "true"
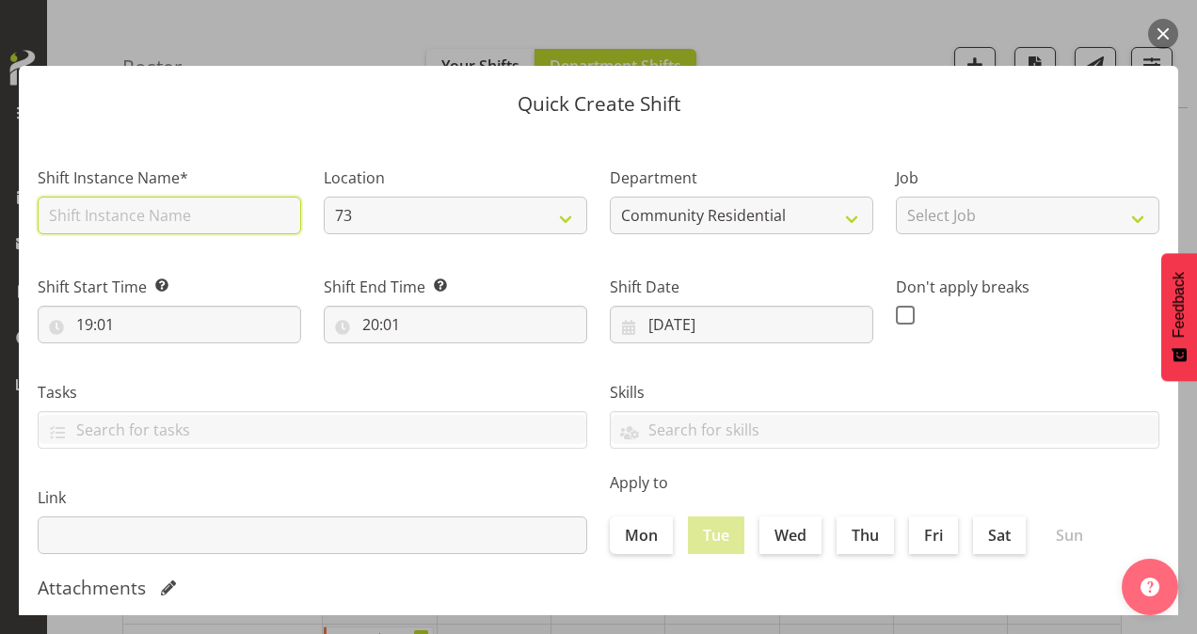
click at [207, 213] on input "text" at bounding box center [169, 216] width 263 height 38
type input "73 support meeting"
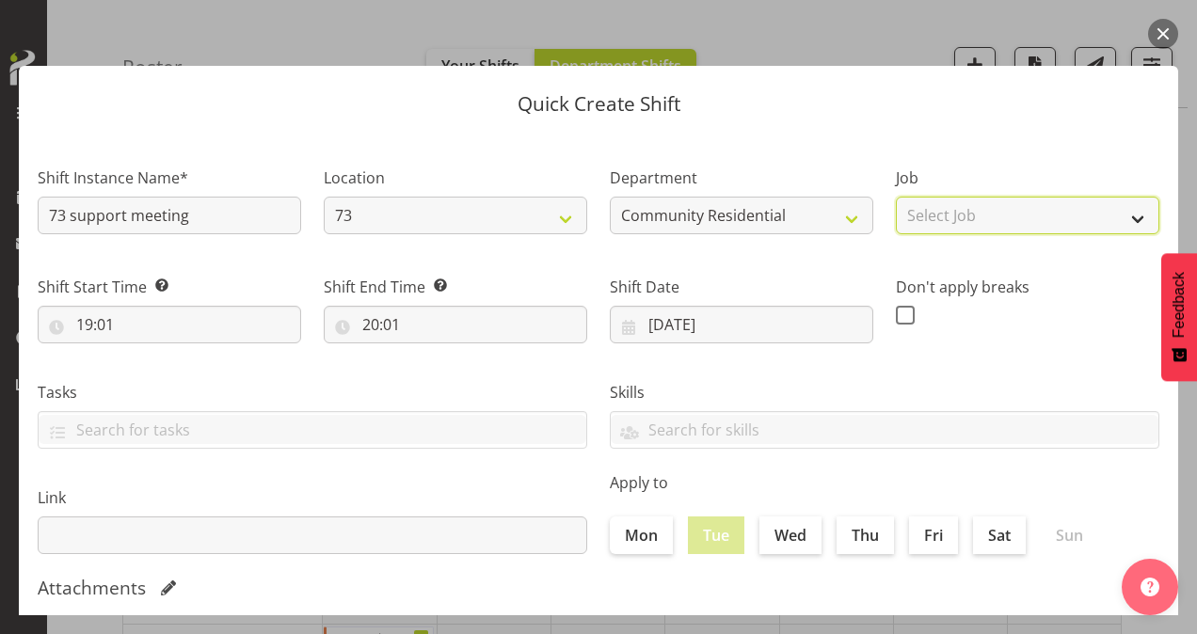
click at [1012, 201] on select "Select Job Accounts Admin Art Coordinator Community Leader Community Support Pe…" at bounding box center [1027, 216] width 263 height 38
select select "2"
click at [896, 197] on select "Select Job Accounts Admin Art Coordinator Community Leader Community Support Pe…" at bounding box center [1027, 216] width 263 height 38
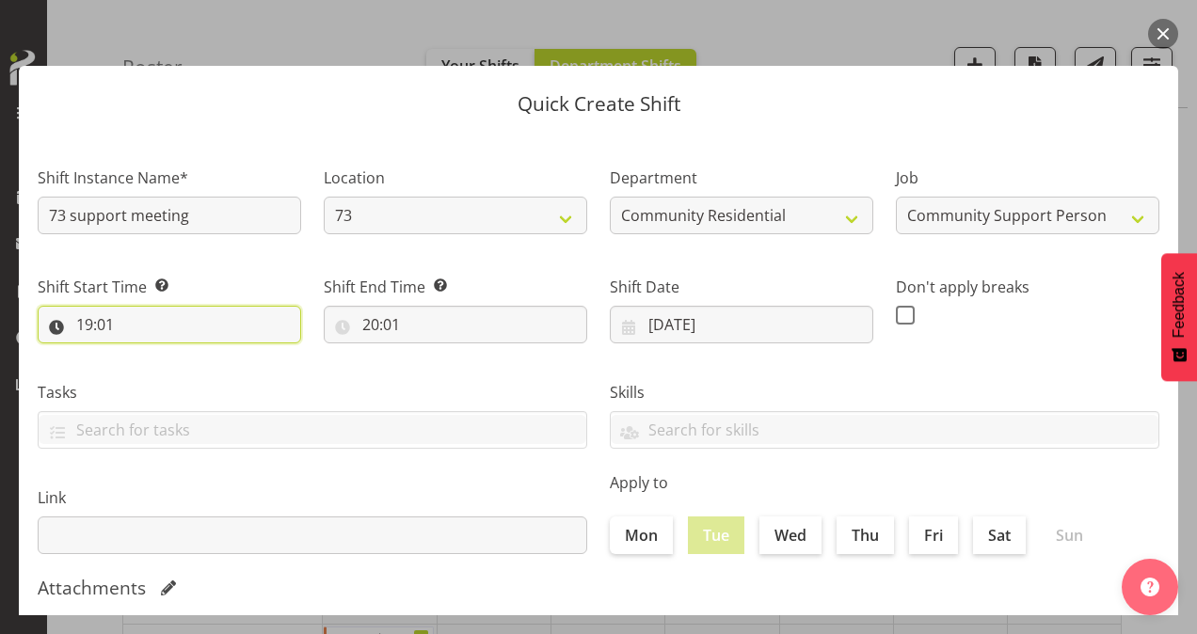
click at [90, 325] on input "19:01" at bounding box center [169, 325] width 263 height 38
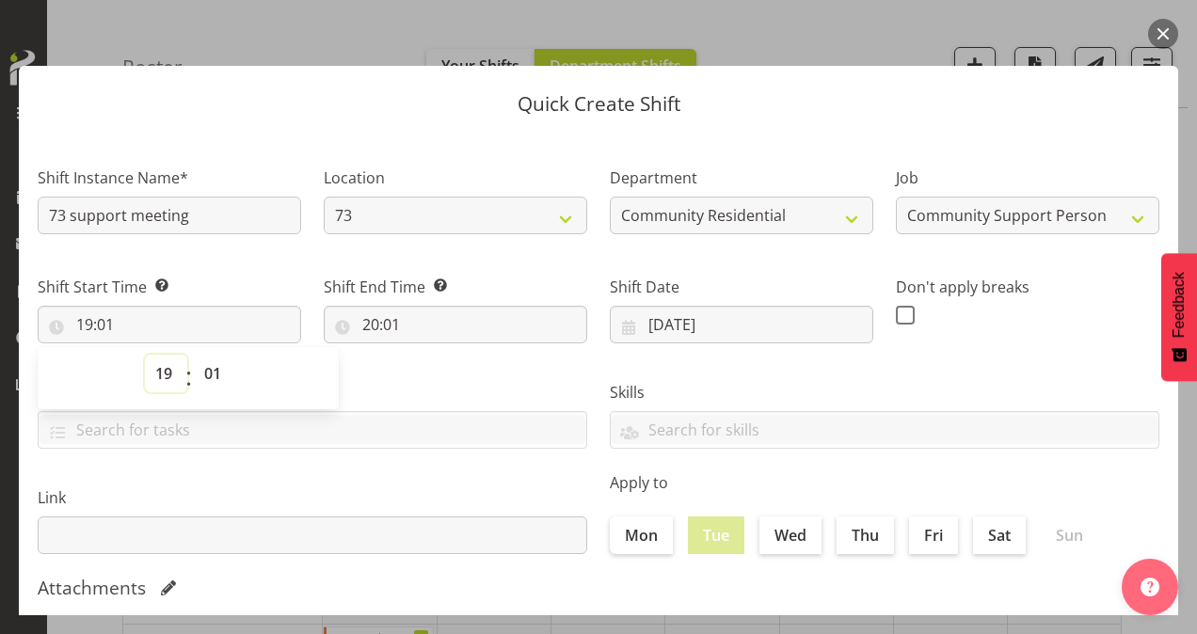
click at [171, 378] on select "00 01 02 03 04 05 06 07 08 09 10 11 12 13 14 15 16 17 18 19 20 21 22 23" at bounding box center [166, 374] width 42 height 38
select select "14"
click at [145, 355] on select "00 01 02 03 04 05 06 07 08 09 10 11 12 13 14 15 16 17 18 19 20 21 22 23" at bounding box center [166, 374] width 42 height 38
type input "14:01"
click at [220, 370] on select "00 01 02 03 04 05 06 07 08 09 10 11 12 13 14 15 16 17 18 19 20 21 22 23 24 25 2…" at bounding box center [215, 374] width 42 height 38
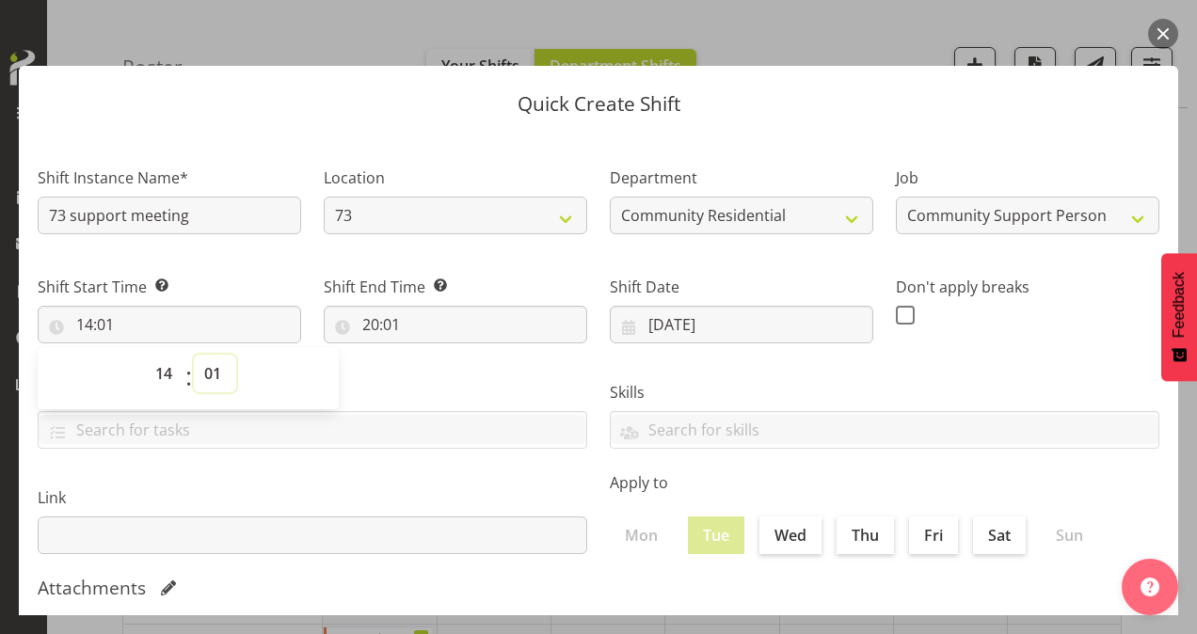
select select "0"
click at [194, 355] on select "00 01 02 03 04 05 06 07 08 09 10 11 12 13 14 15 16 17 18 19 20 21 22 23 24 25 2…" at bounding box center [215, 374] width 42 height 38
type input "14:00"
click at [374, 324] on input "20:01" at bounding box center [455, 325] width 263 height 38
click at [444, 372] on select "00 01 02 03 04 05 06 07 08 09 10 11 12 13 14 15 16 17 18 19 20 21 22 23" at bounding box center [452, 374] width 42 height 38
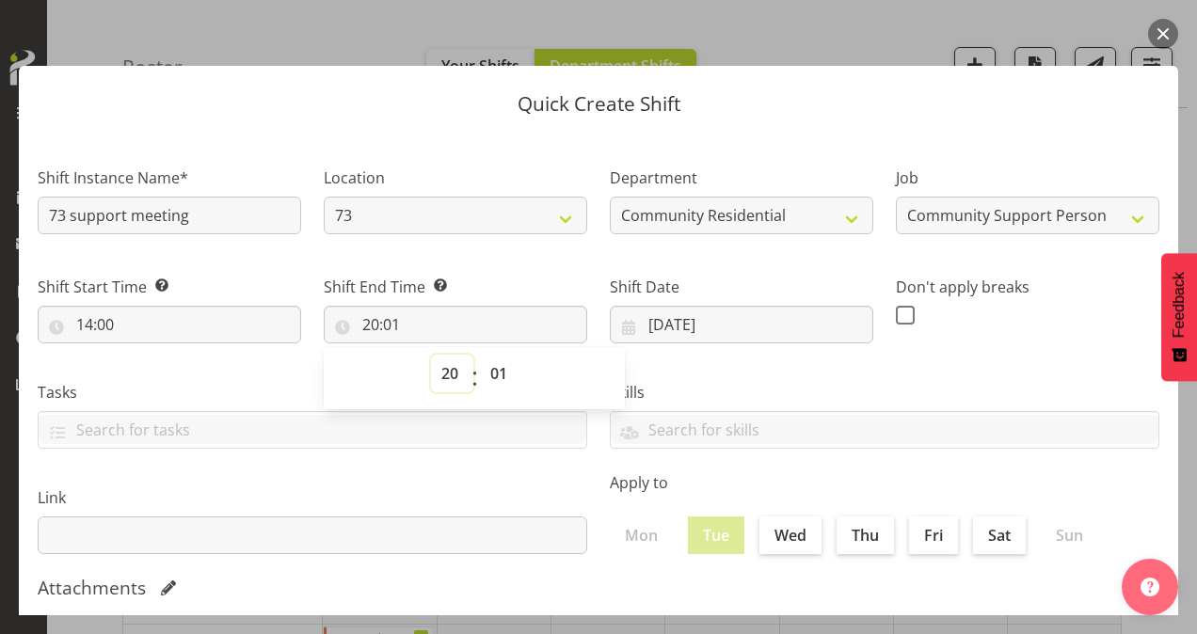
select select "16"
click at [431, 355] on select "00 01 02 03 04 05 06 07 08 09 10 11 12 13 14 15 16 17 18 19 20 21 22 23" at bounding box center [452, 374] width 42 height 38
type input "16:01"
click at [495, 374] on select "00 01 02 03 04 05 06 07 08 09 10 11 12 13 14 15 16 17 18 19 20 21 22 23 24 25 2…" at bounding box center [501, 374] width 42 height 38
select select "0"
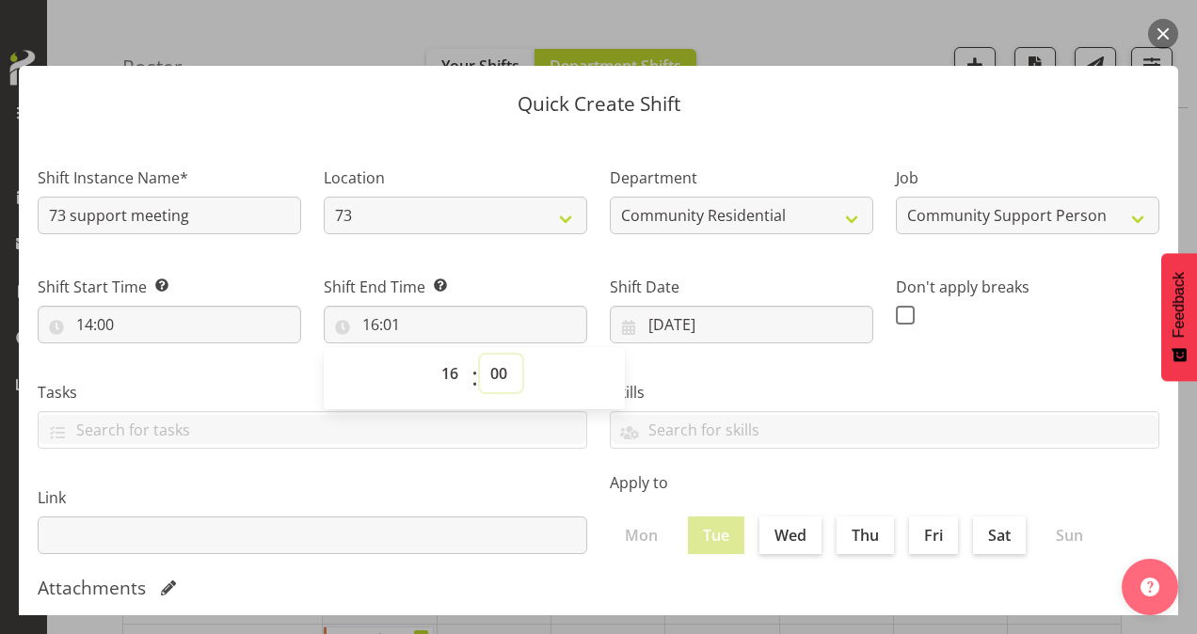
click at [480, 355] on select "00 01 02 03 04 05 06 07 08 09 10 11 12 13 14 15 16 17 18 19 20 21 22 23 24 25 2…" at bounding box center [501, 374] width 42 height 38
type input "16:00"
click at [896, 309] on span at bounding box center [905, 315] width 19 height 19
click at [896, 309] on input "checkbox" at bounding box center [902, 315] width 12 height 12
checkbox input "true"
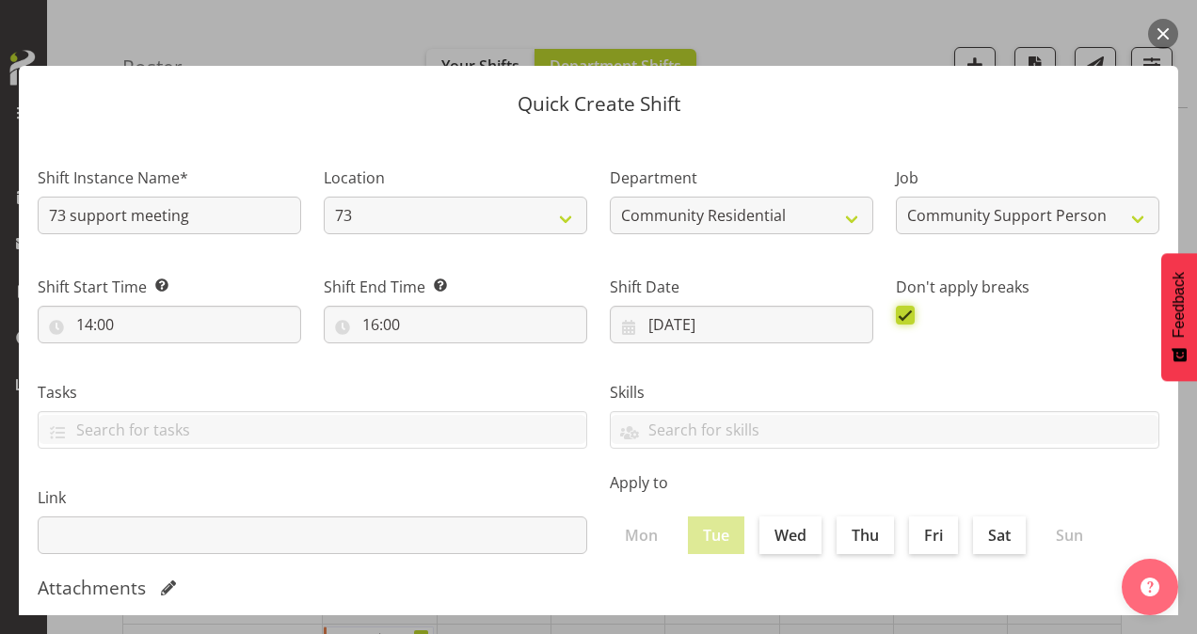
scroll to position [362, 0]
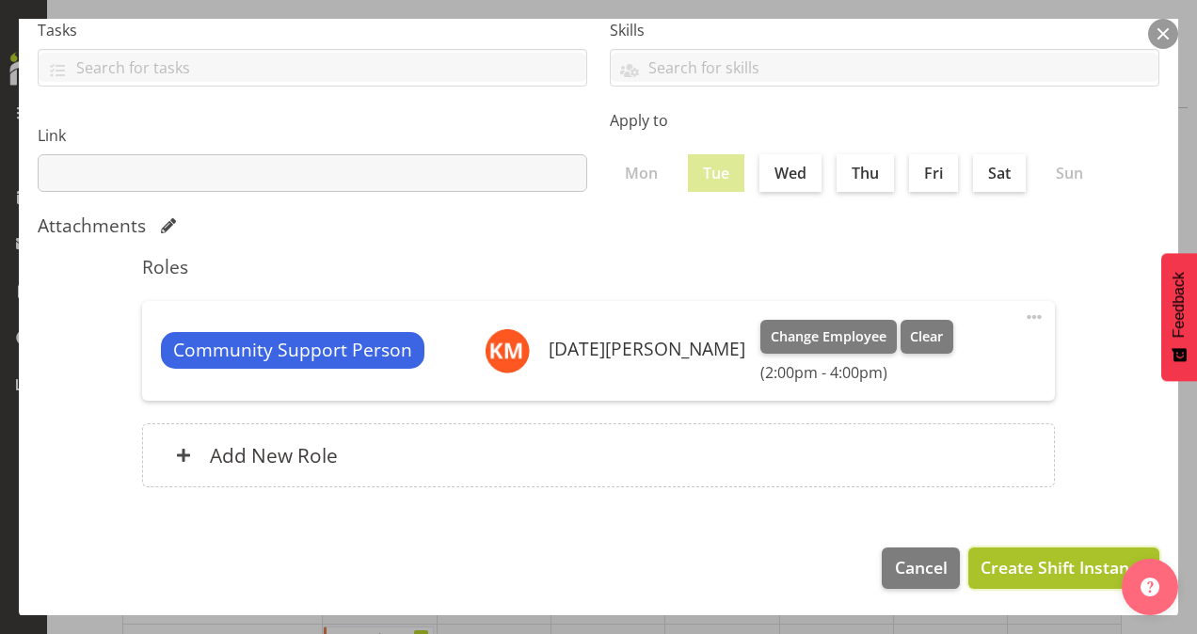
click at [1020, 568] on span "Create Shift Instance" at bounding box center [1063, 567] width 167 height 24
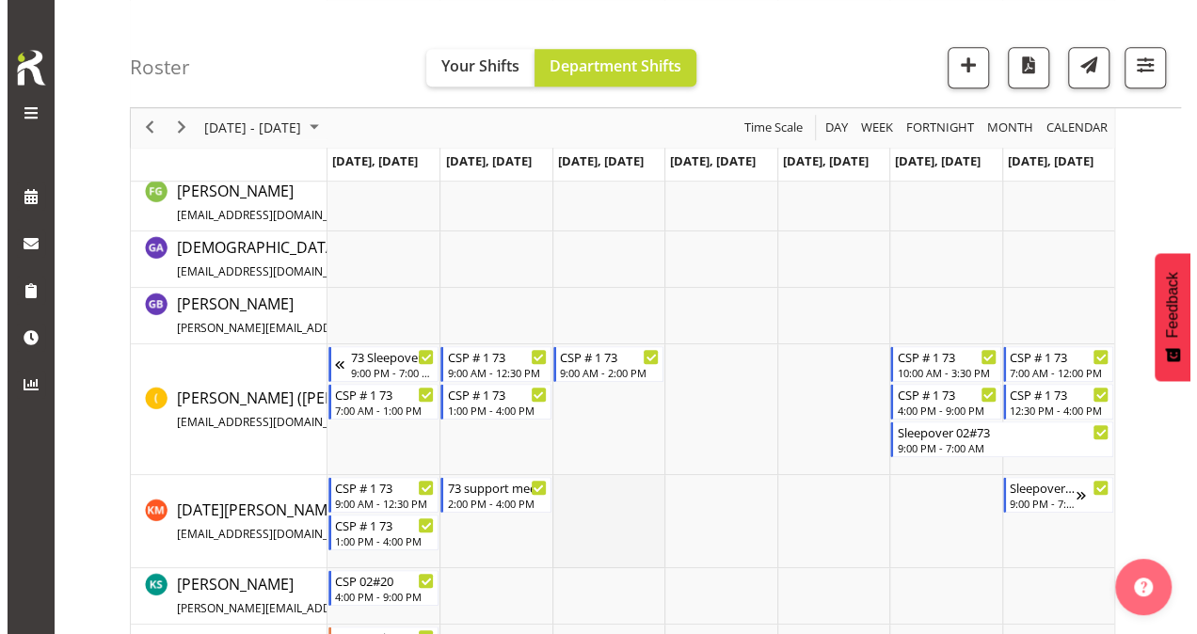
scroll to position [661, 0]
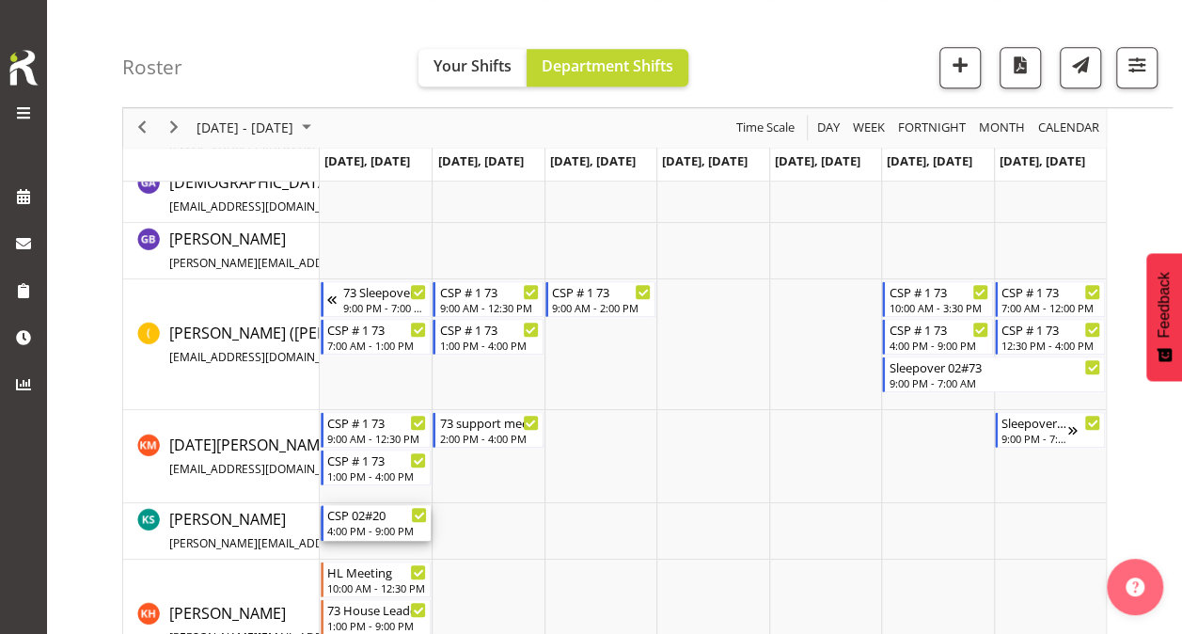
click at [357, 513] on div "CSP 02#20" at bounding box center [377, 514] width 100 height 19
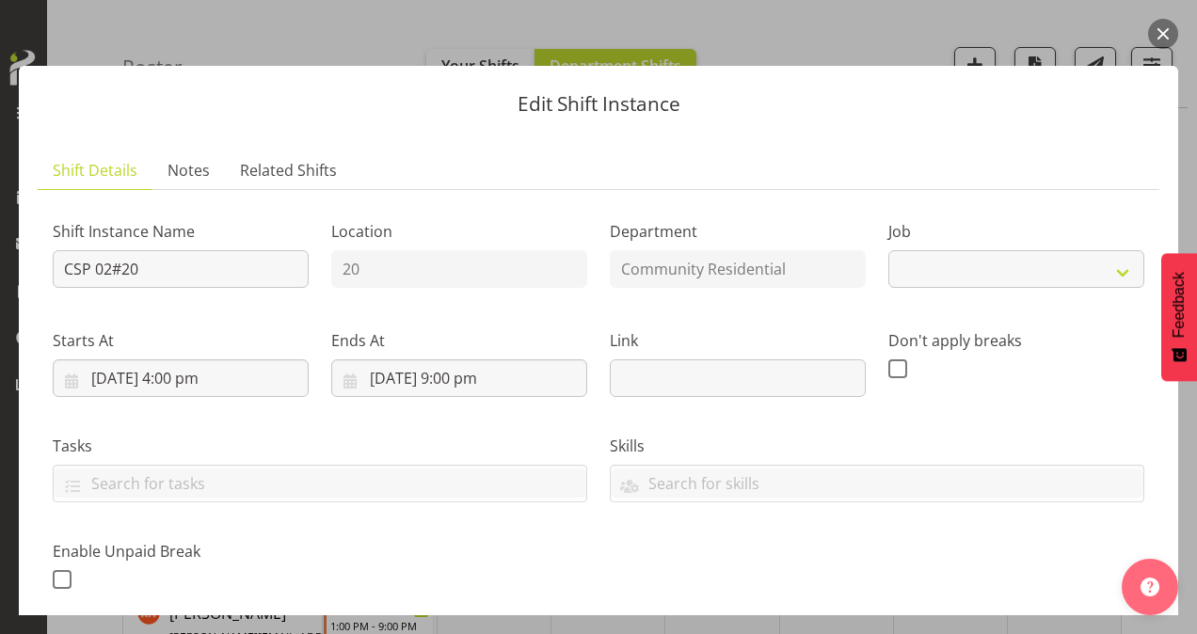
select select "2"
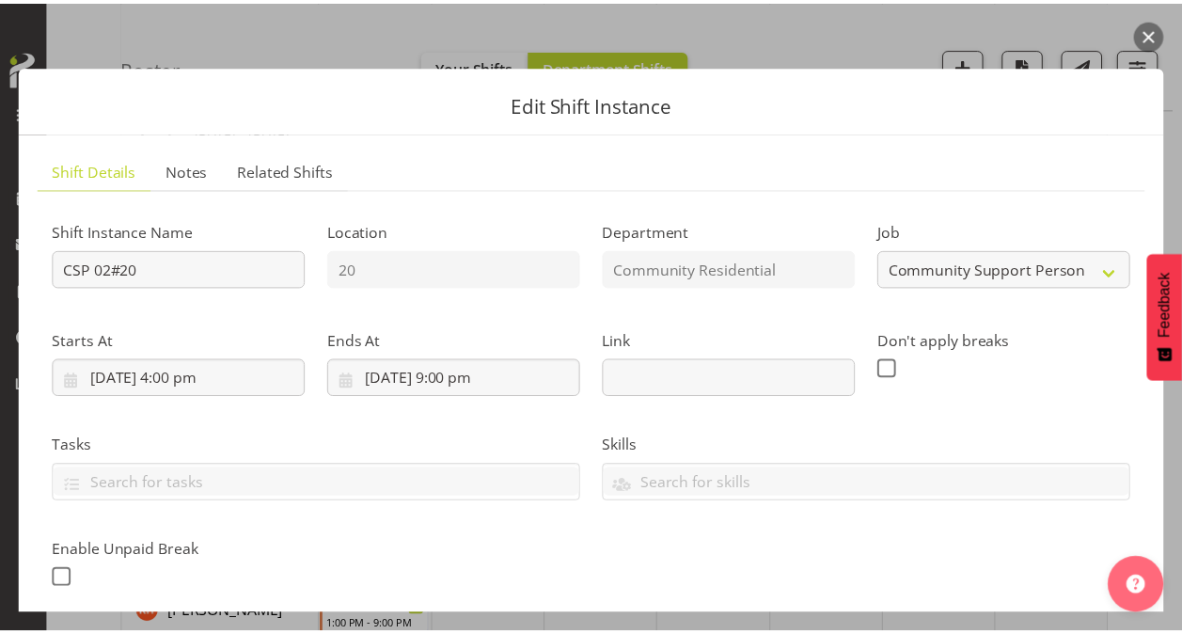
scroll to position [365, 0]
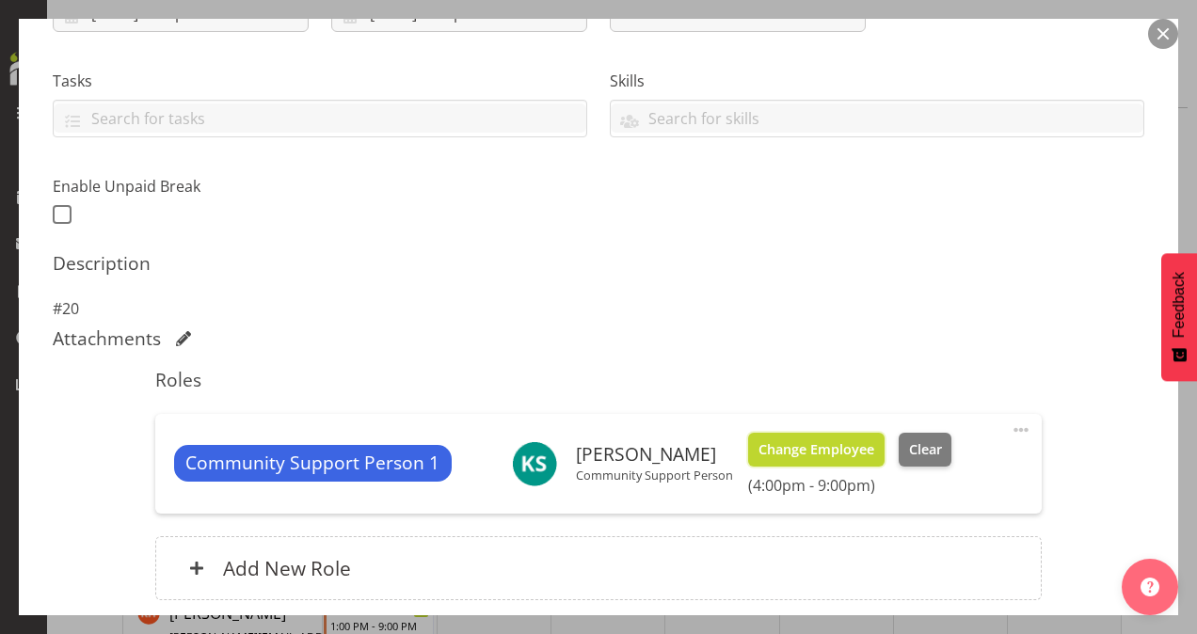
click at [827, 441] on span "Change Employee" at bounding box center [816, 449] width 116 height 21
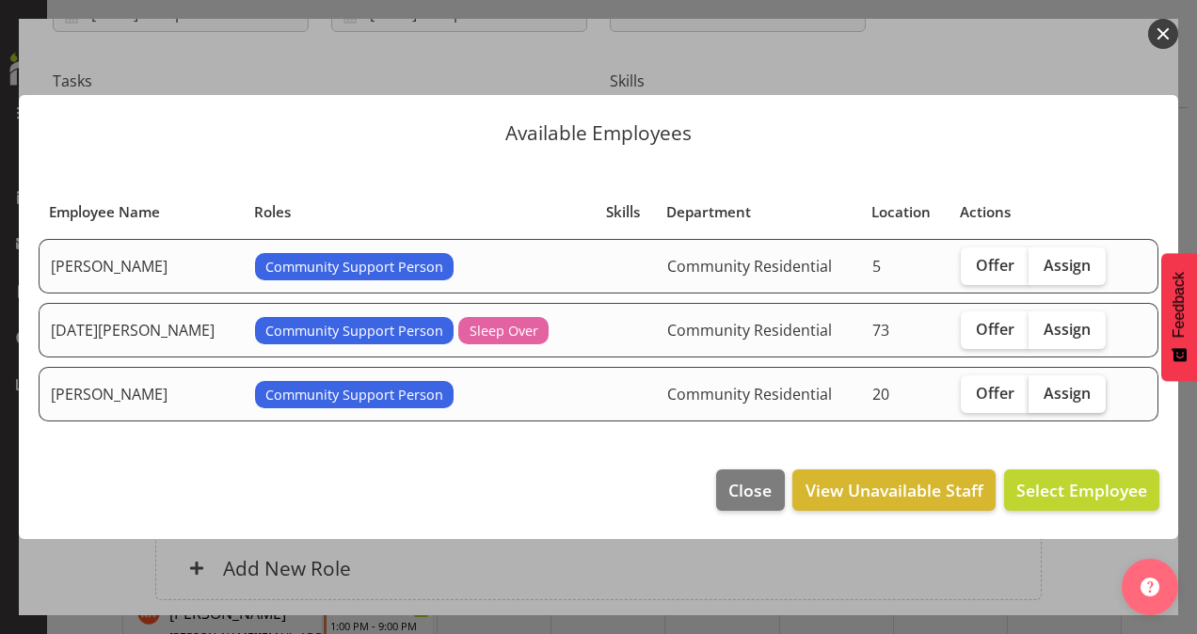
click at [1044, 391] on span "Assign" at bounding box center [1066, 393] width 47 height 19
click at [1040, 391] on input "Assign" at bounding box center [1034, 393] width 12 height 12
checkbox input "true"
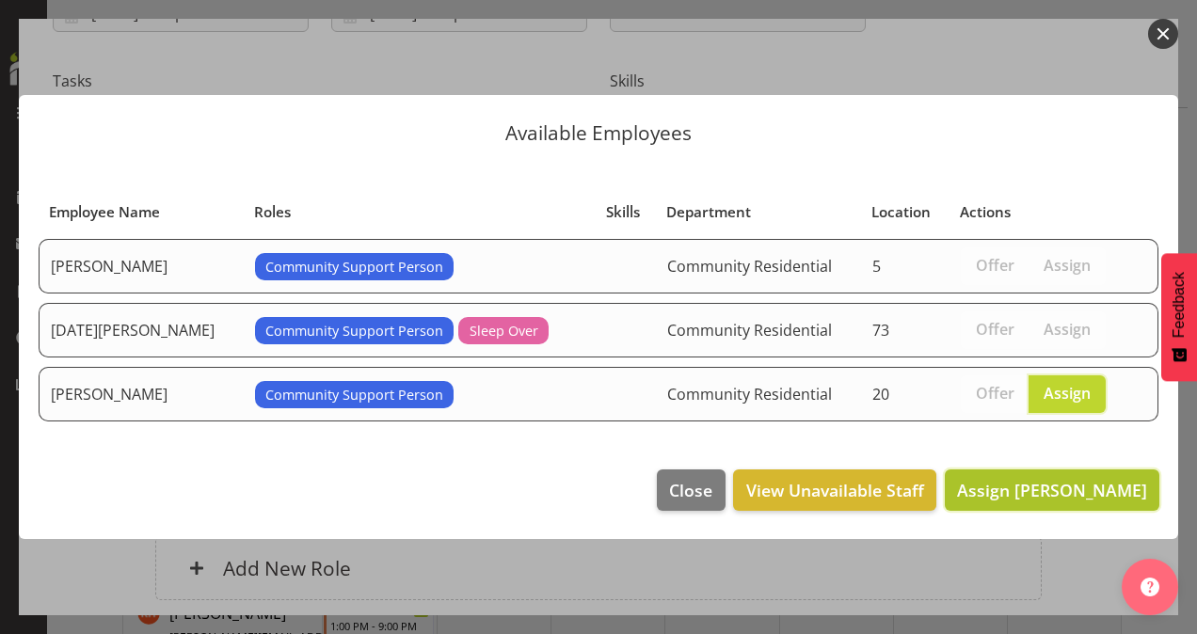
click at [1039, 488] on span "Assign Leanne Smith" at bounding box center [1052, 490] width 190 height 23
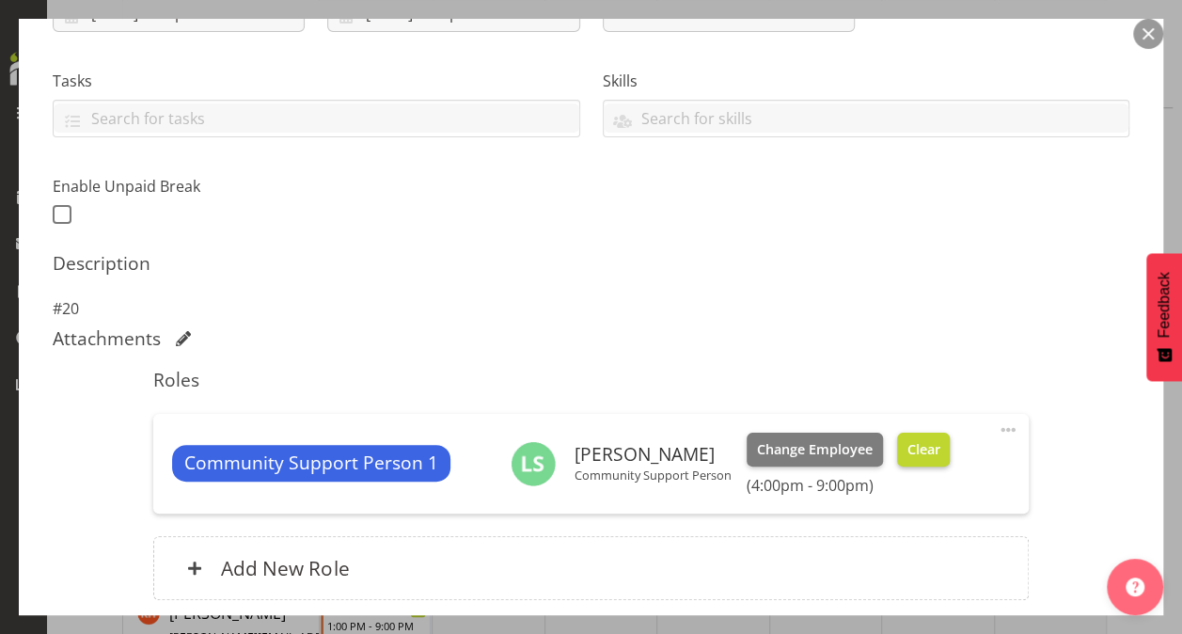
scroll to position [515, 0]
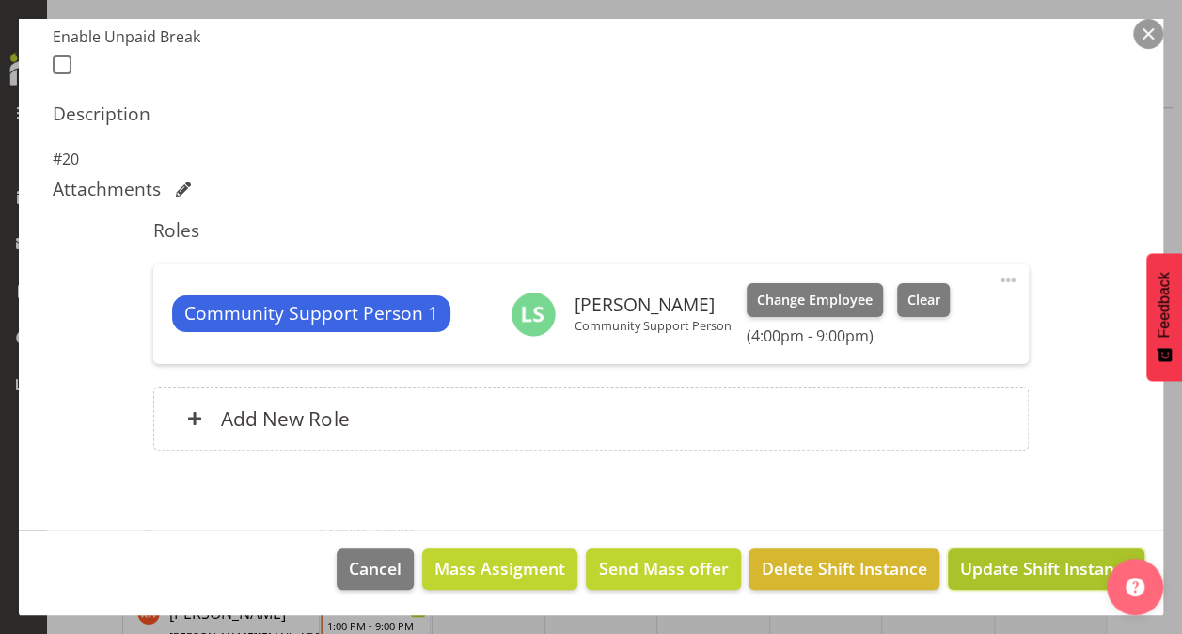
click at [973, 563] on span "Update Shift Instance" at bounding box center [1046, 568] width 172 height 24
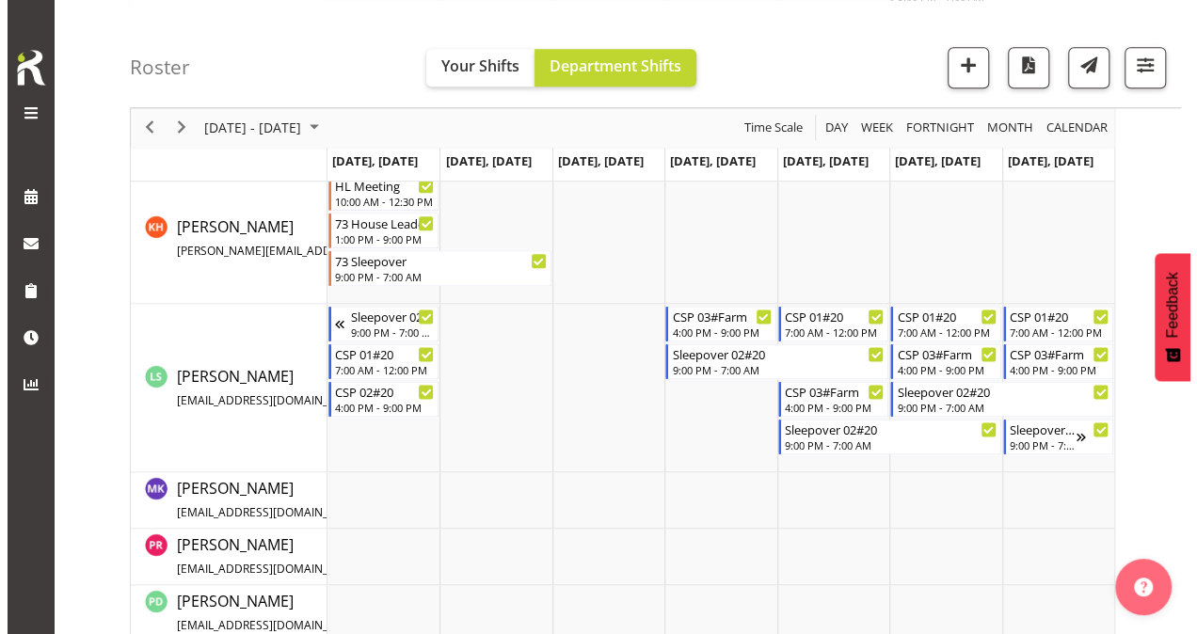
scroll to position [1047, 0]
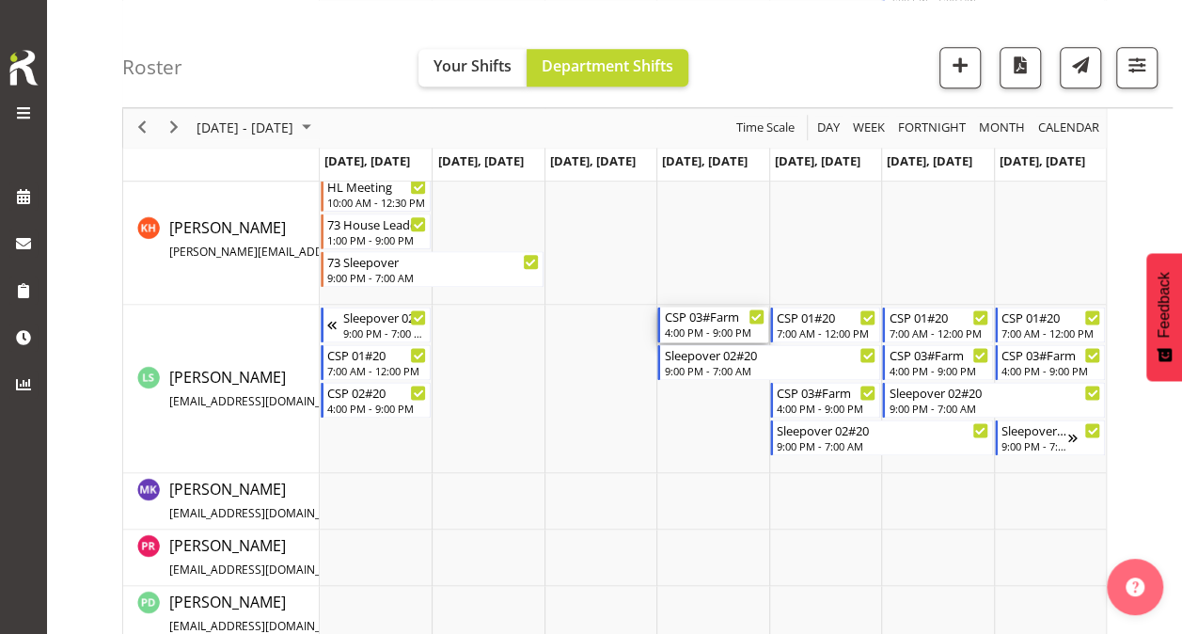
click at [707, 326] on div "4:00 PM - 9:00 PM" at bounding box center [714, 332] width 100 height 15
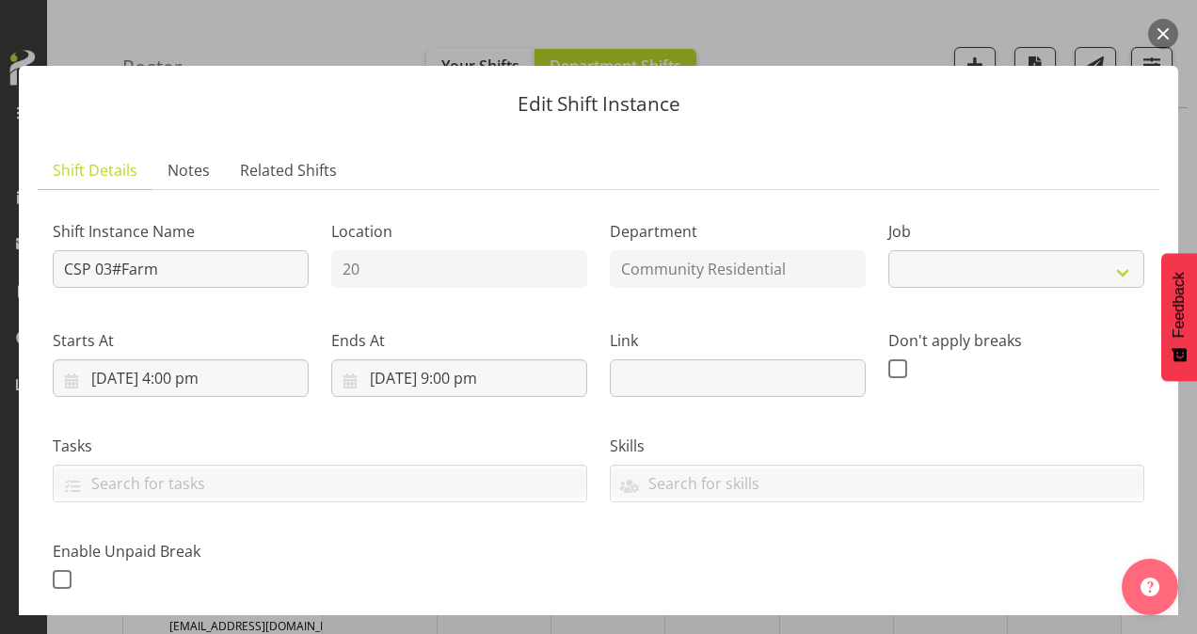
select select "2"
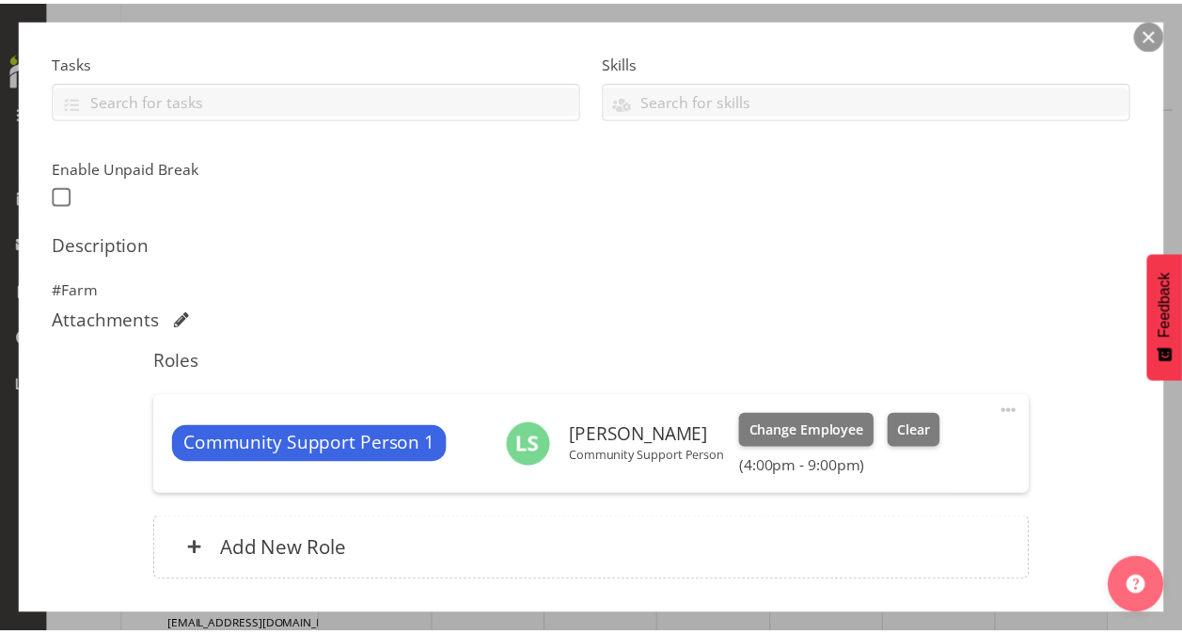
scroll to position [395, 0]
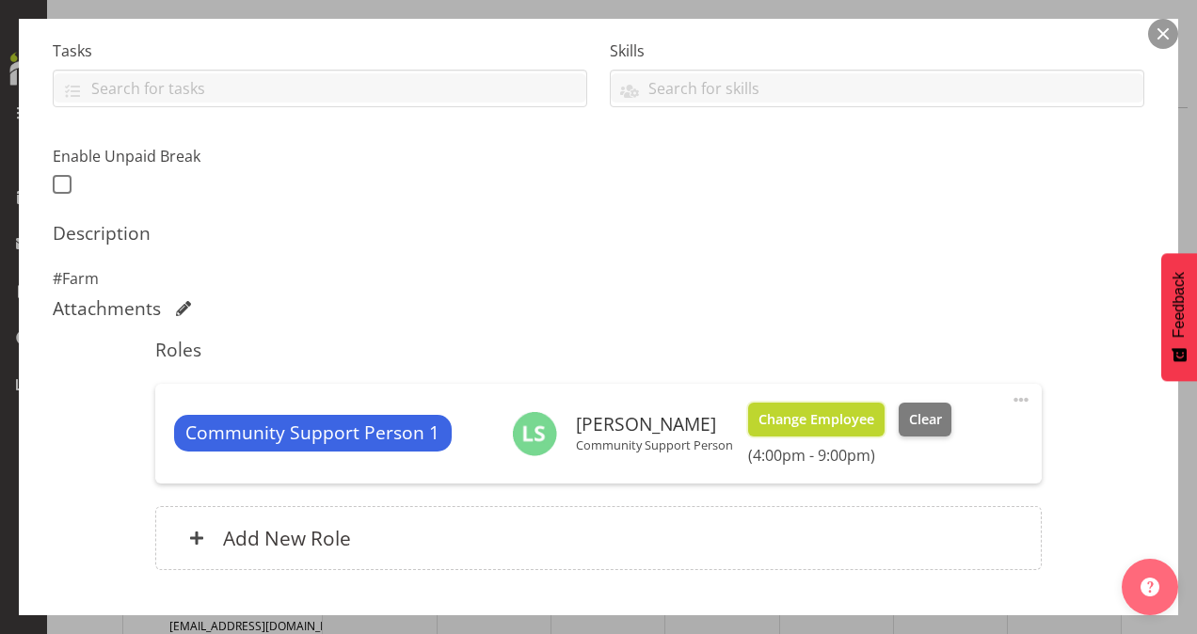
click at [833, 410] on span "Change Employee" at bounding box center [816, 419] width 116 height 21
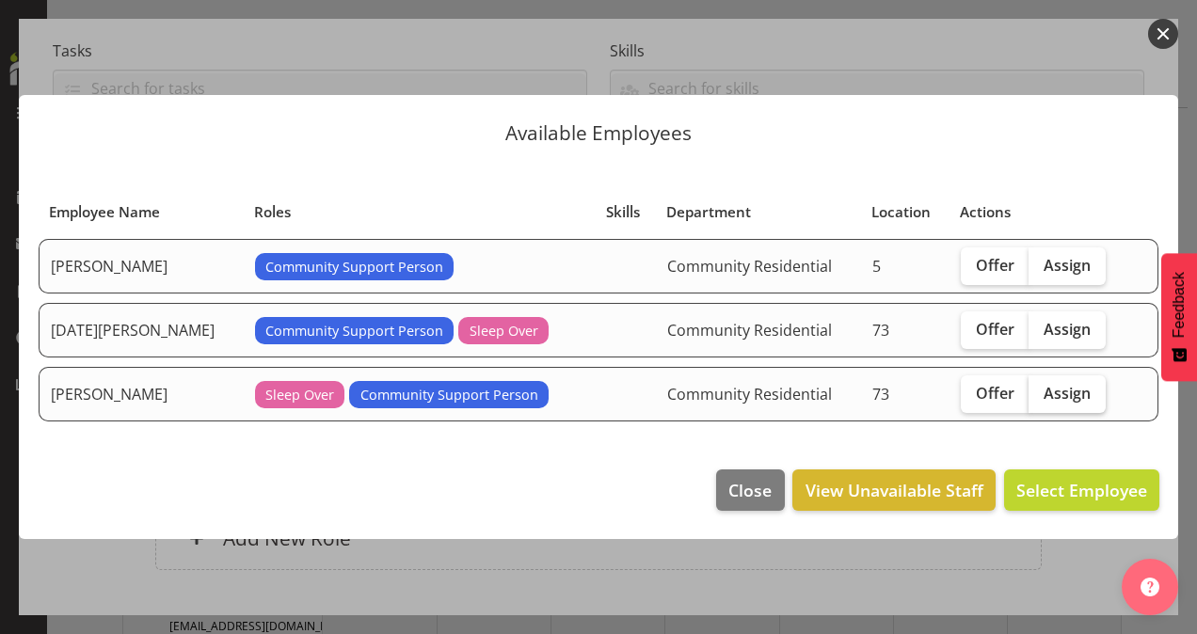
click at [1057, 395] on span "Assign" at bounding box center [1066, 393] width 47 height 19
click at [1040, 395] on input "Assign" at bounding box center [1034, 393] width 12 height 12
checkbox input "true"
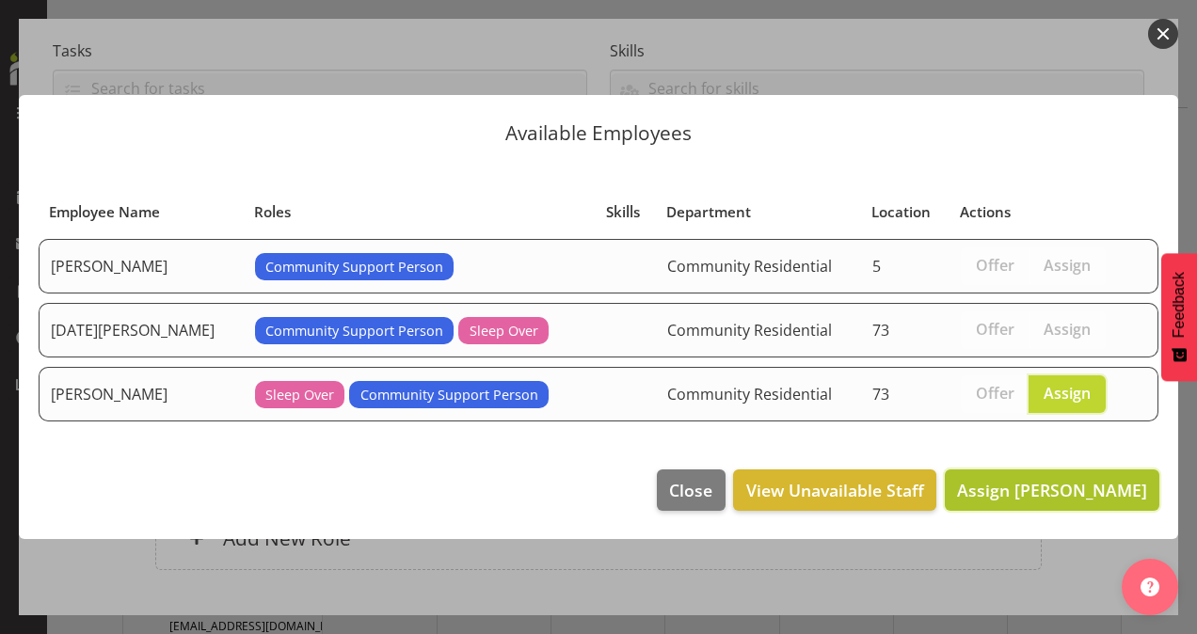
click at [1048, 487] on span "Assign Katherine Shaw" at bounding box center [1052, 490] width 190 height 23
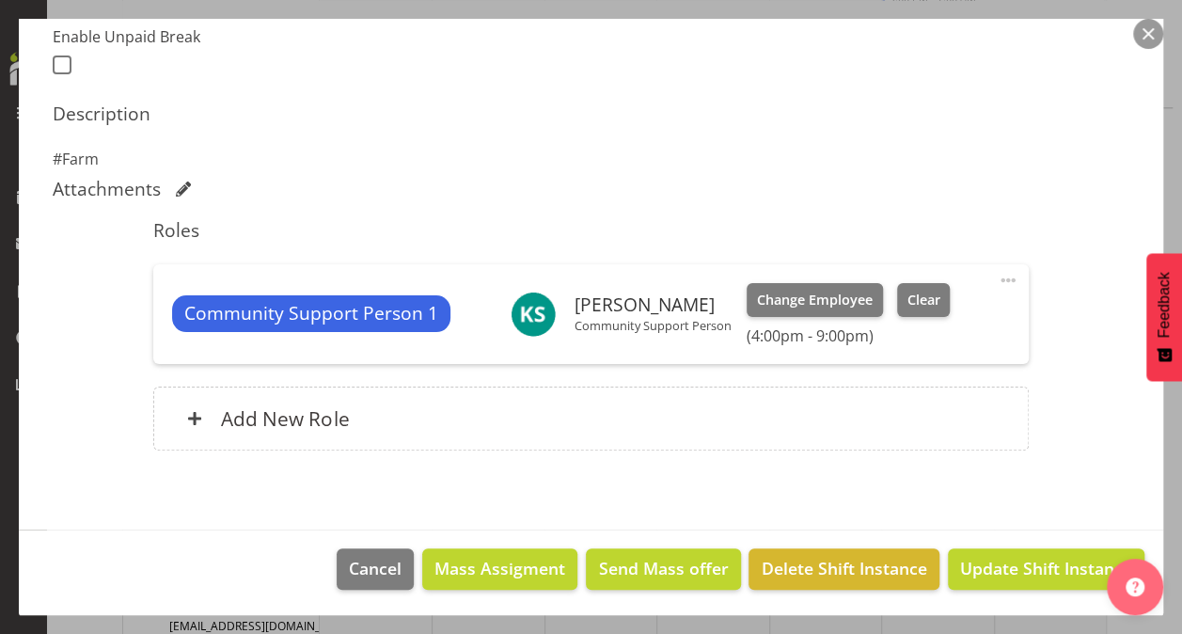
scroll to position [514, 0]
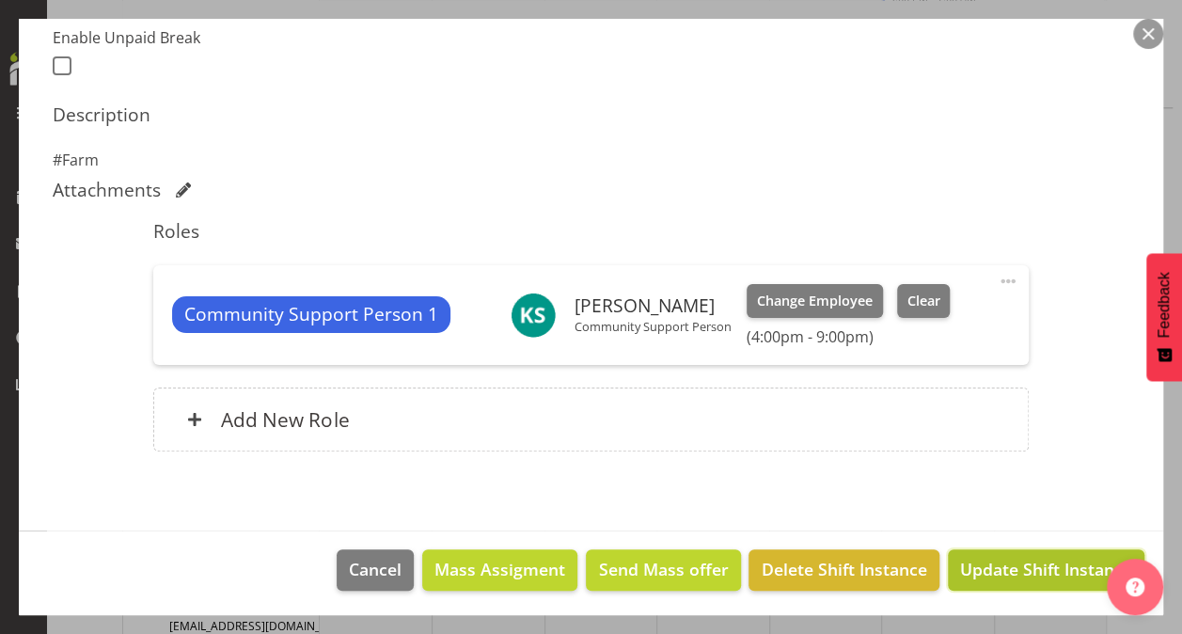
click at [1029, 566] on span "Update Shift Instance" at bounding box center [1046, 569] width 172 height 24
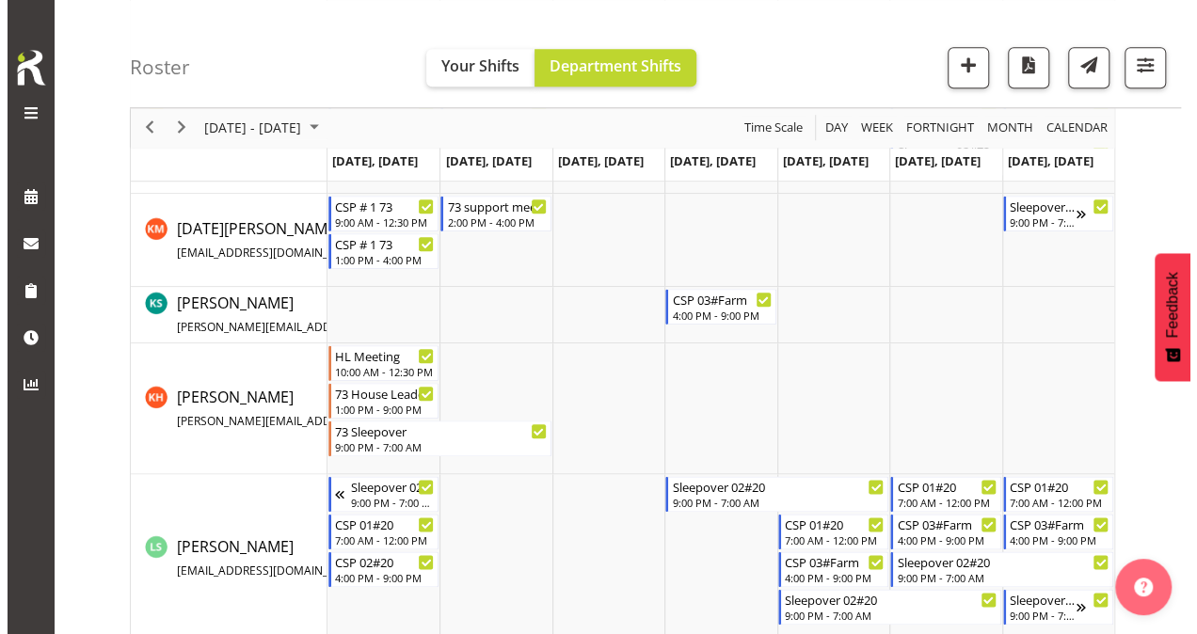
scroll to position [880, 0]
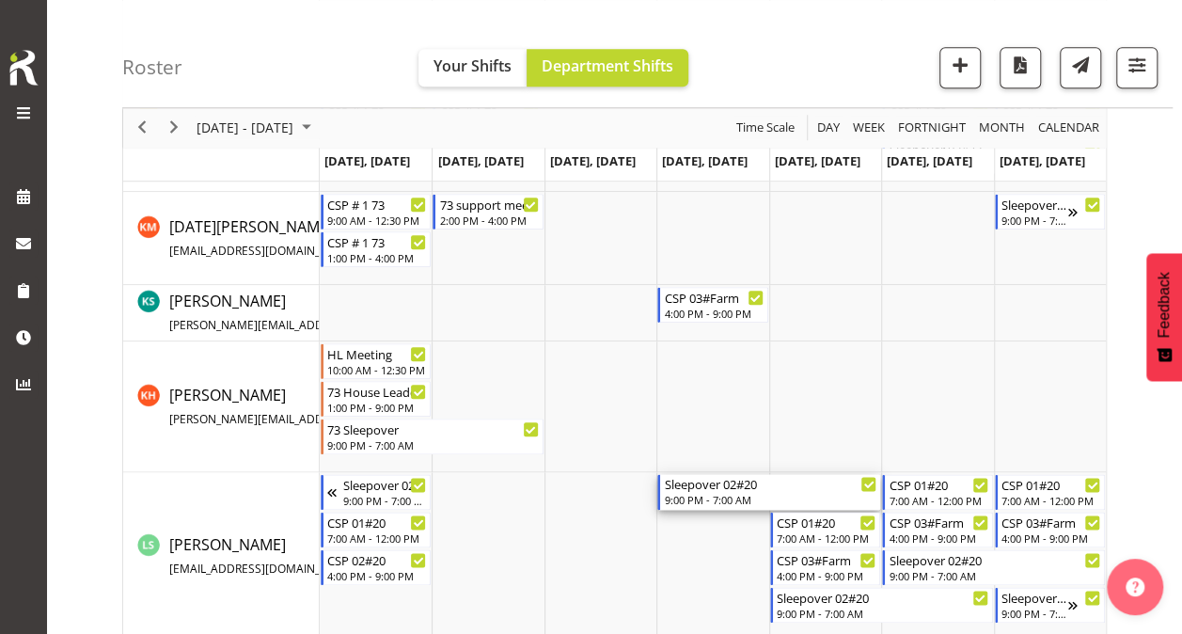
click at [783, 482] on div "Sleepover 02#20" at bounding box center [770, 483] width 213 height 19
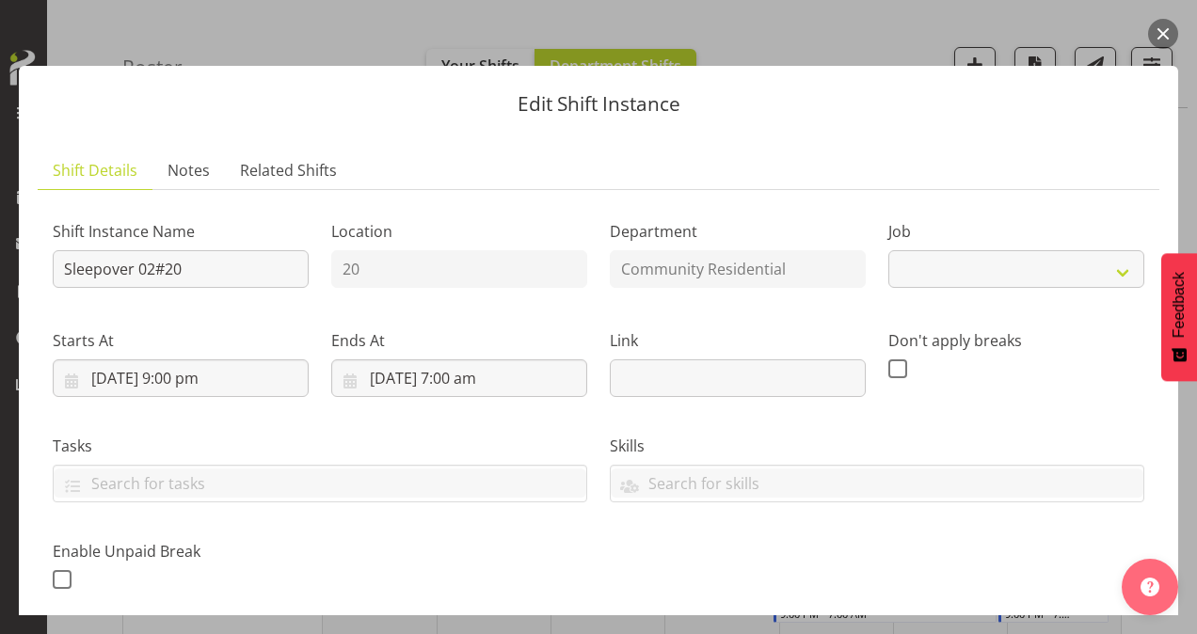
select select "2"
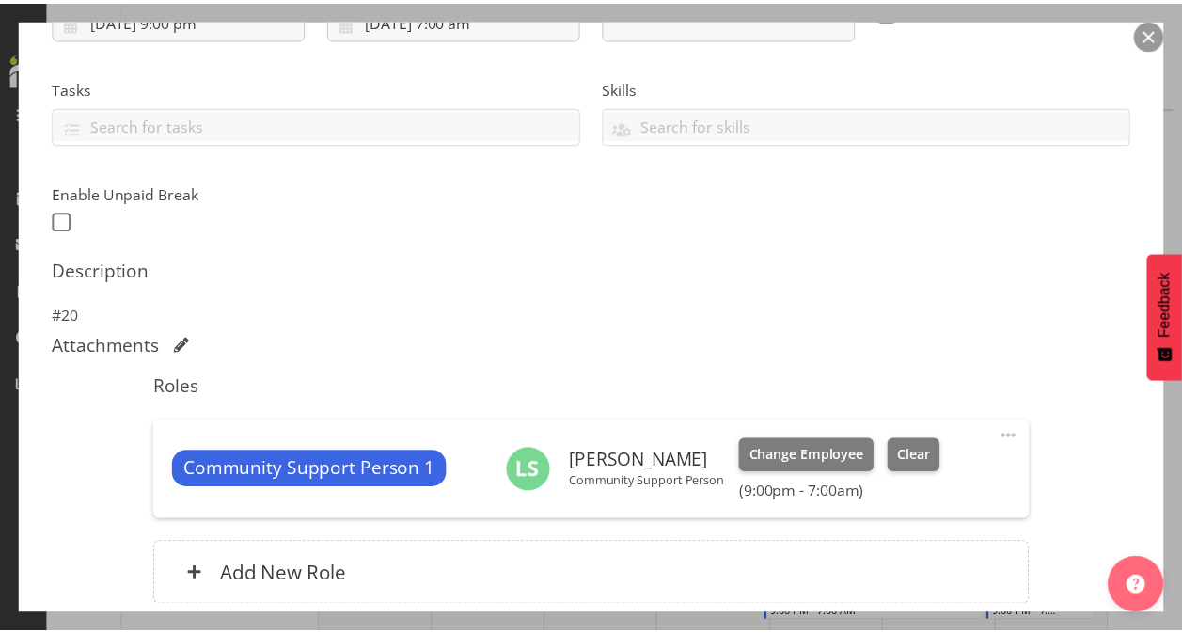
scroll to position [359, 0]
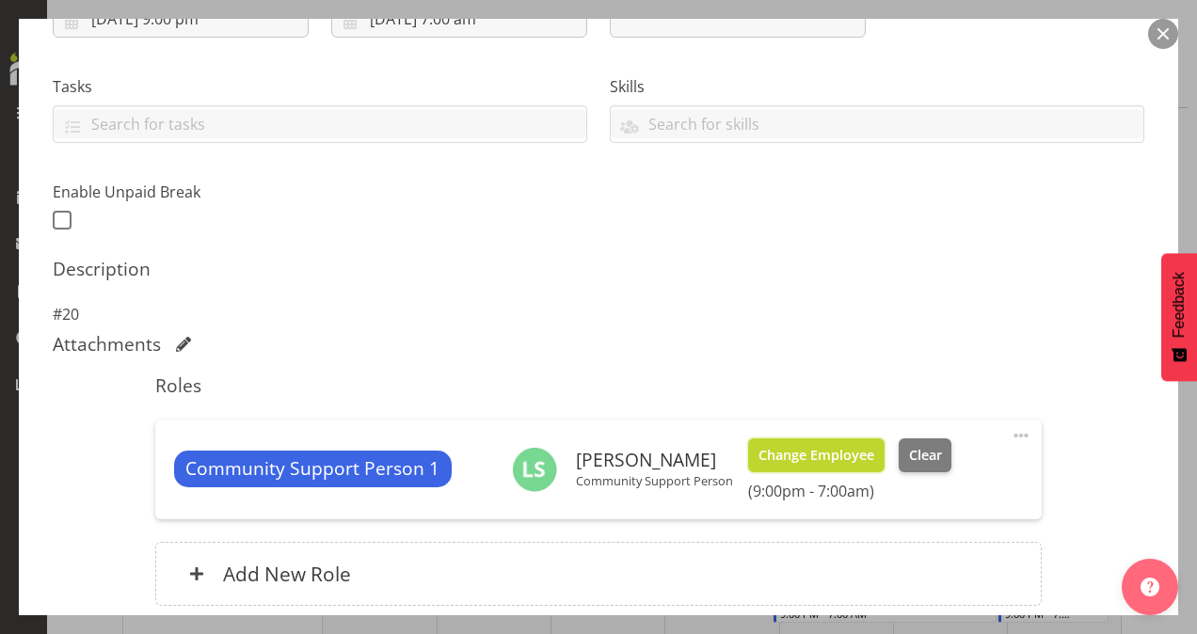
click at [817, 447] on span "Change Employee" at bounding box center [816, 455] width 116 height 21
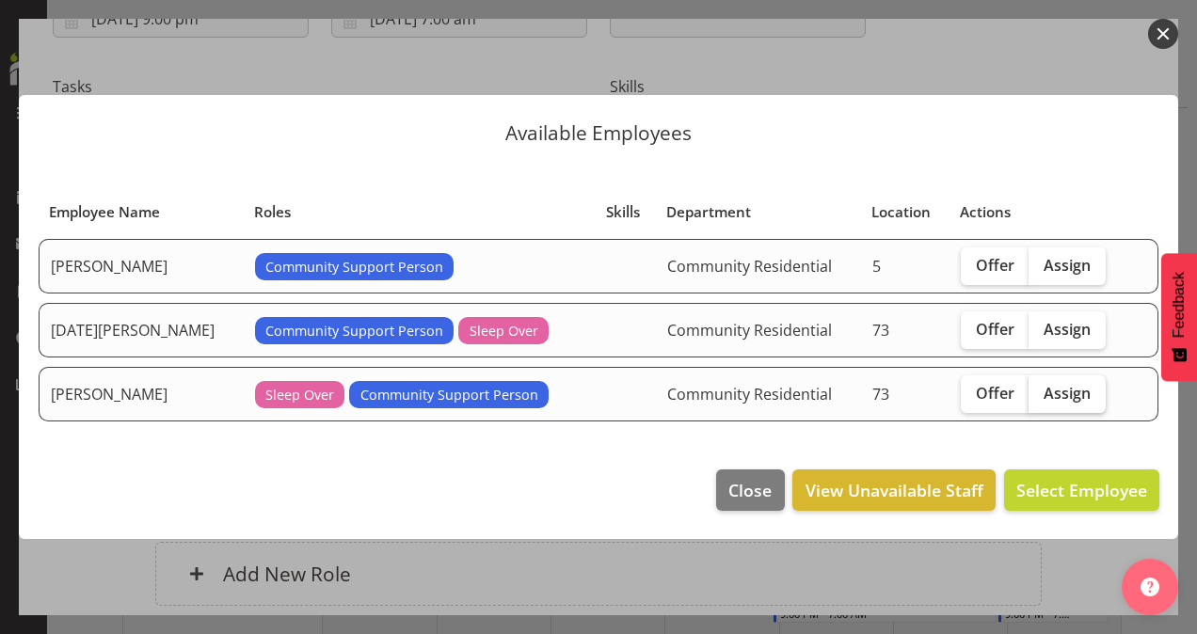
click at [1068, 392] on span "Assign" at bounding box center [1066, 393] width 47 height 19
click at [1040, 392] on input "Assign" at bounding box center [1034, 393] width 12 height 12
checkbox input "true"
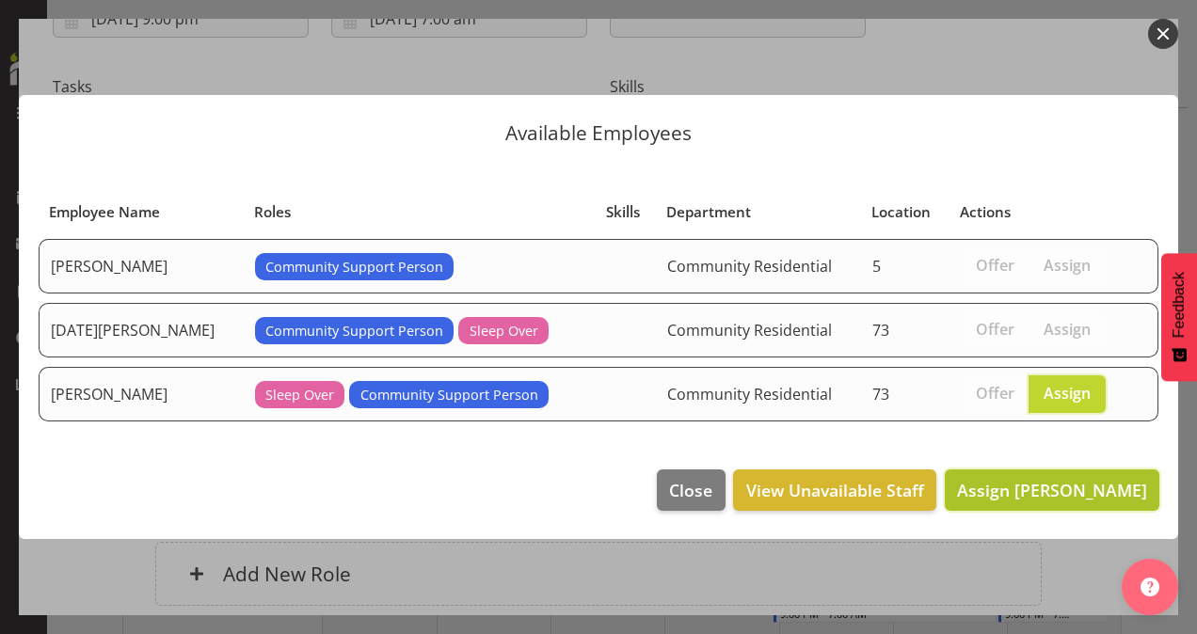
click at [1059, 487] on span "Assign Katherine Shaw" at bounding box center [1052, 490] width 190 height 23
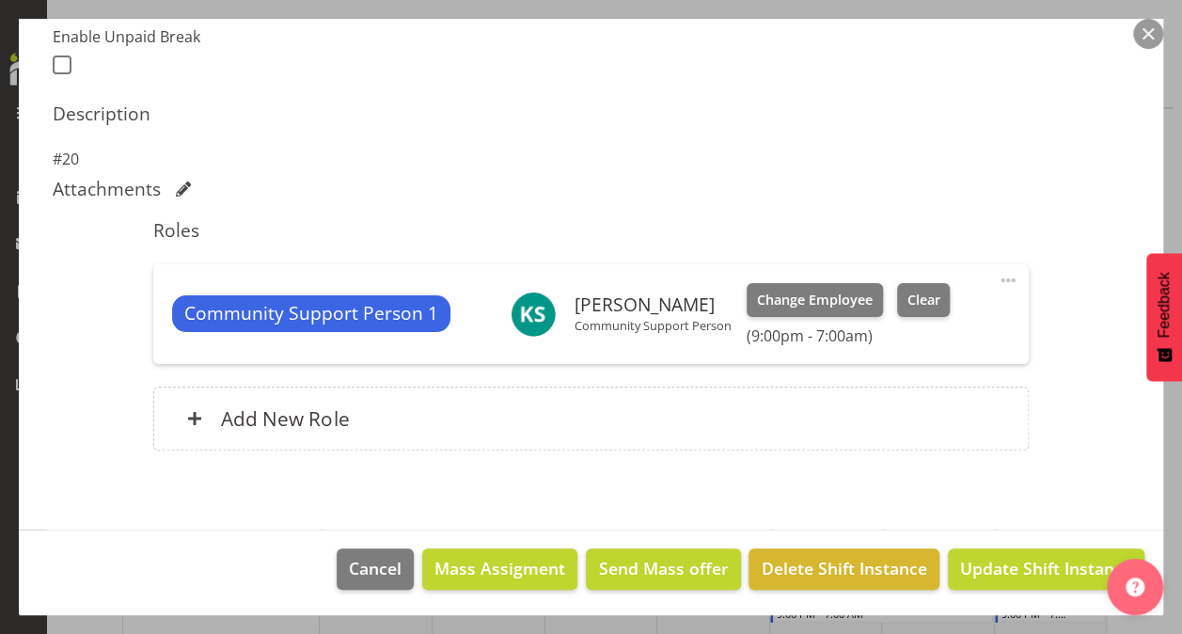
scroll to position [514, 0]
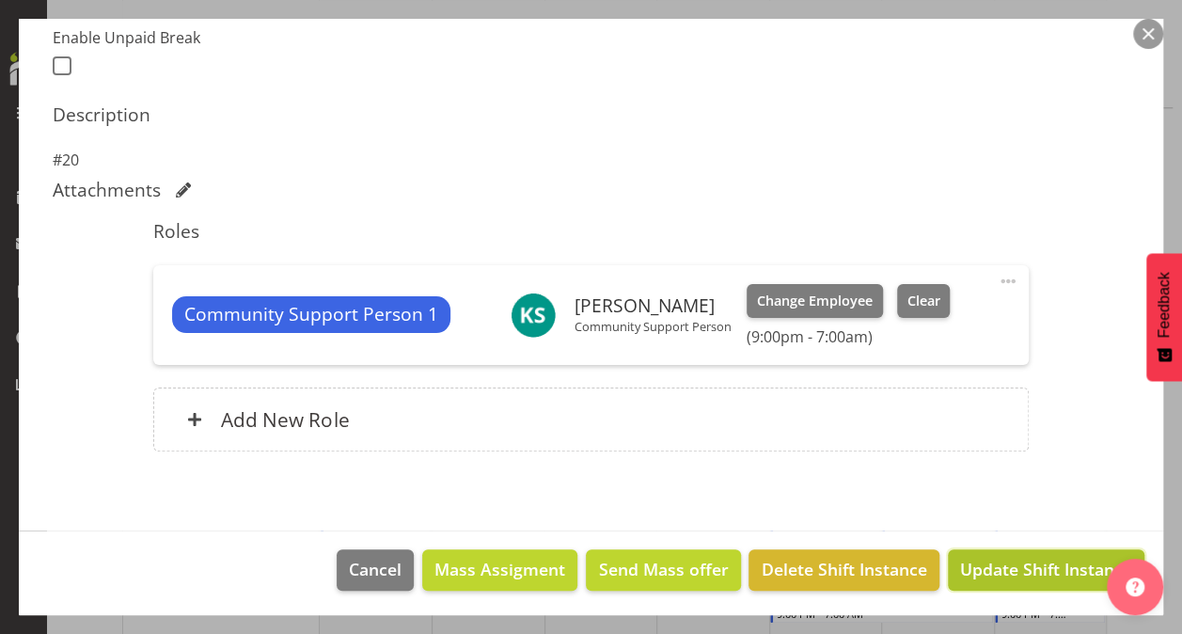
click at [1019, 564] on span "Update Shift Instance" at bounding box center [1046, 569] width 172 height 24
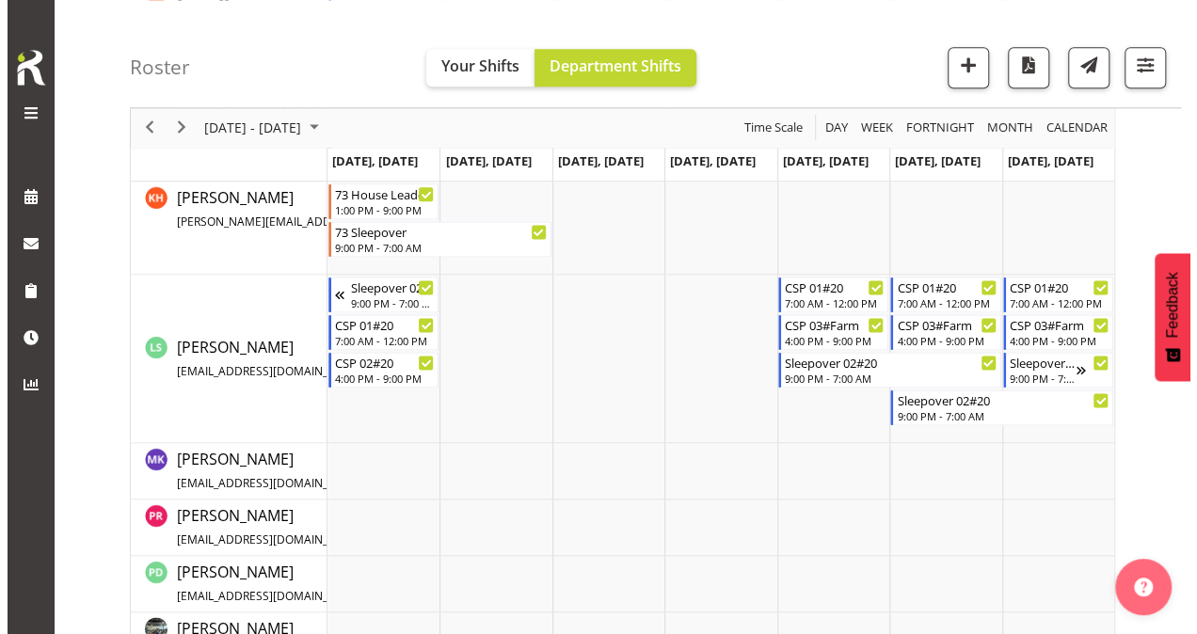
scroll to position [1113, 0]
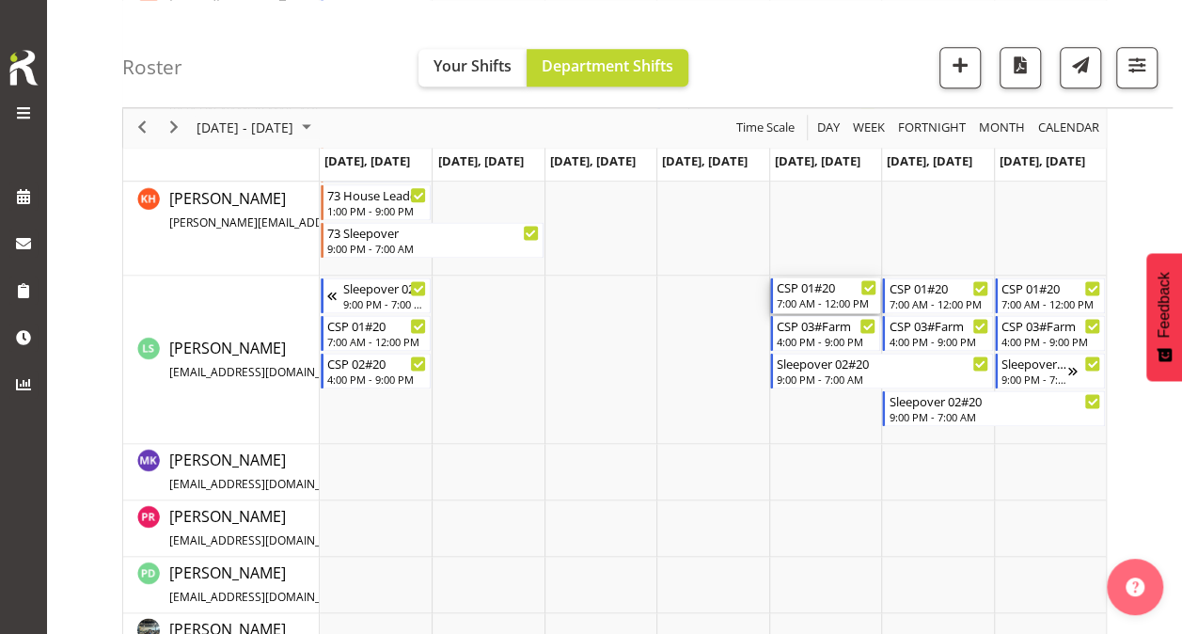
click at [815, 295] on div "7:00 AM - 12:00 PM" at bounding box center [827, 302] width 100 height 15
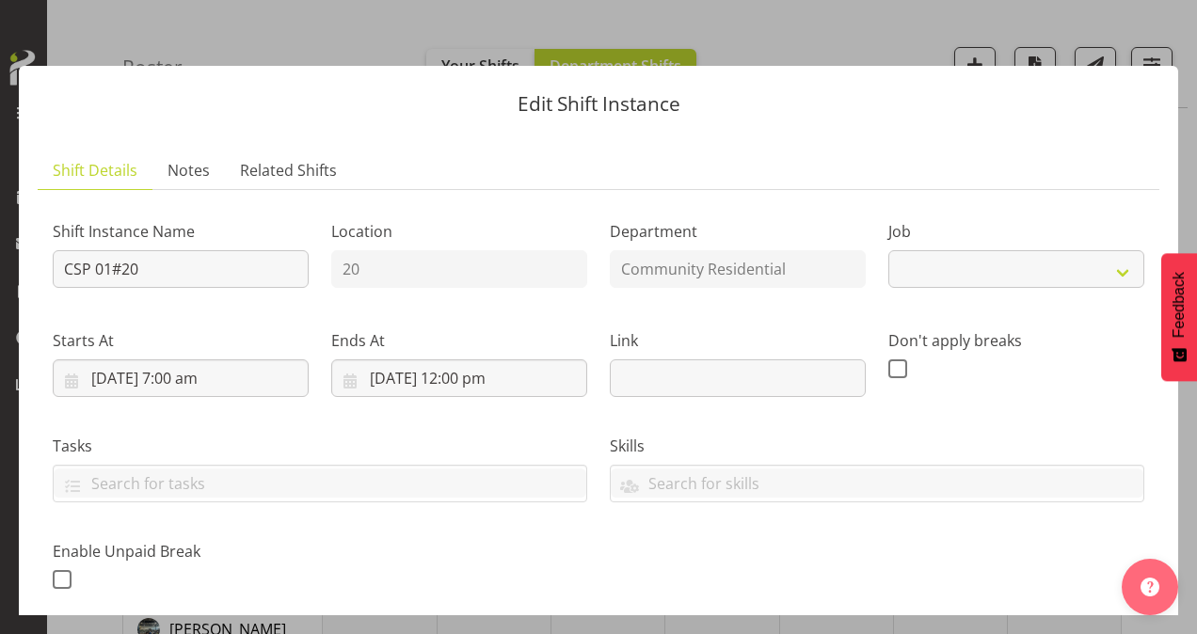
select select "2"
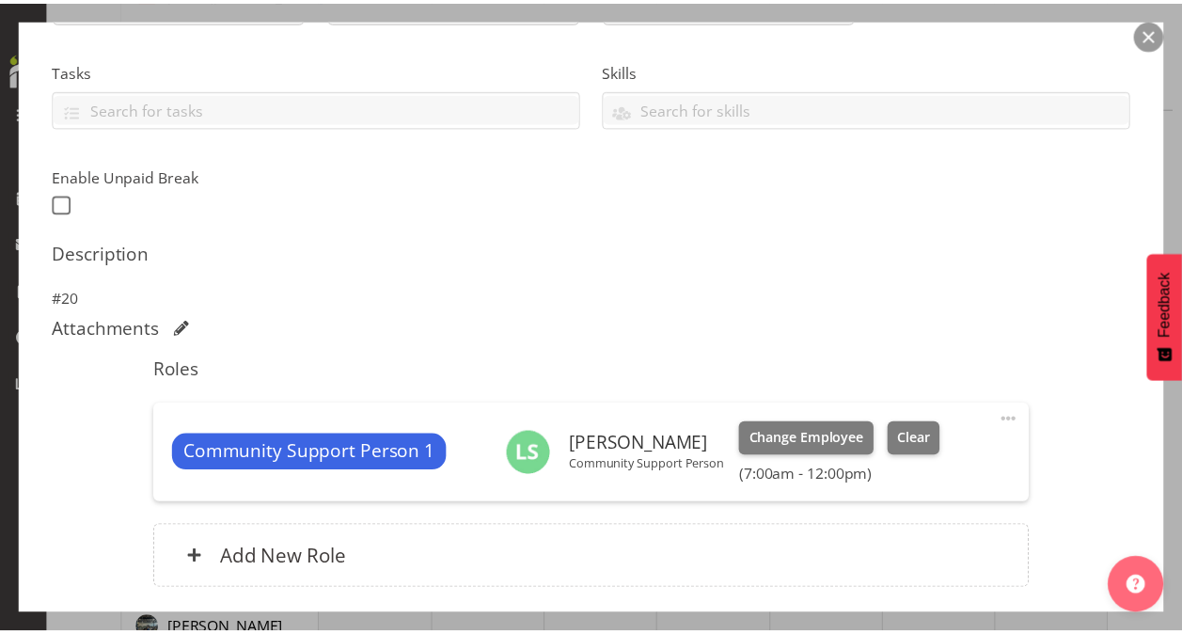
scroll to position [375, 0]
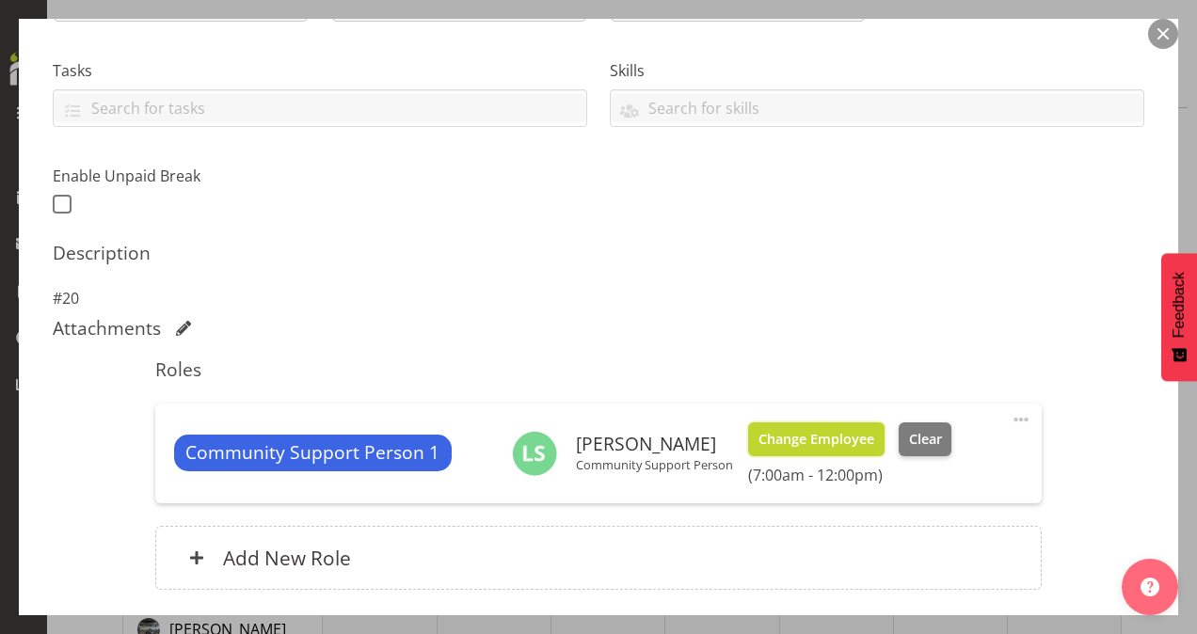
click at [795, 432] on span "Change Employee" at bounding box center [816, 439] width 116 height 21
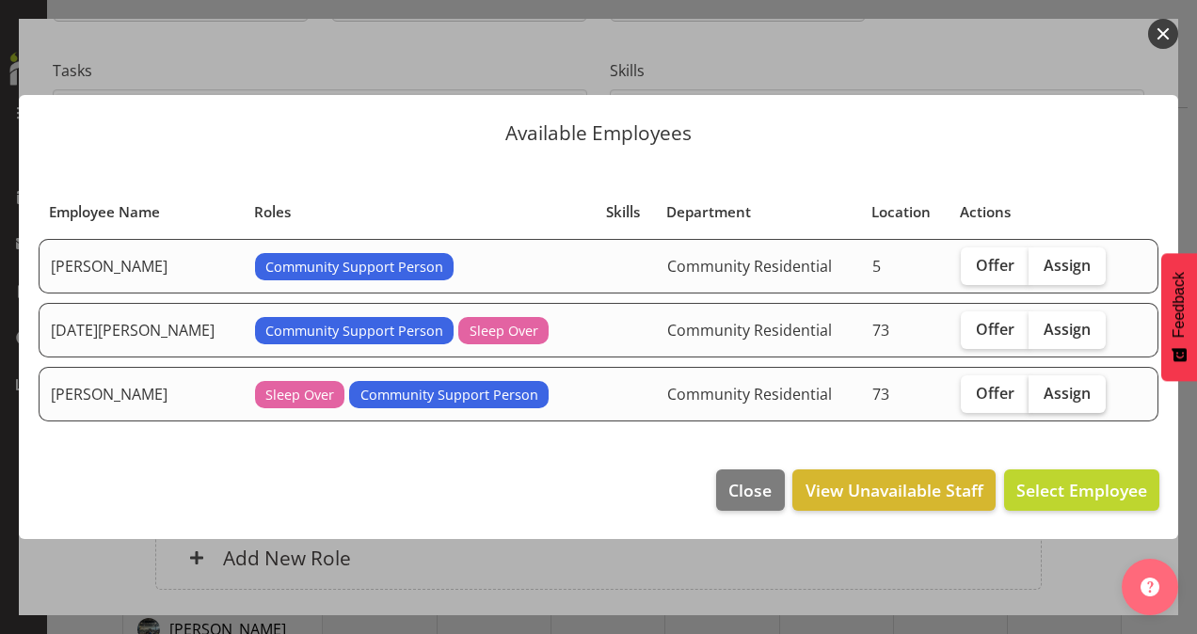
click at [1057, 391] on span "Assign" at bounding box center [1066, 393] width 47 height 19
click at [1040, 391] on input "Assign" at bounding box center [1034, 393] width 12 height 12
checkbox input "true"
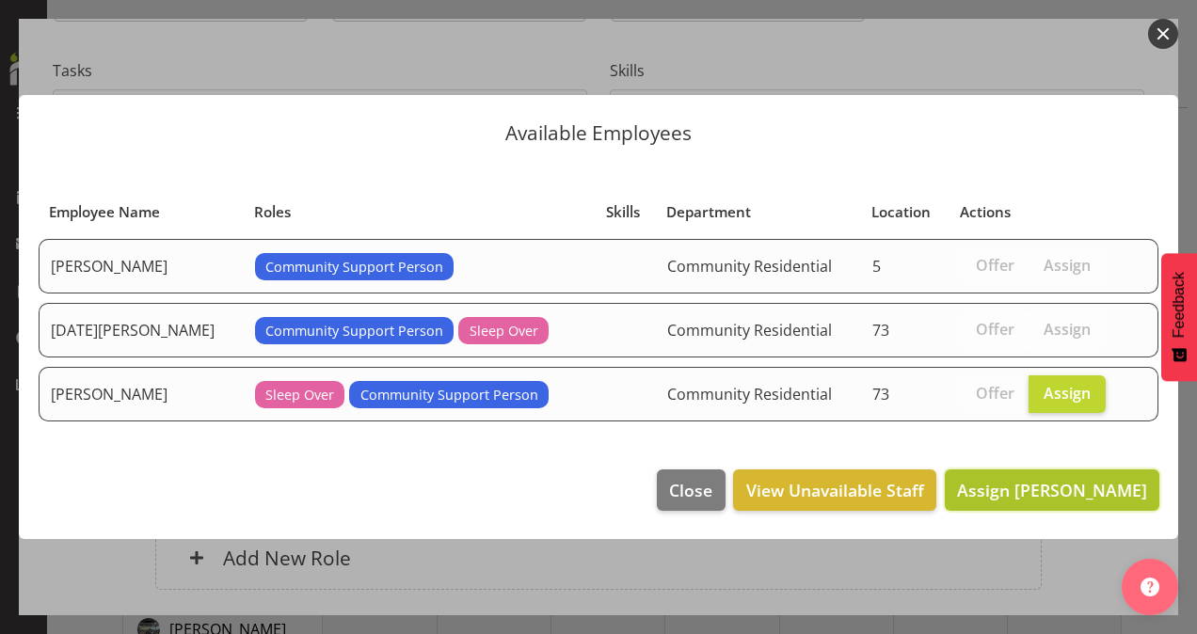
click at [1033, 485] on span "Assign Katherine Shaw" at bounding box center [1052, 490] width 190 height 23
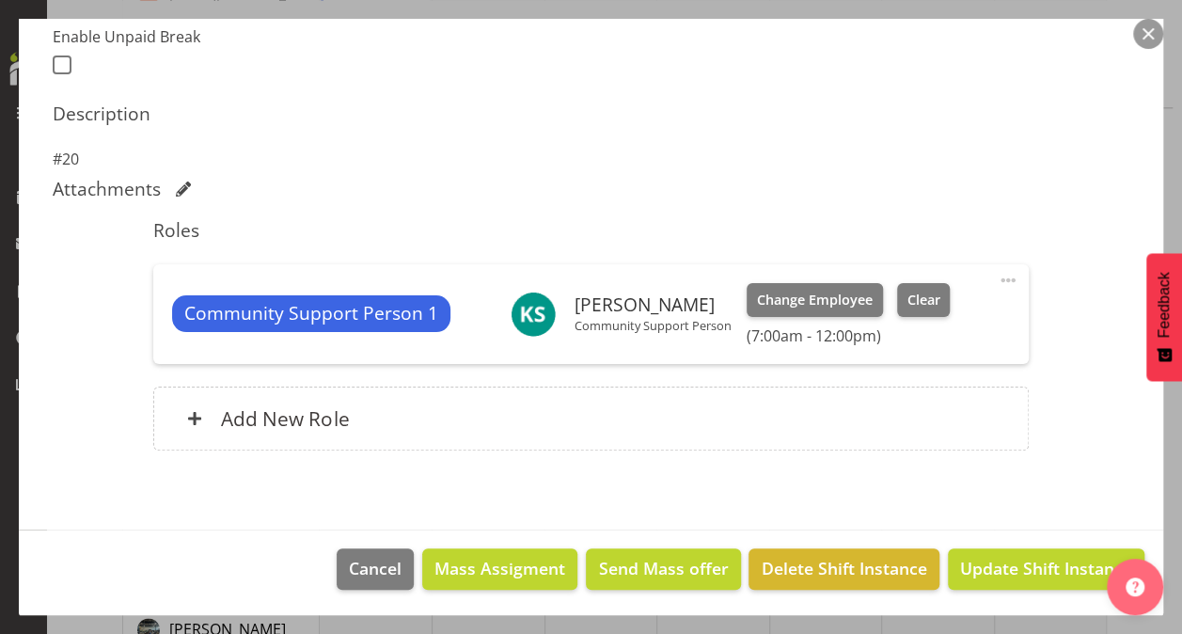
scroll to position [514, 0]
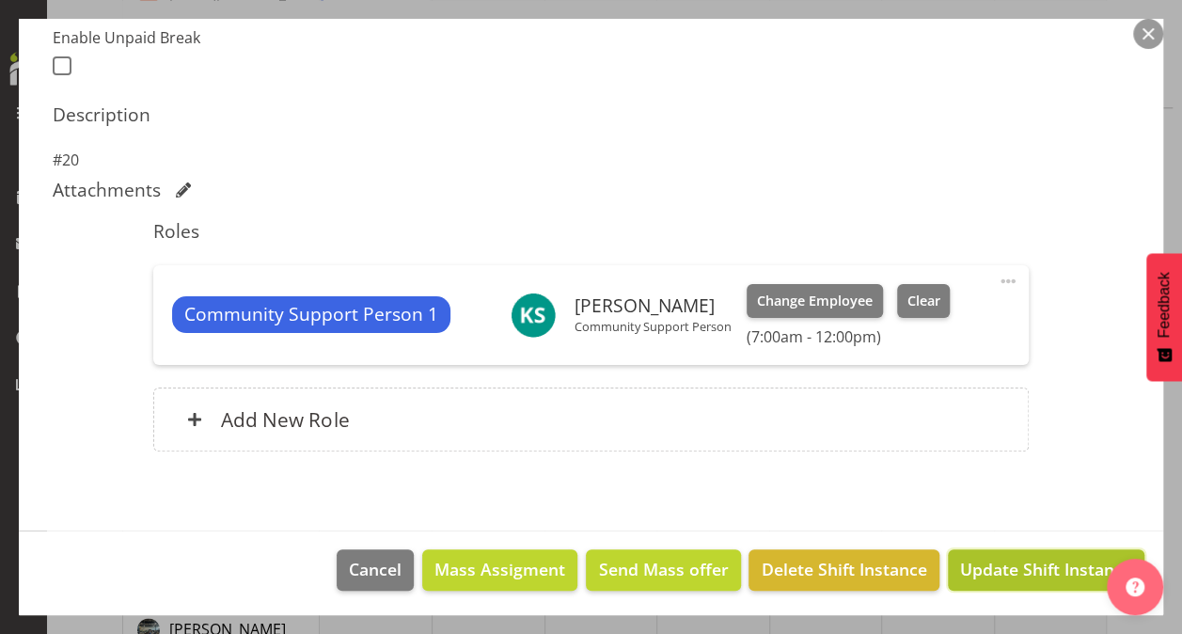
click at [1028, 567] on span "Update Shift Instance" at bounding box center [1046, 569] width 172 height 24
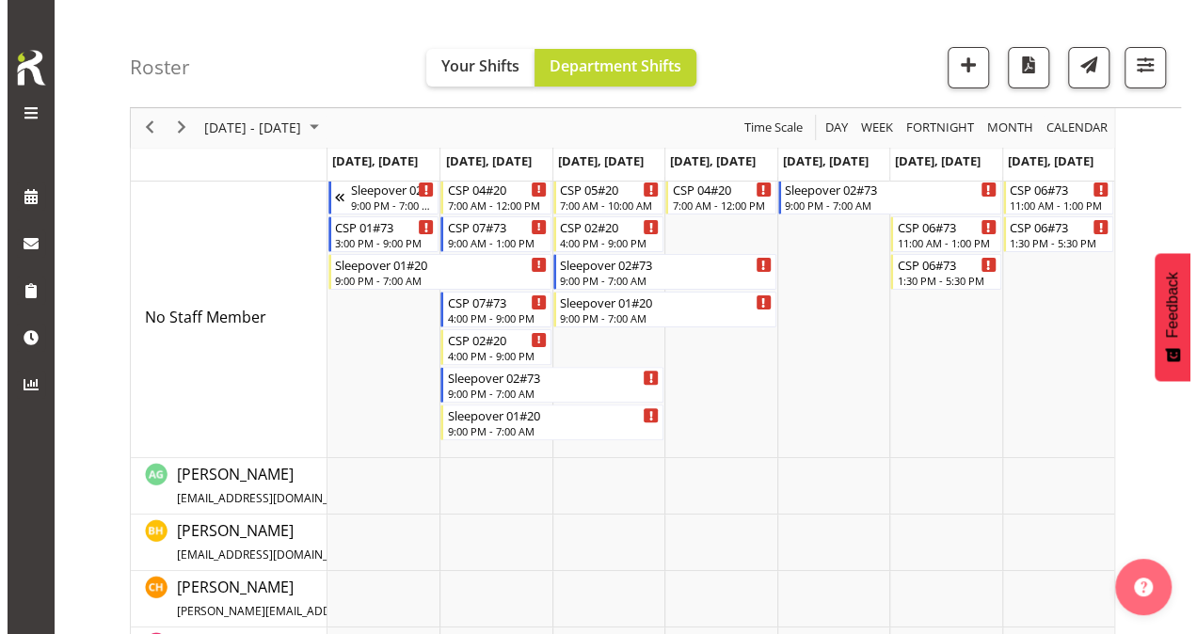
scroll to position [30, 0]
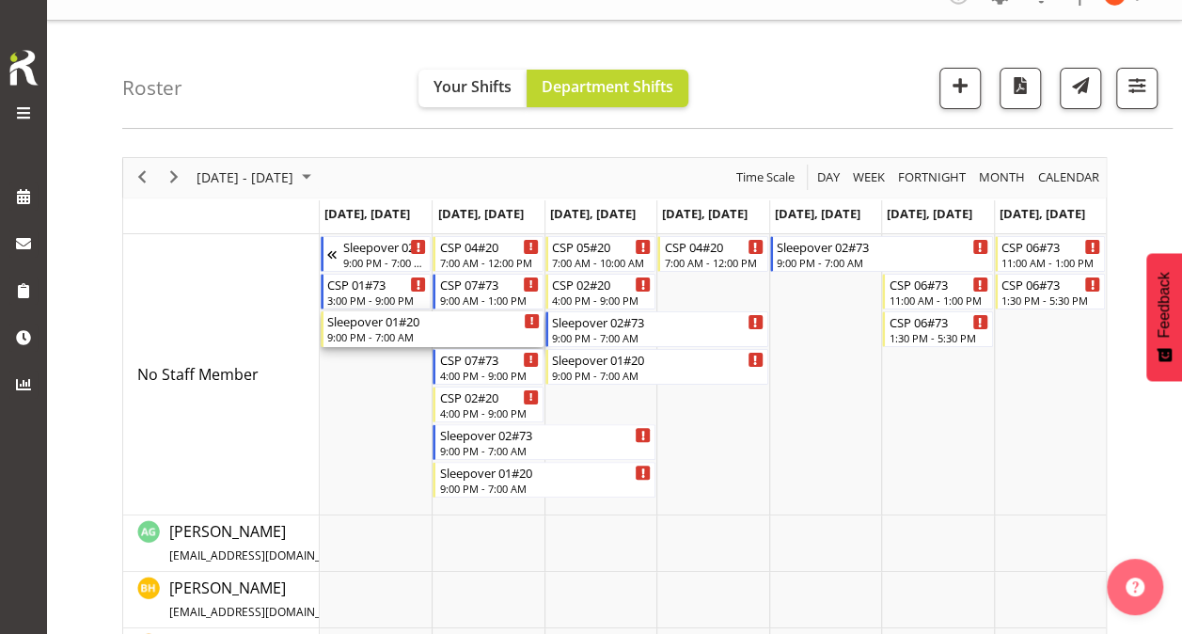
click at [442, 325] on div "Sleepover 01#20" at bounding box center [433, 320] width 213 height 19
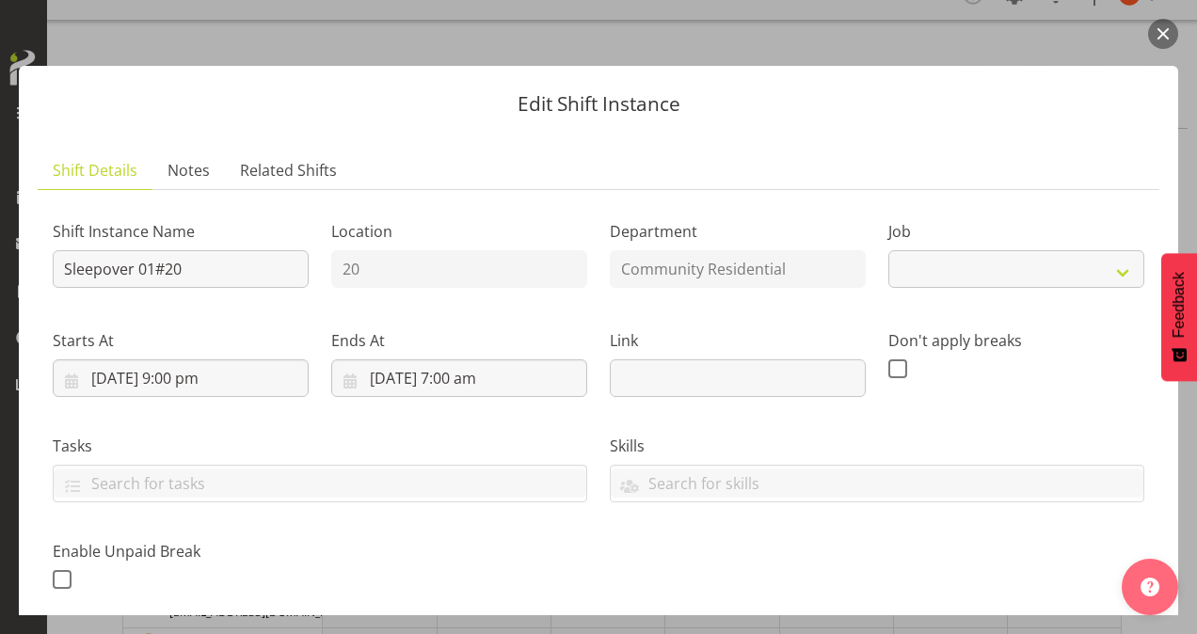
select select "3"
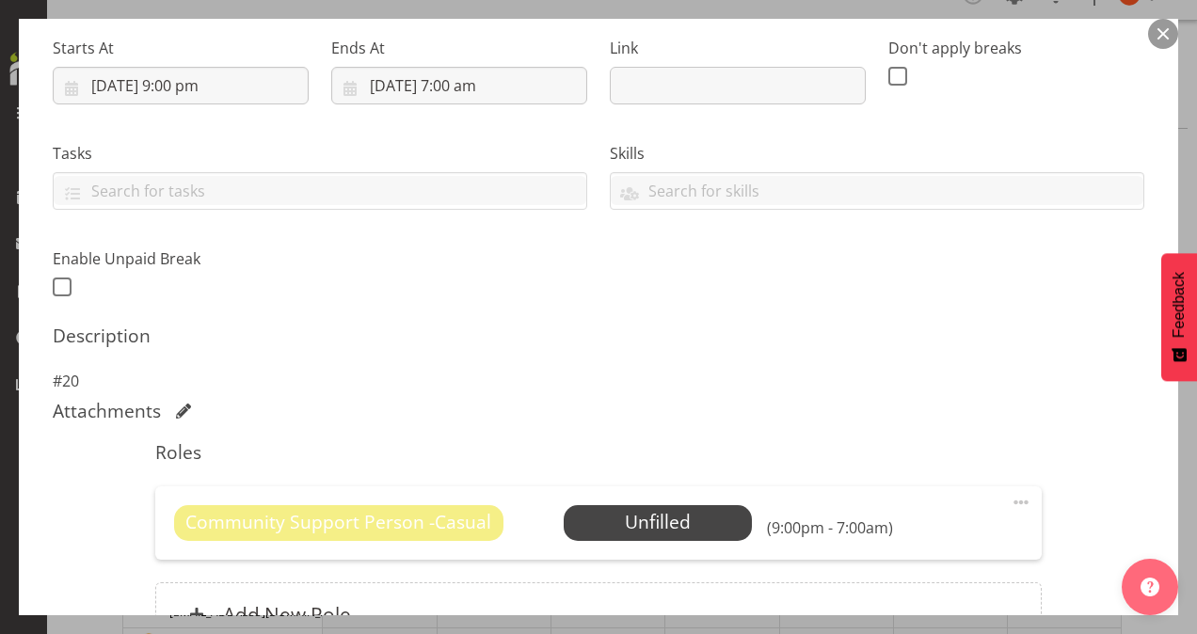
scroll to position [349, 0]
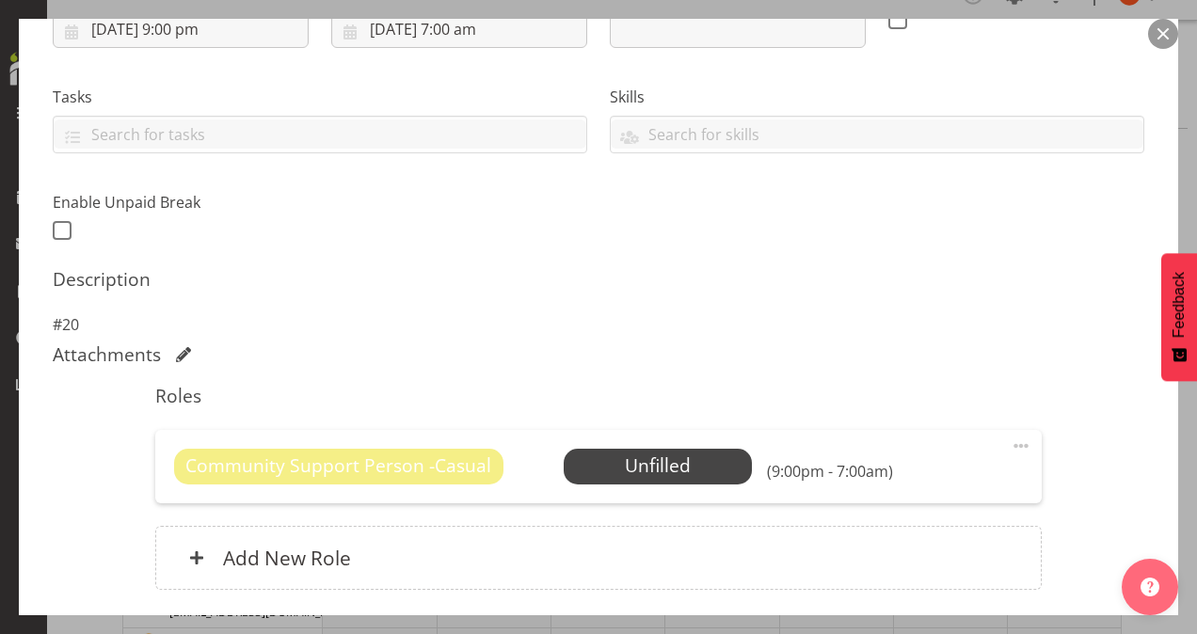
click at [1009, 448] on span at bounding box center [1020, 446] width 23 height 23
click at [875, 547] on link "Delete" at bounding box center [941, 555] width 181 height 34
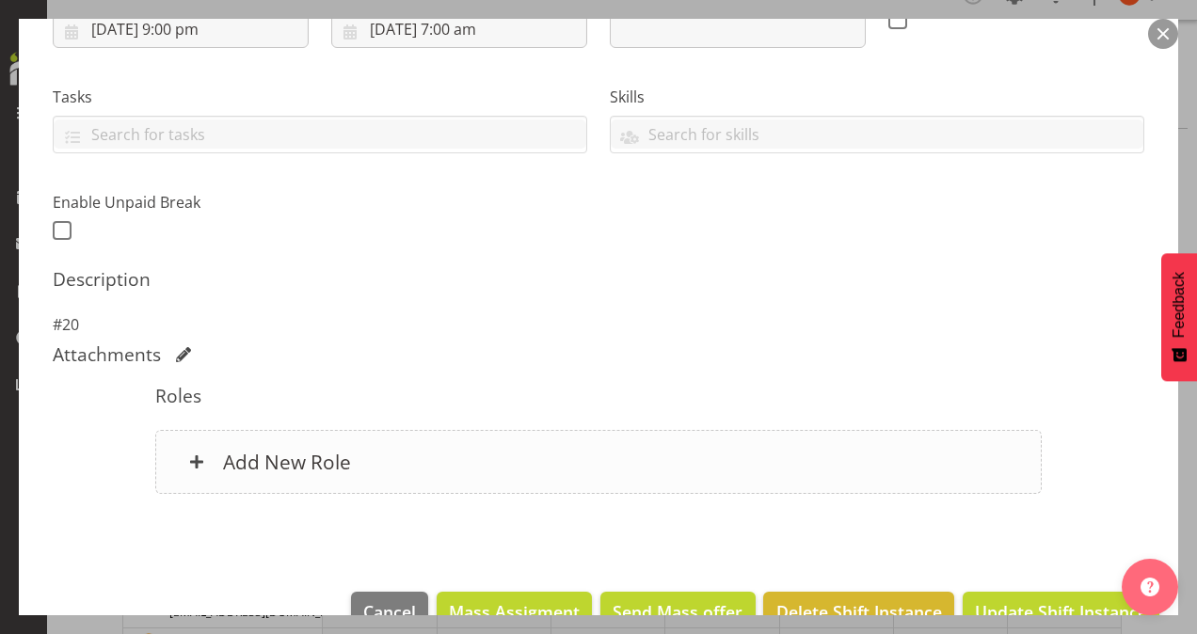
click at [300, 452] on h6 "Add New Role" at bounding box center [287, 462] width 128 height 24
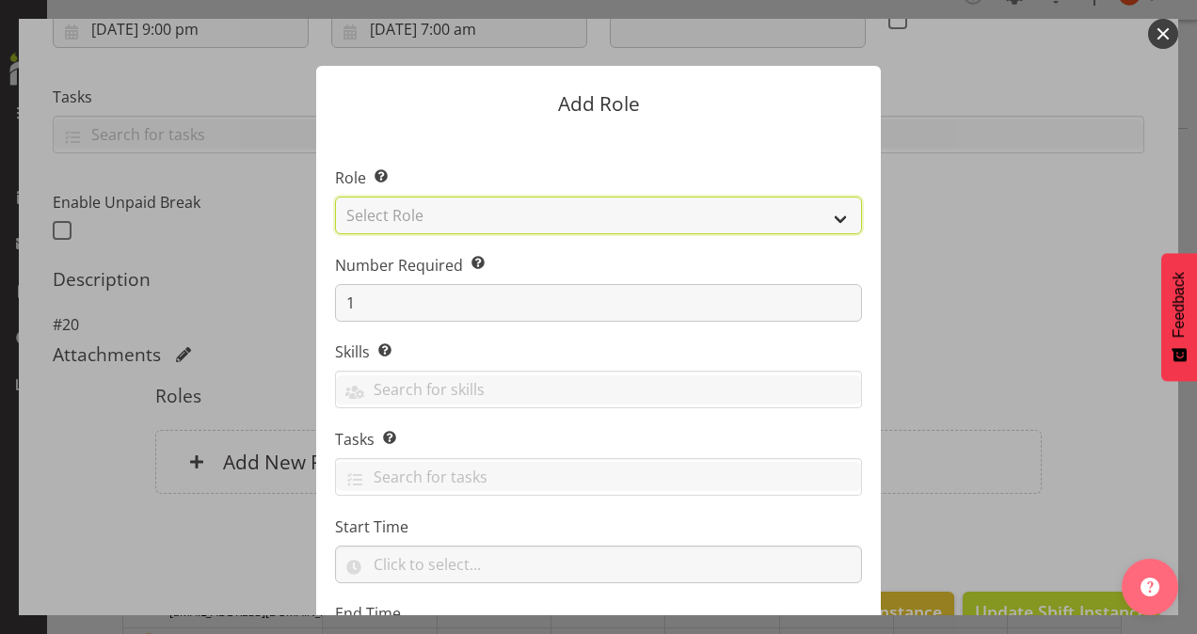
click at [486, 218] on select "Select Role Area Manager Art Coordination Community - SIL Community Leader Comm…" at bounding box center [598, 216] width 527 height 38
select select "13"
click at [335, 197] on select "Select Role Area Manager Art Coordination Community - SIL Community Leader Comm…" at bounding box center [598, 216] width 527 height 38
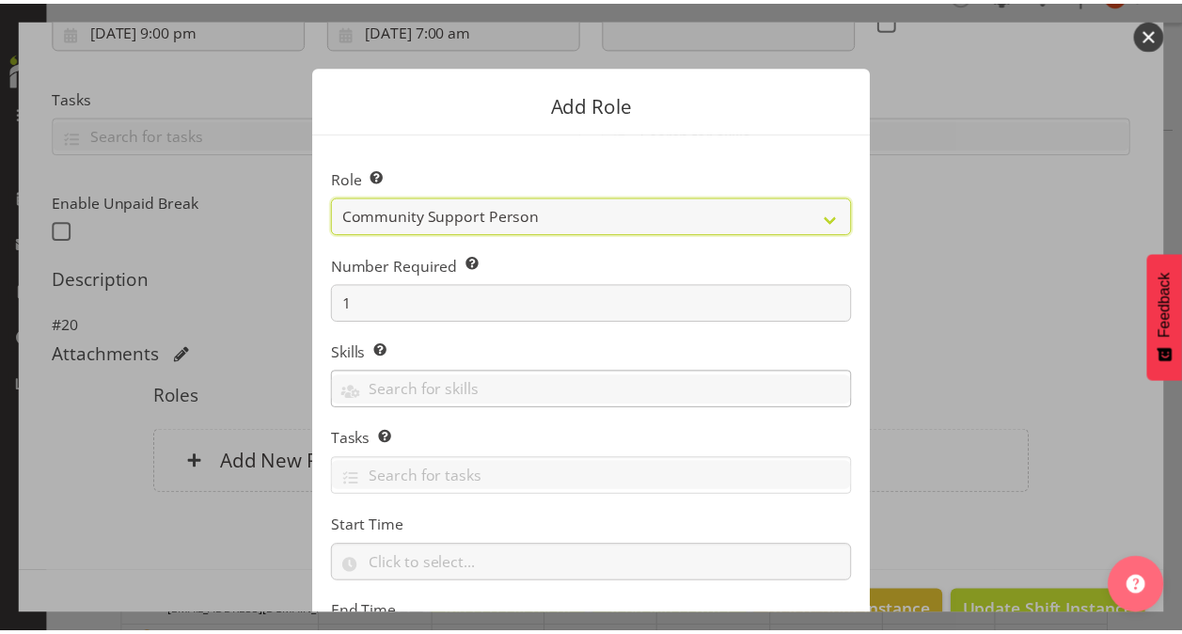
scroll to position [181, 0]
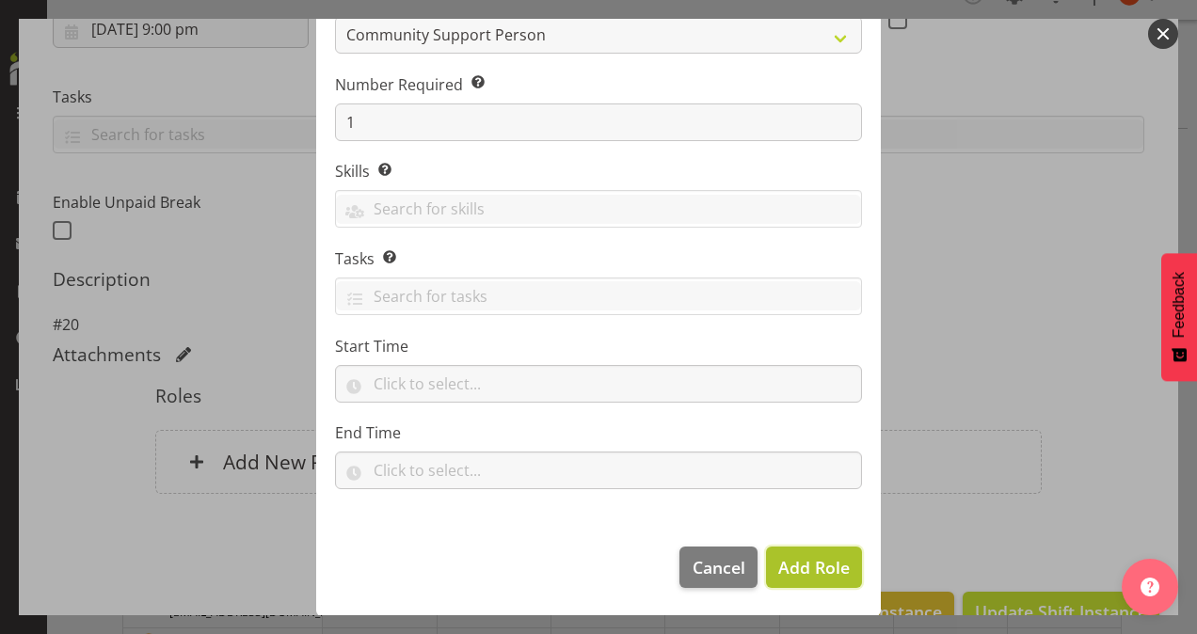
click at [798, 566] on span "Add Role" at bounding box center [813, 567] width 71 height 23
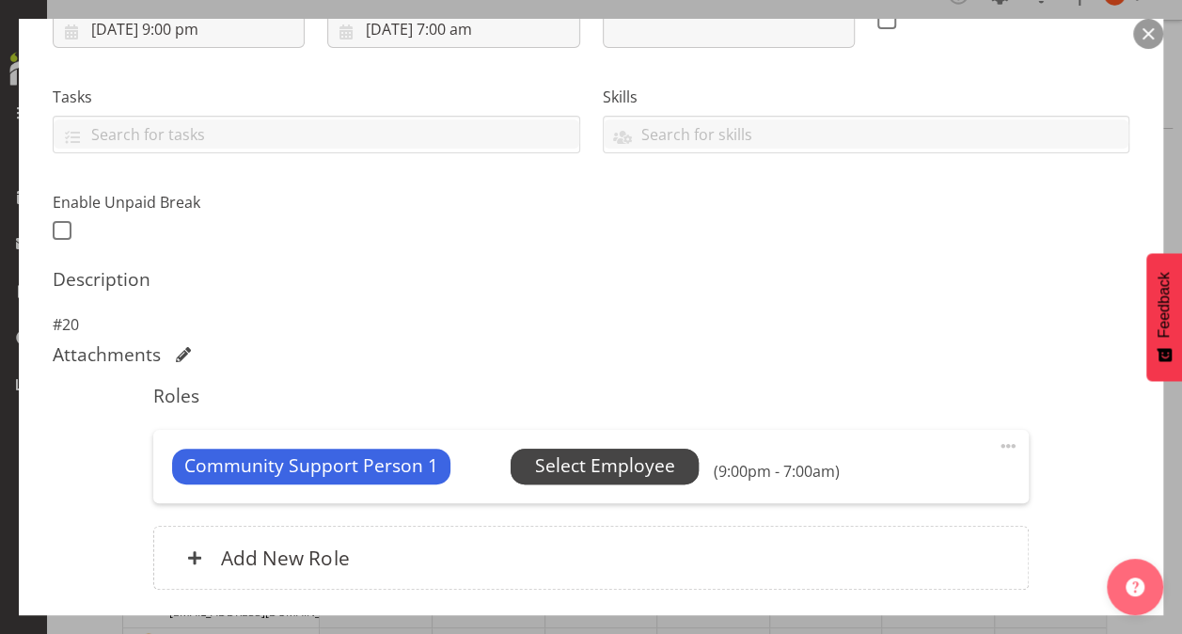
click at [595, 460] on span "Select Employee" at bounding box center [605, 465] width 140 height 27
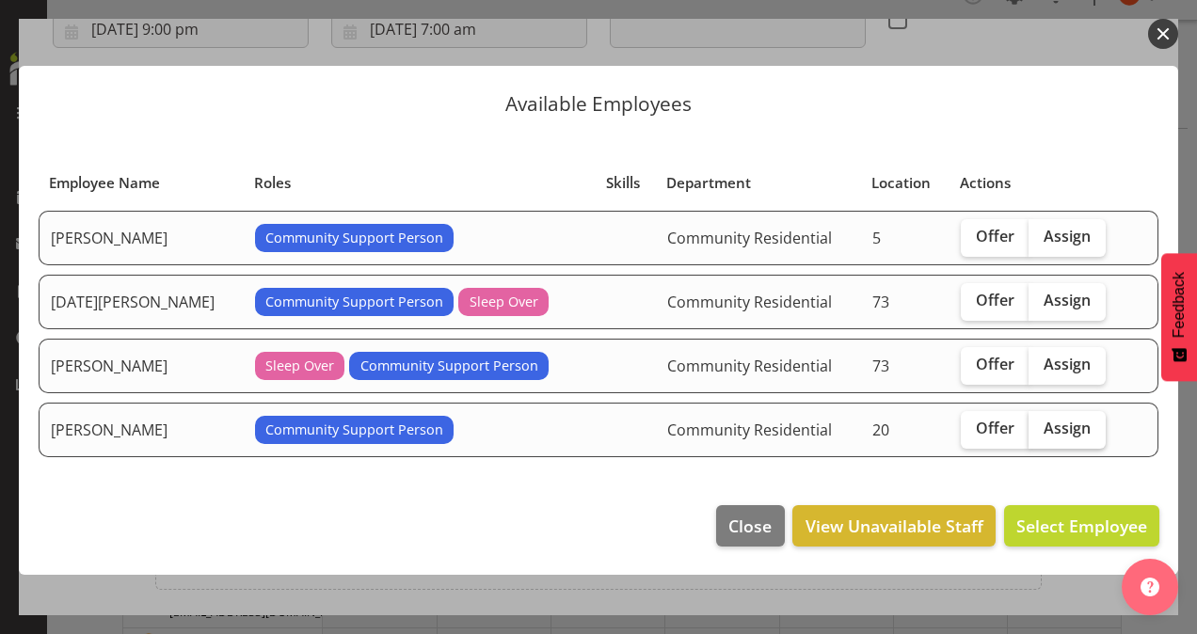
click at [1047, 429] on span "Assign" at bounding box center [1066, 428] width 47 height 19
click at [1040, 429] on input "Assign" at bounding box center [1034, 428] width 12 height 12
checkbox input "true"
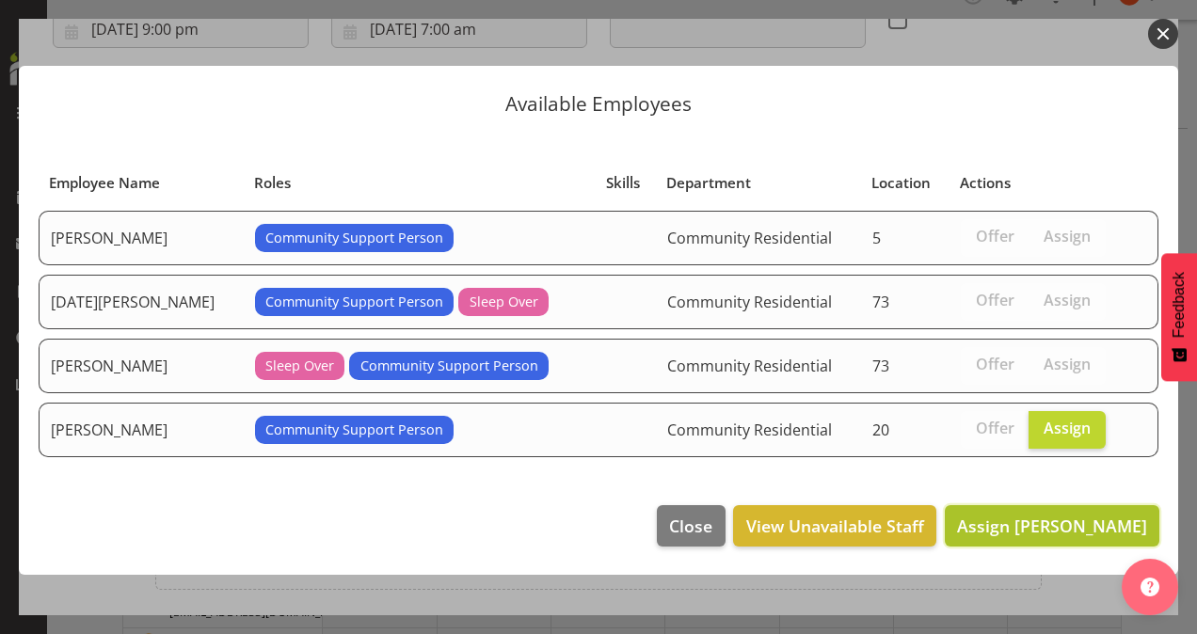
click at [1008, 516] on span "Assign Leanne Smith" at bounding box center [1052, 526] width 190 height 23
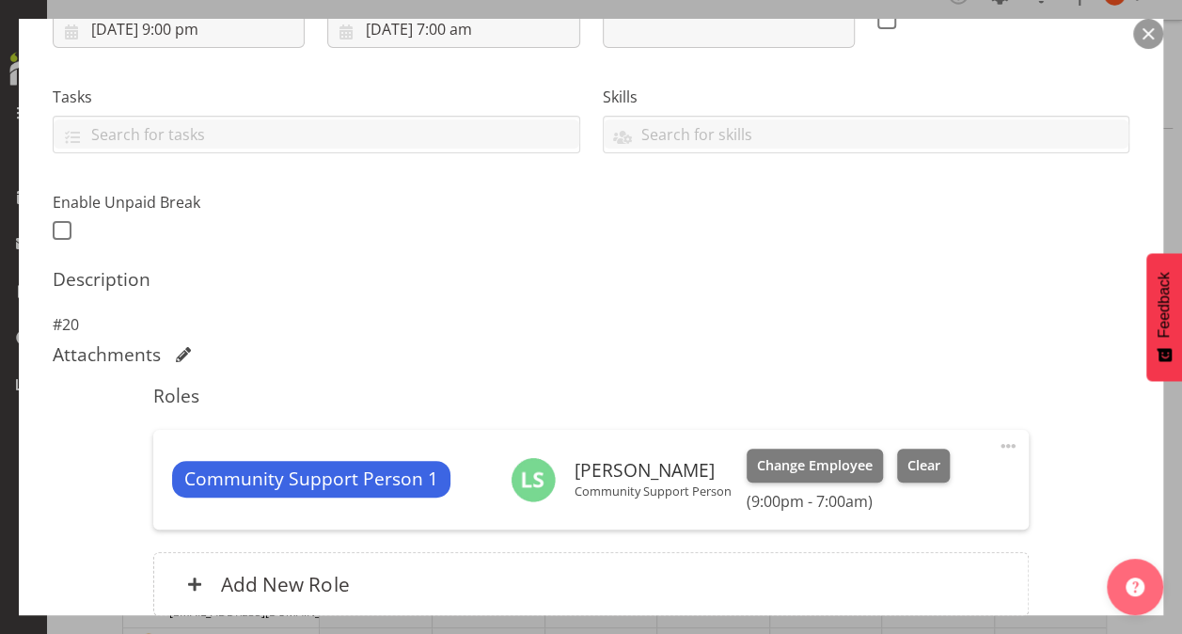
scroll to position [515, 0]
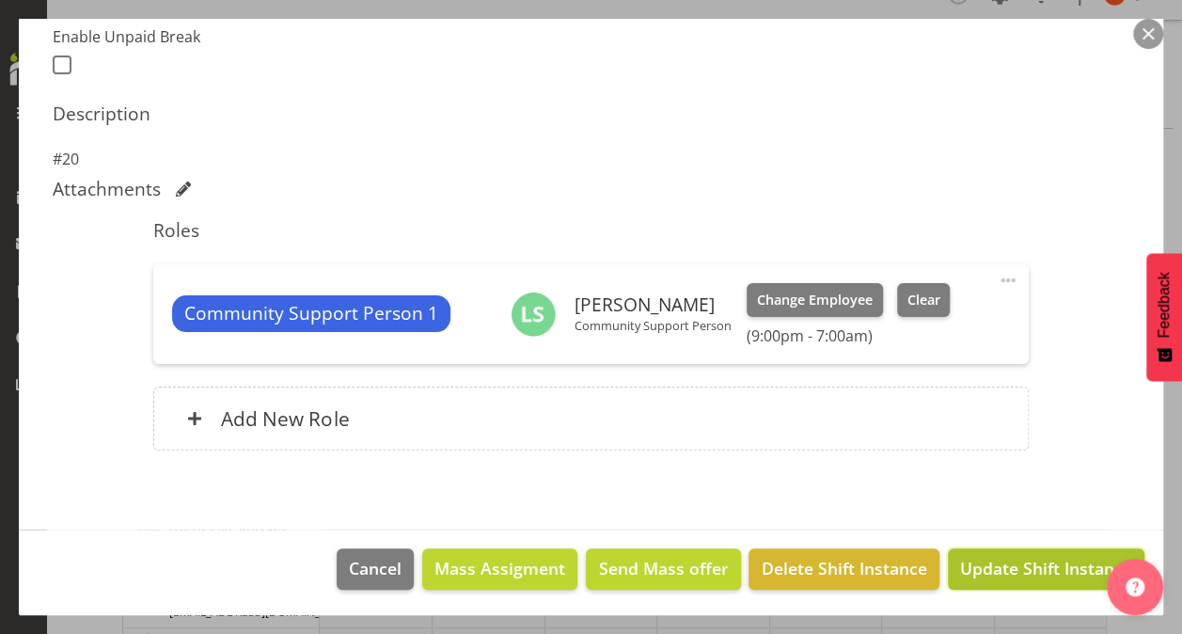
click at [992, 568] on span "Update Shift Instance" at bounding box center [1046, 568] width 172 height 24
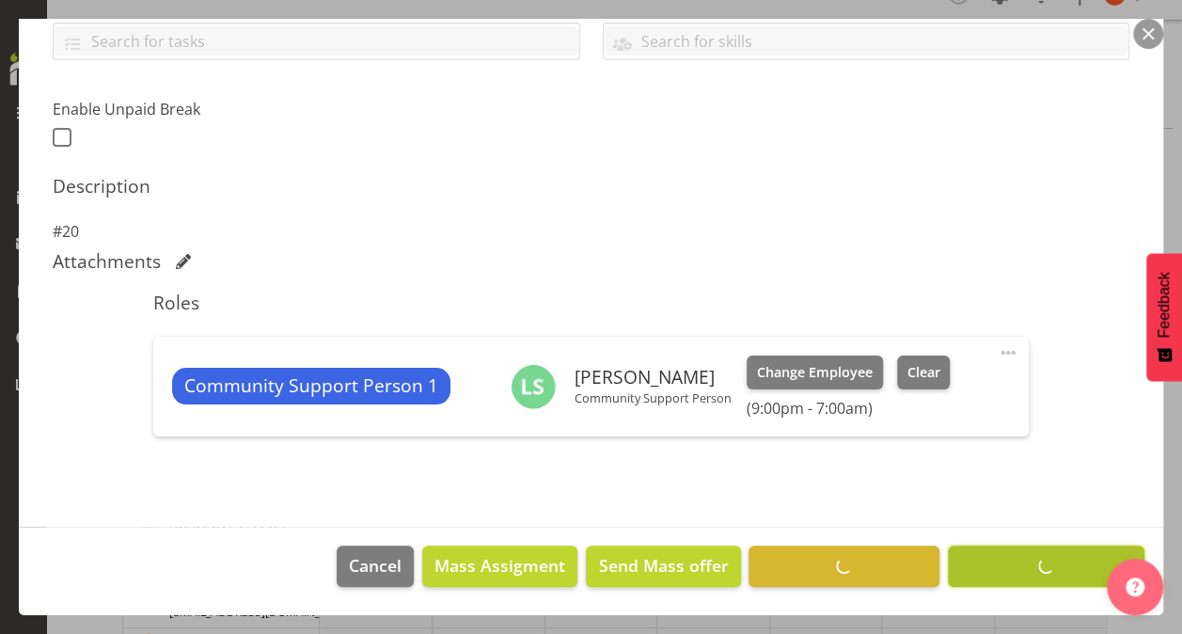
scroll to position [440, 0]
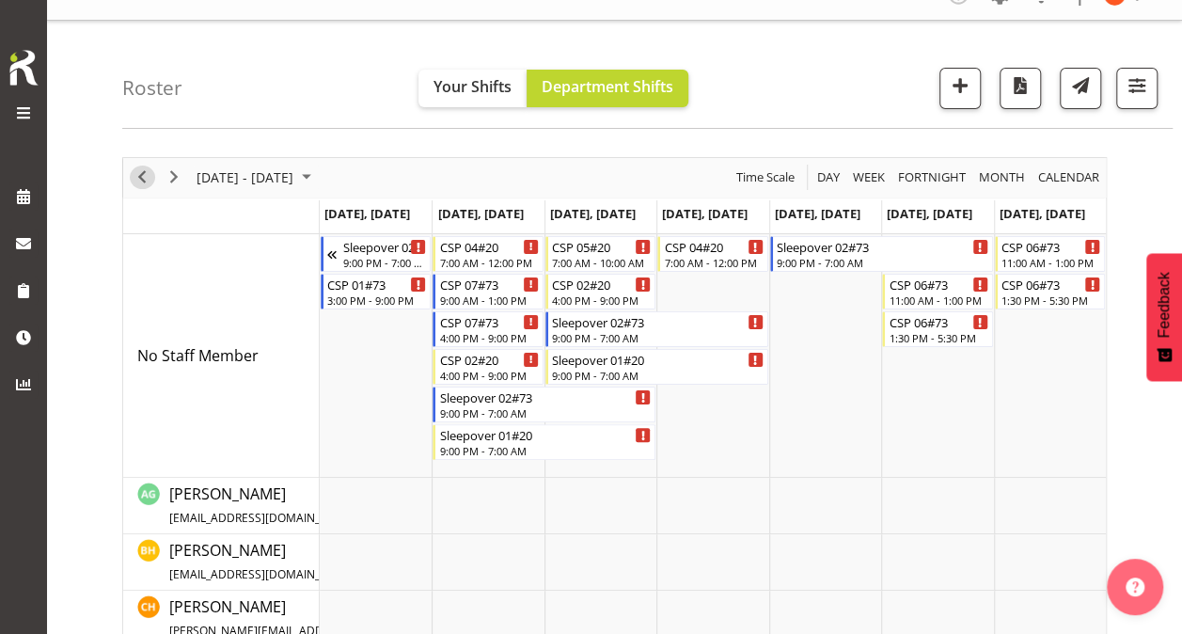
click at [144, 177] on span "Previous" at bounding box center [142, 178] width 23 height 24
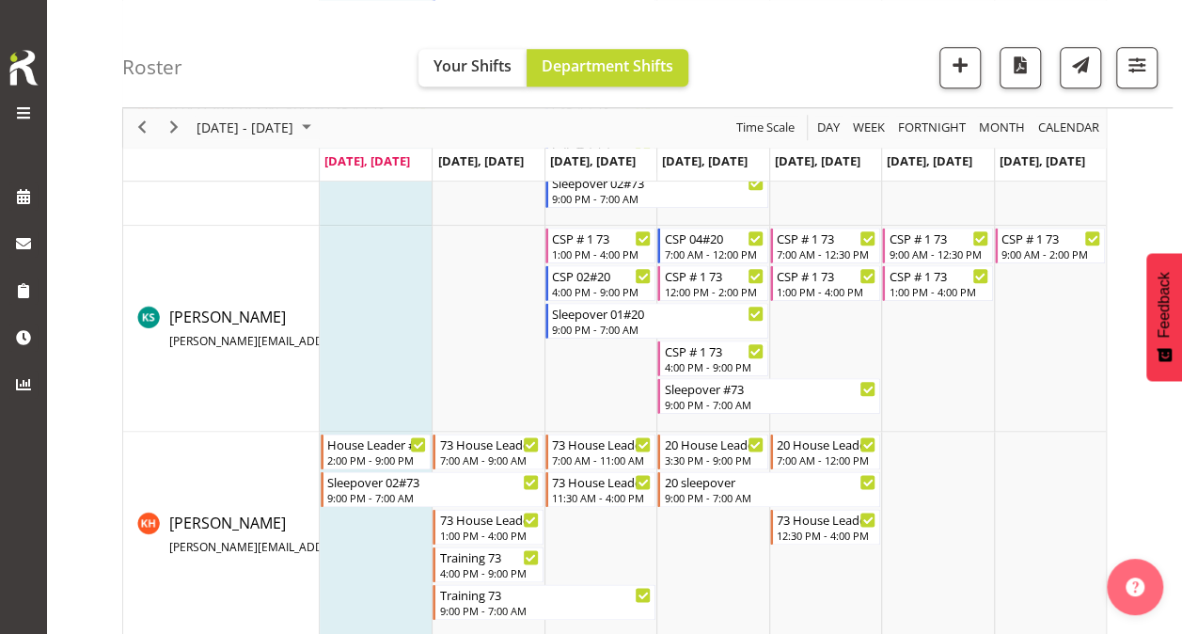
scroll to position [921, 0]
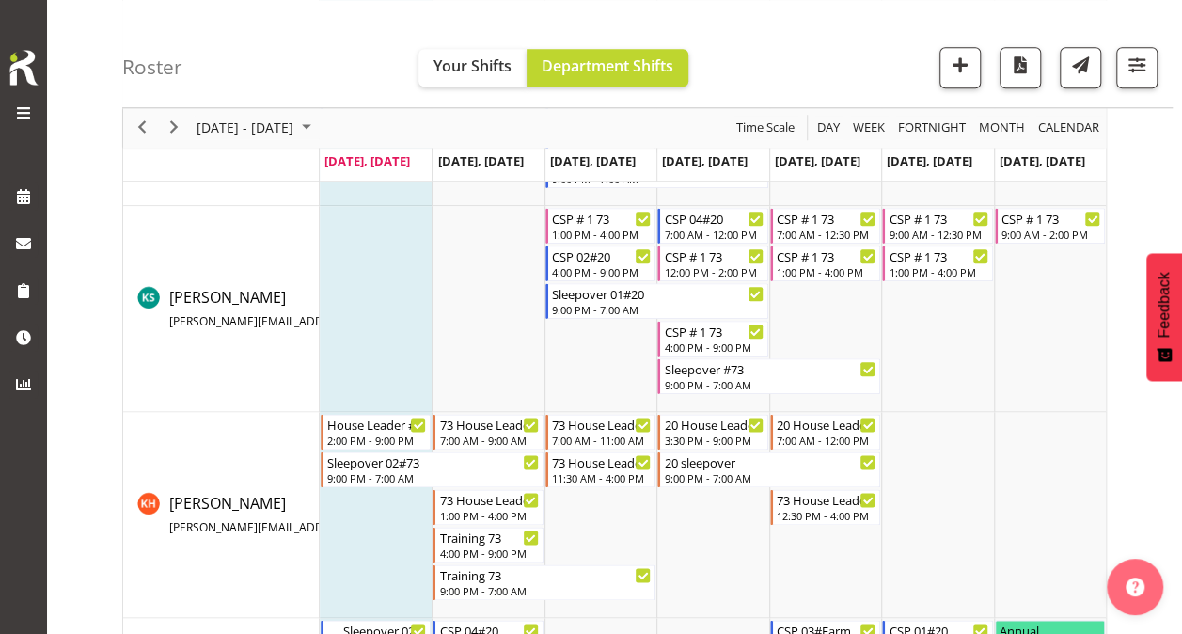
click at [549, 528] on td "Timeline Week of September 29, 2025" at bounding box center [601, 515] width 112 height 206
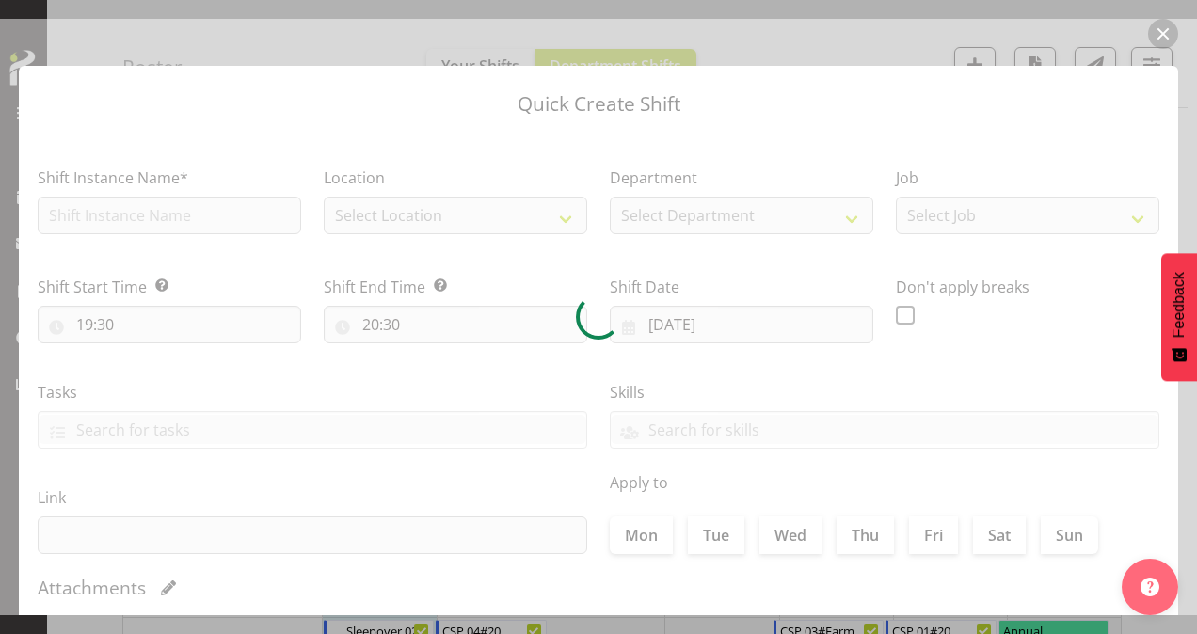
type input "01/10/2025"
checkbox input "true"
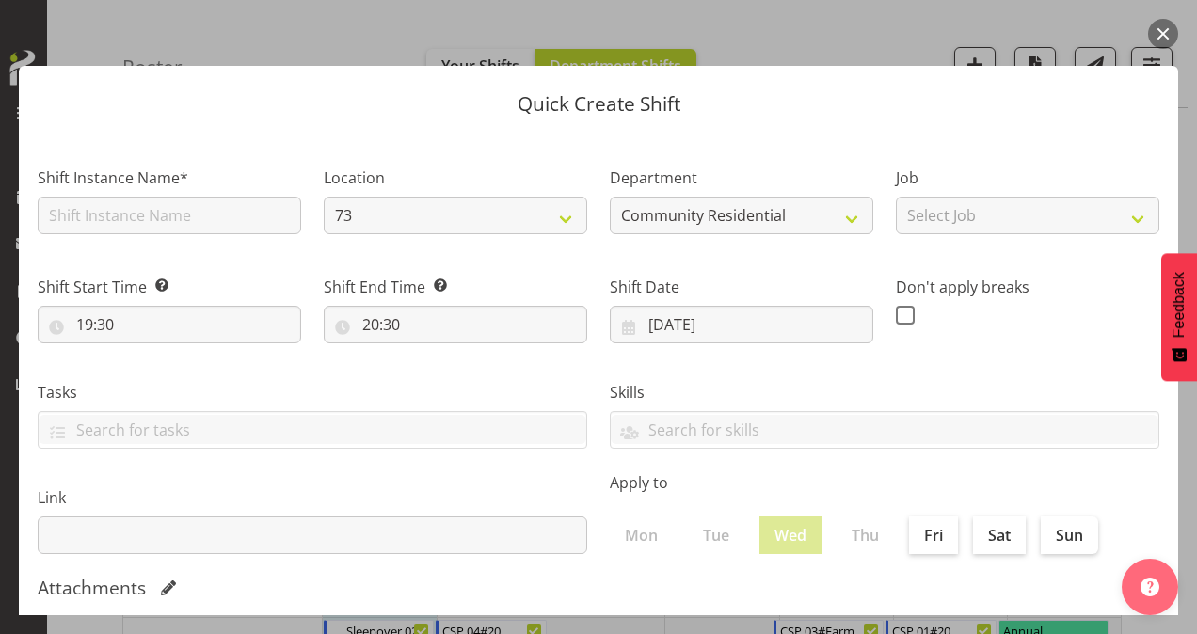
click at [1163, 33] on button "button" at bounding box center [1163, 34] width 30 height 30
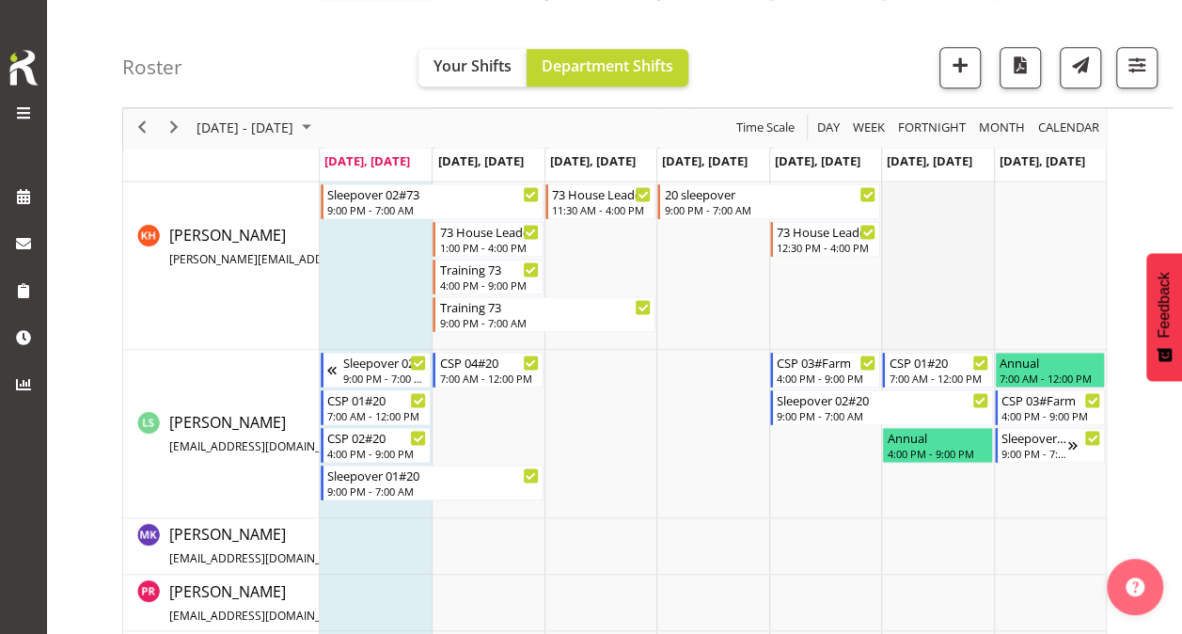
scroll to position [1185, 0]
